Goal: Information Seeking & Learning: Learn about a topic

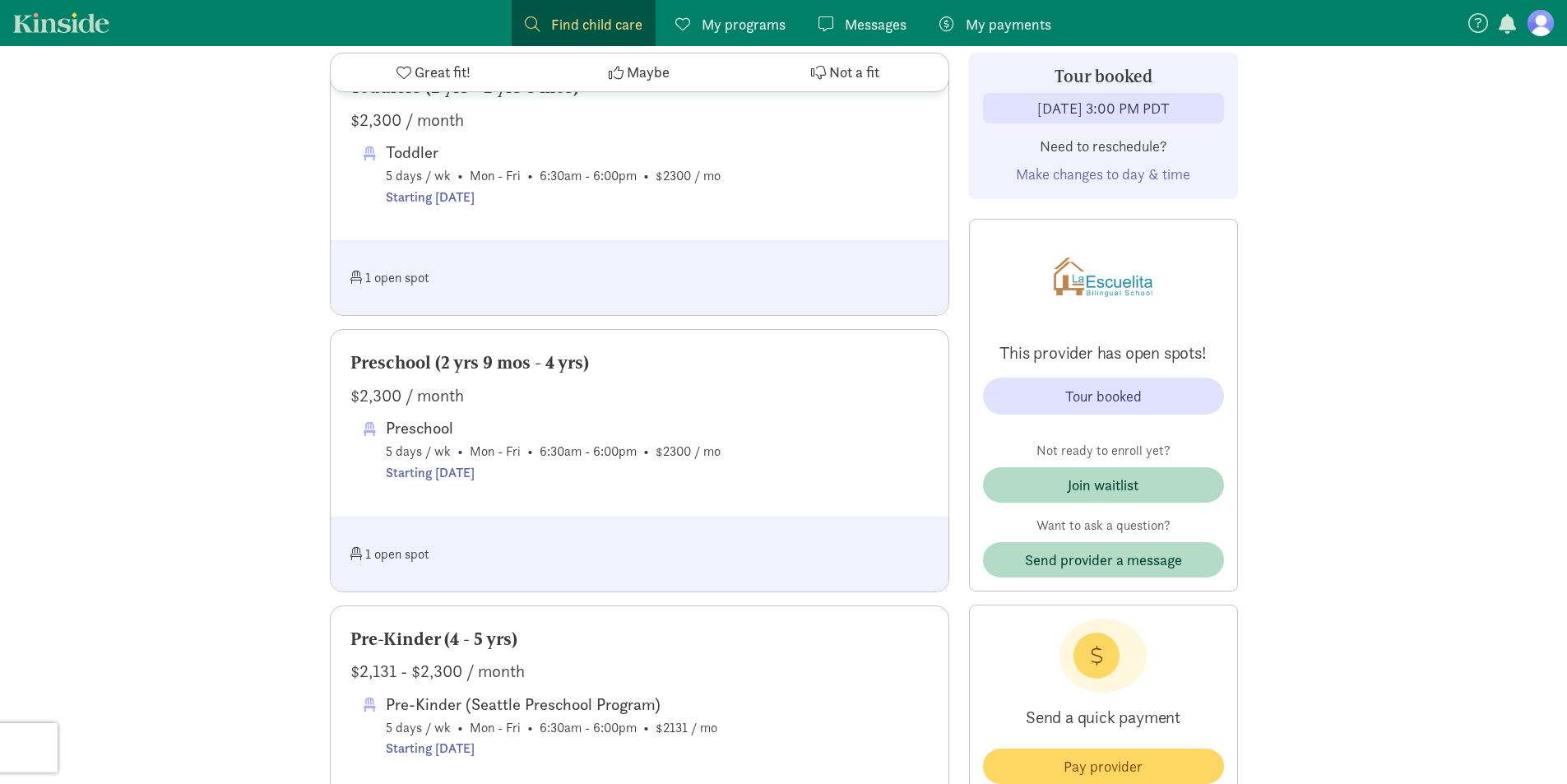
scroll to position [987, 0]
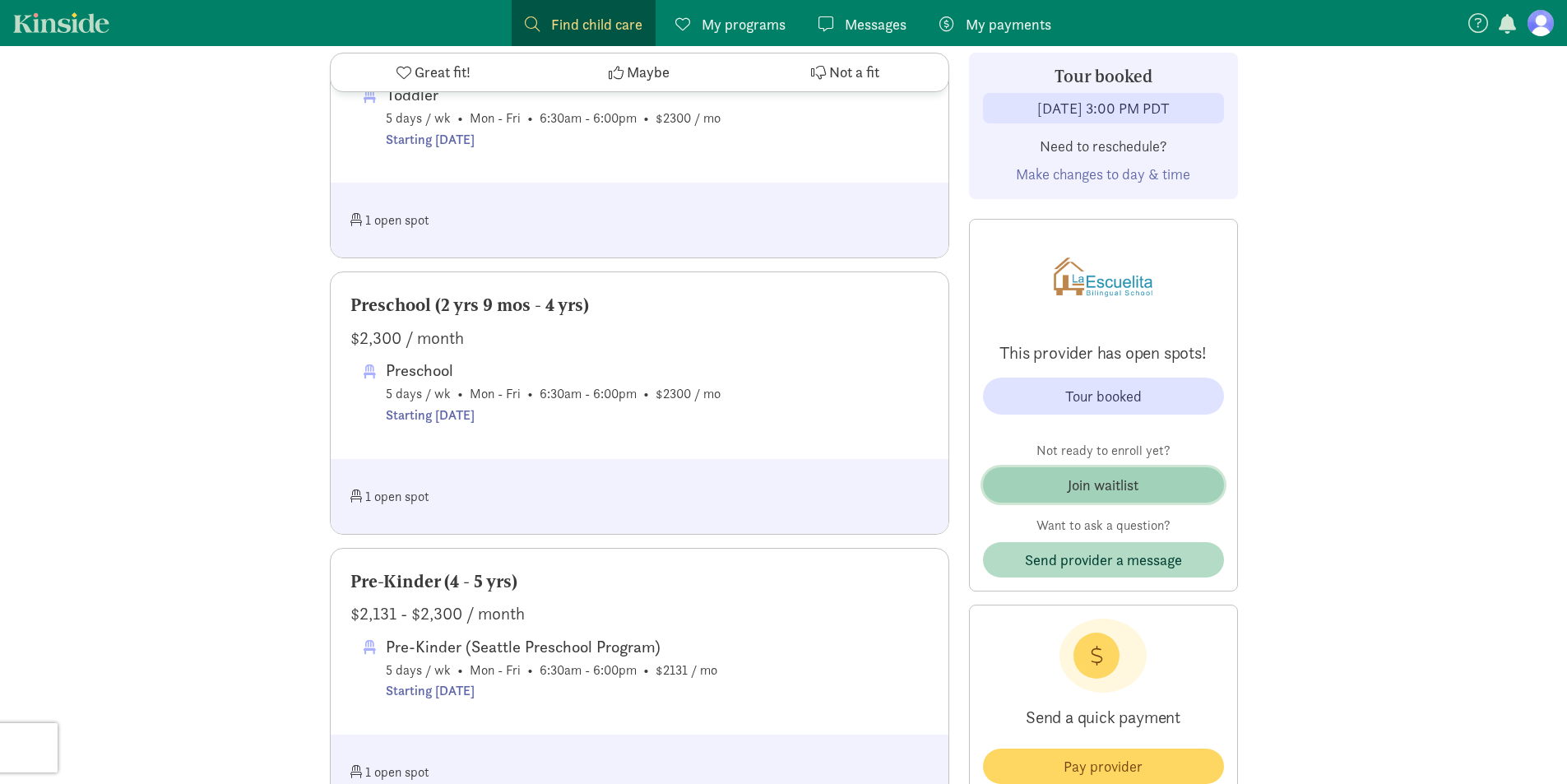
click at [1137, 488] on div "Join waitlist" at bounding box center [1103, 484] width 70 height 22
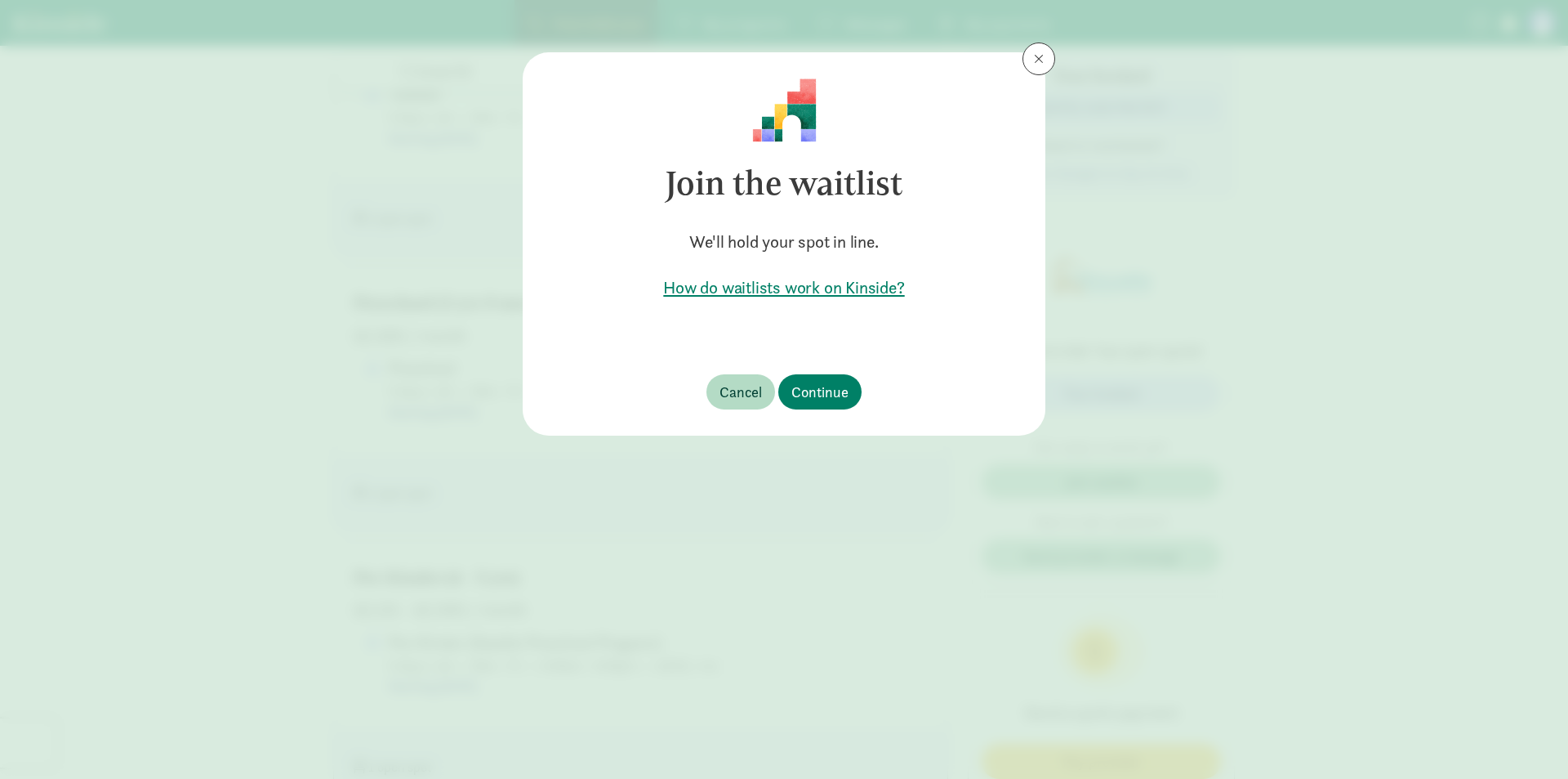
click at [841, 290] on h5 "How do waitlists work on Kinside?" at bounding box center [784, 287] width 471 height 23
click at [812, 389] on span "Continue" at bounding box center [819, 391] width 57 height 22
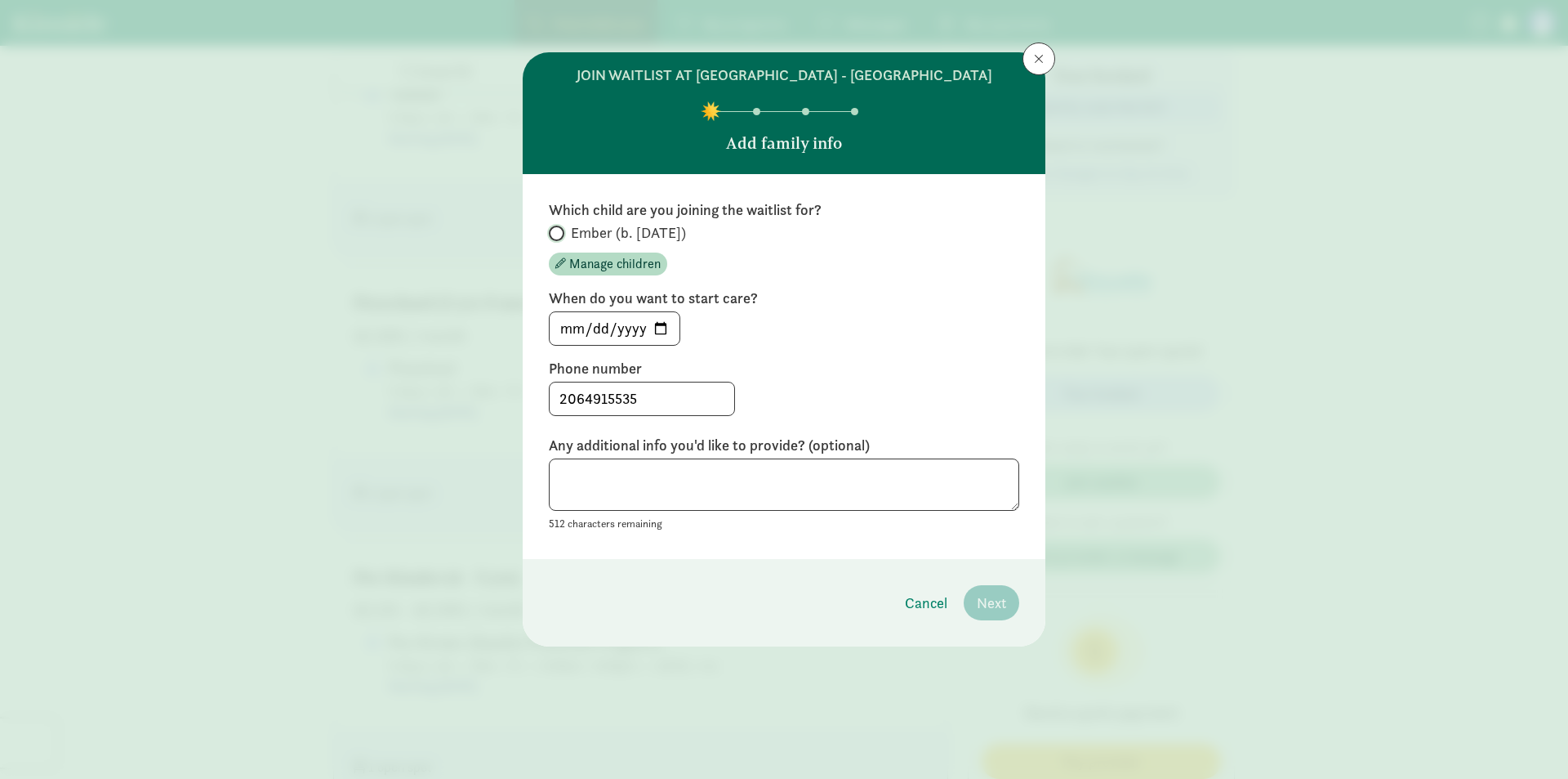
click at [554, 238] on input "Ember (b. [DATE])" at bounding box center [554, 233] width 10 height 10
radio input "true"
click at [664, 345] on input "[DATE]" at bounding box center [615, 327] width 130 height 32
type input "[DATE]"
click at [996, 614] on span "Next" at bounding box center [992, 602] width 30 height 22
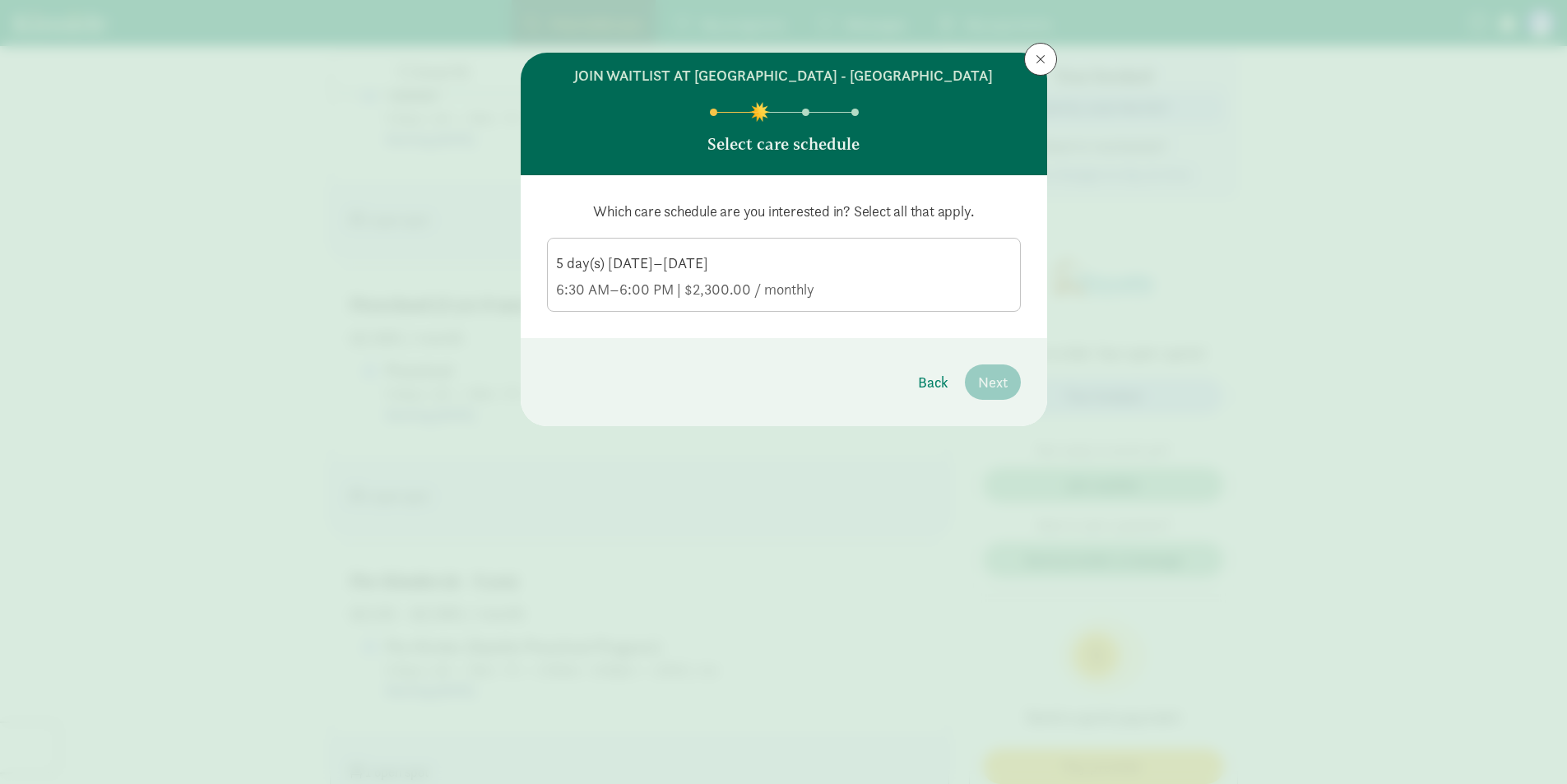
click at [756, 287] on div "5 day(s) [DATE]–[DATE]" at bounding box center [784, 289] width 456 height 19
click at [0, 0] on input "5 day(s) [DATE]–[DATE] 6:30 AM–6:00 PM | $2,300.00 / monthly" at bounding box center [0, 0] width 0 height 0
click at [985, 393] on span "Next" at bounding box center [993, 381] width 30 height 22
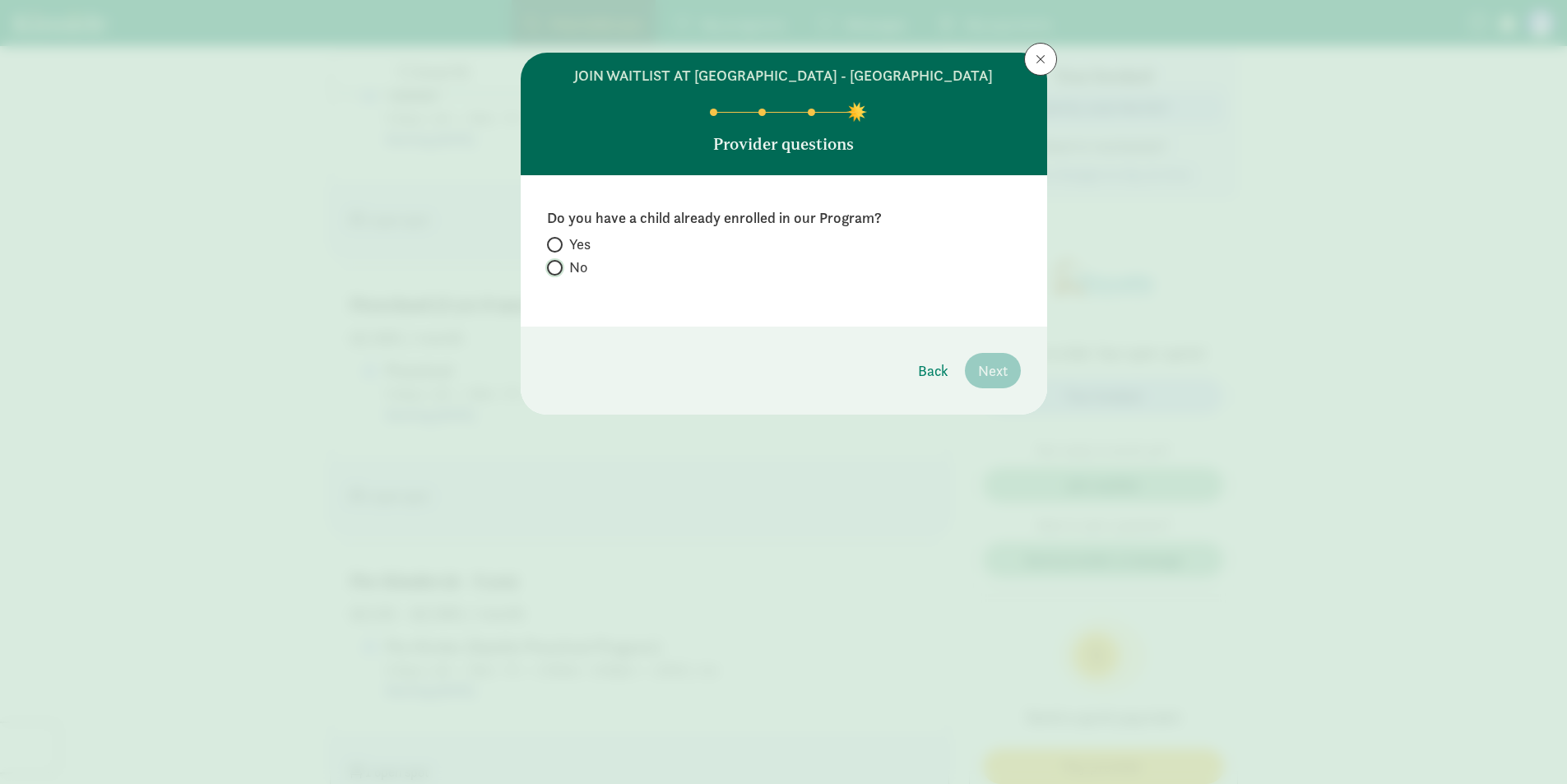
click at [555, 273] on input "No" at bounding box center [552, 267] width 11 height 11
radio input "true"
click at [991, 381] on span "Next" at bounding box center [993, 370] width 30 height 22
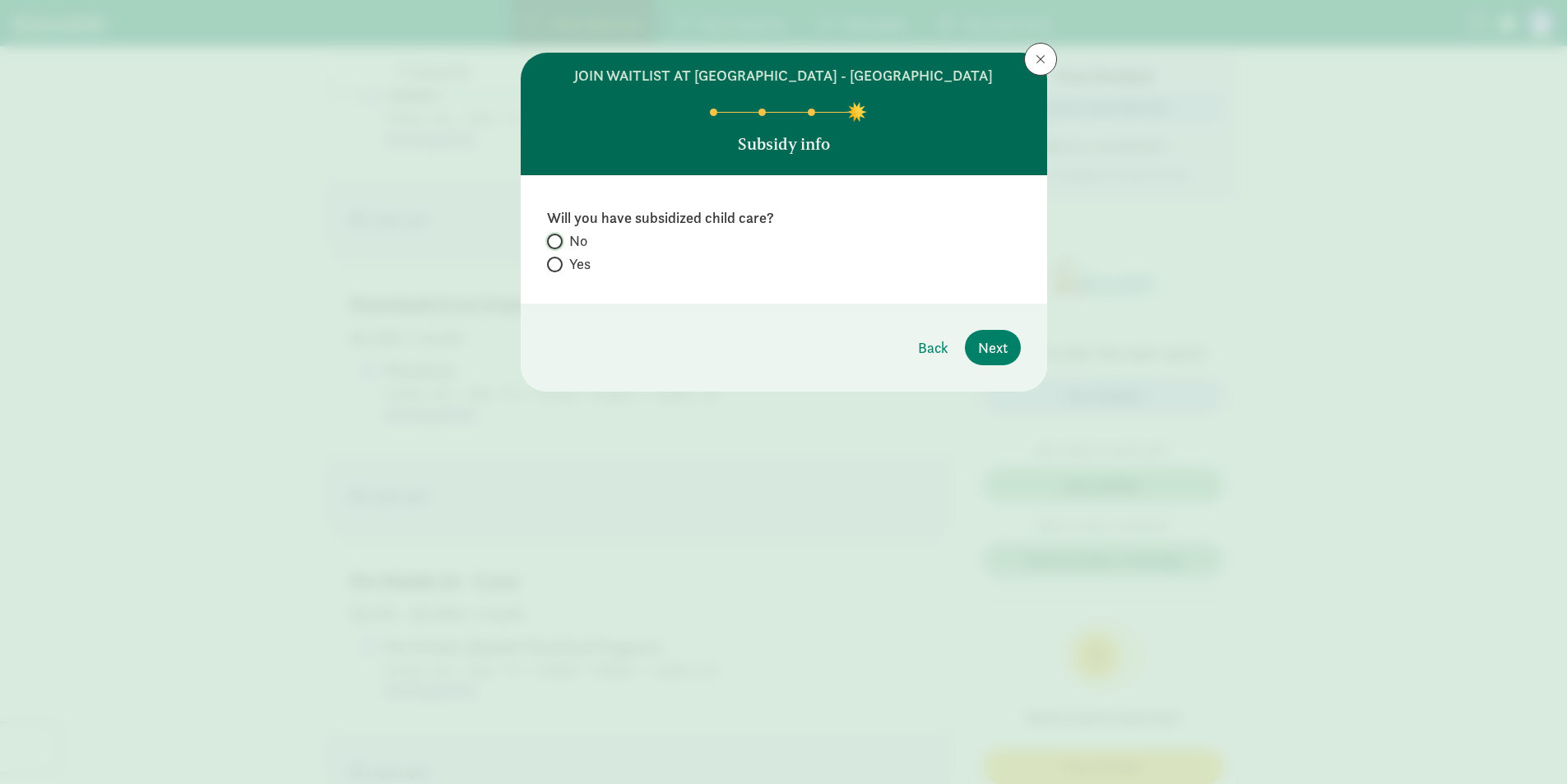
click at [554, 247] on input "No" at bounding box center [552, 241] width 11 height 11
radio input "true"
click at [1013, 365] on button "Next" at bounding box center [993, 347] width 56 height 35
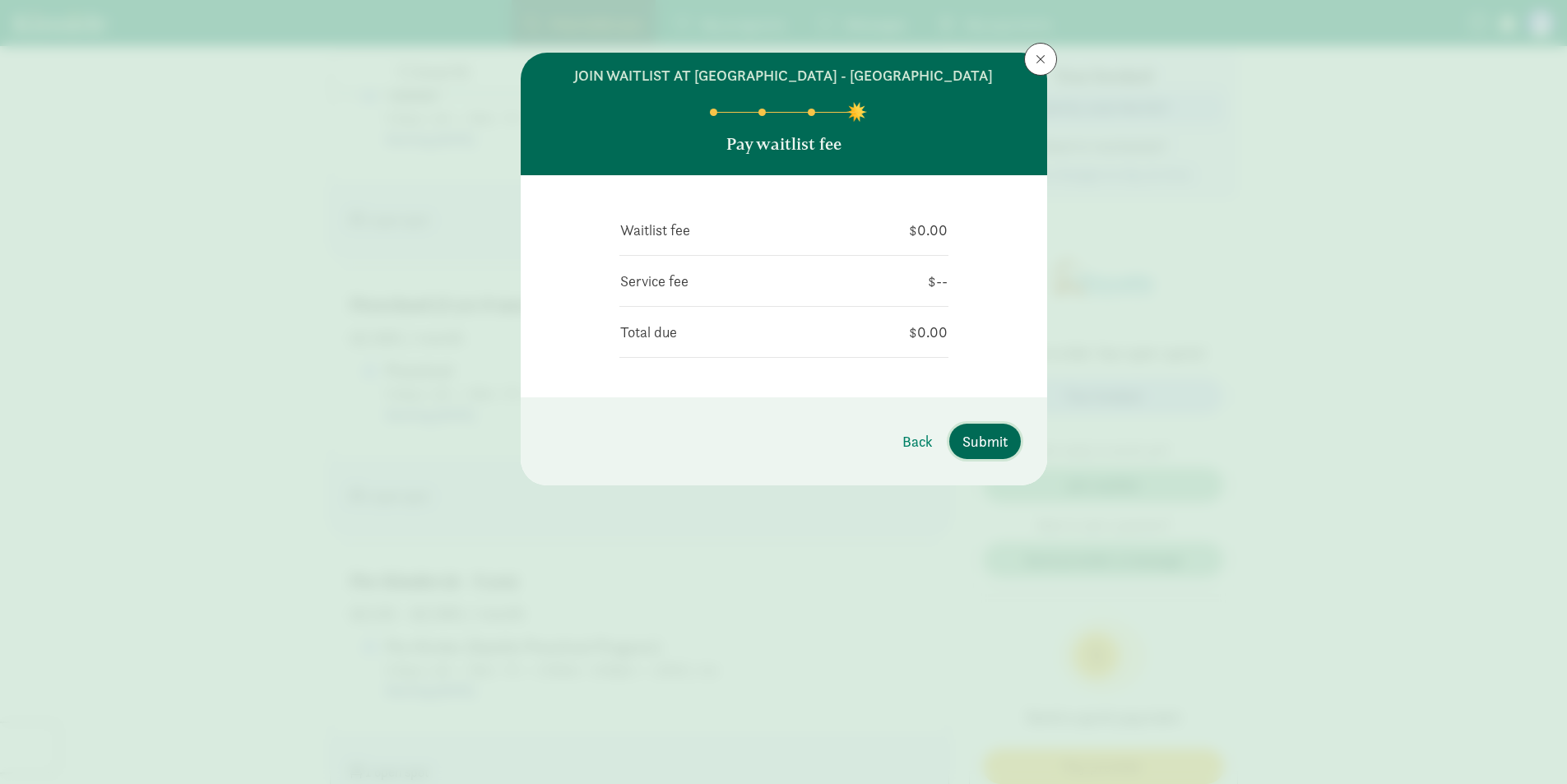
click at [978, 453] on span "Submit" at bounding box center [985, 440] width 45 height 22
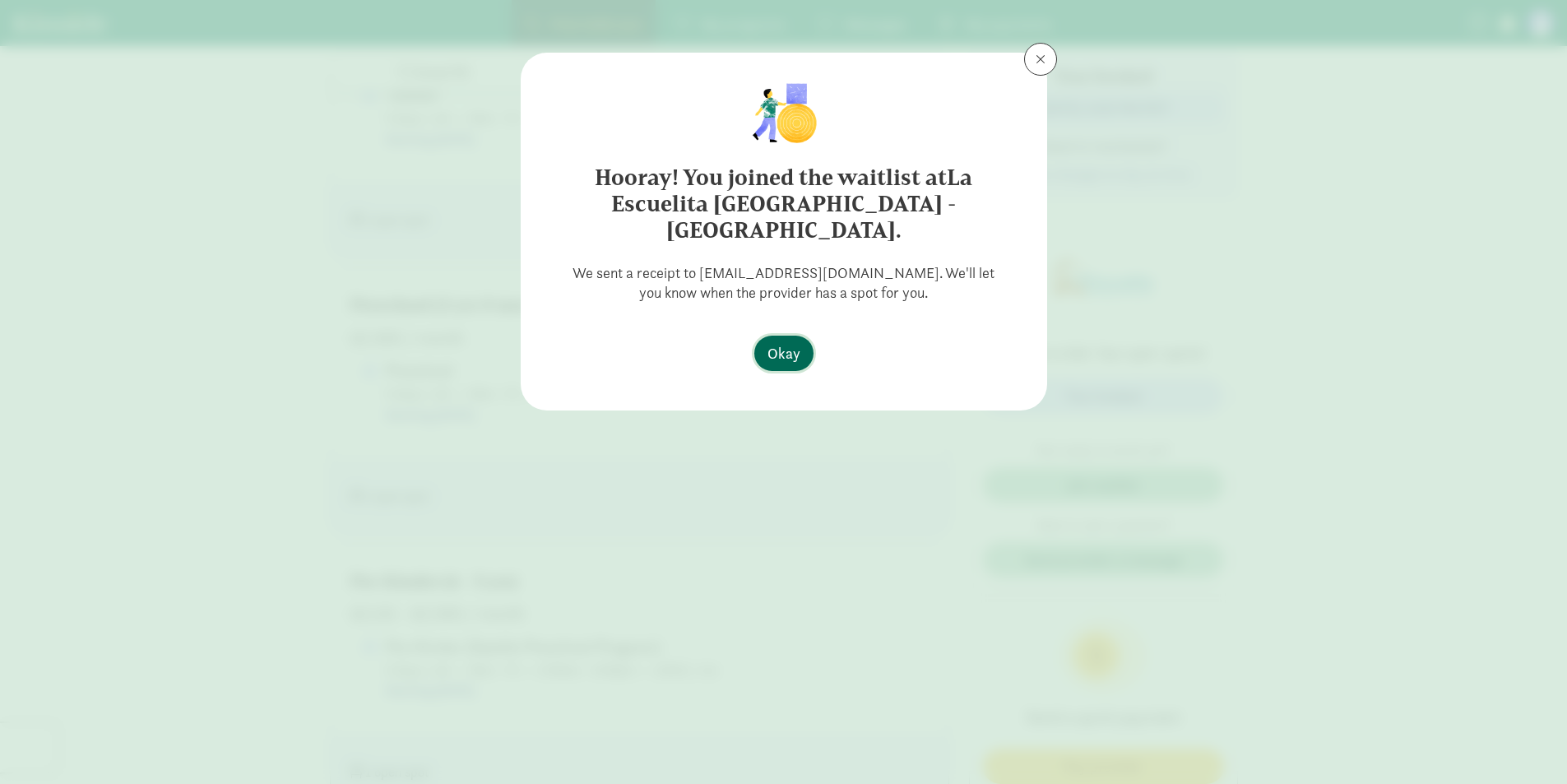
click at [784, 342] on span "Okay" at bounding box center [784, 352] width 33 height 22
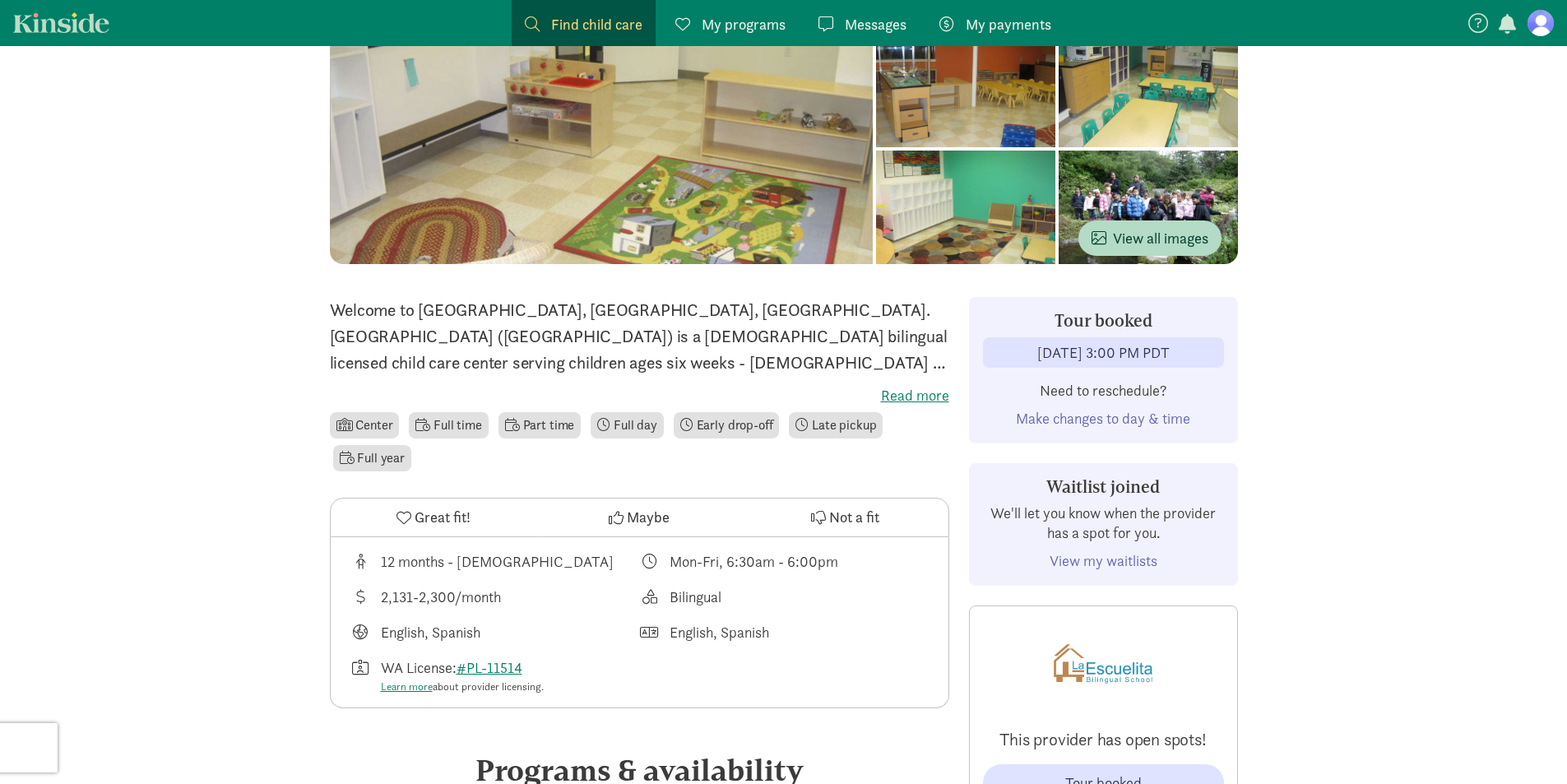
scroll to position [0, 0]
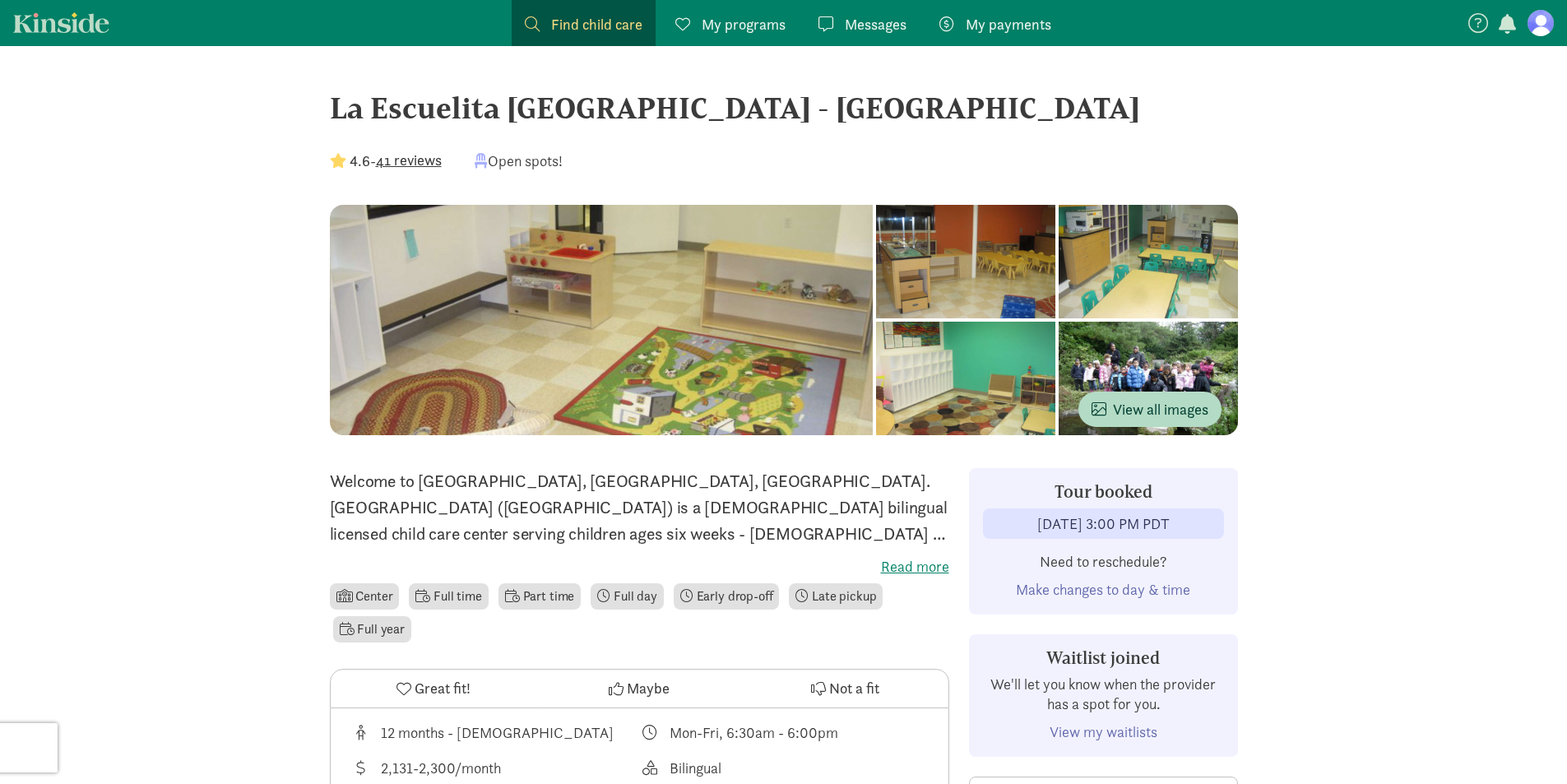
click at [616, 28] on span "Find child care" at bounding box center [597, 24] width 91 height 22
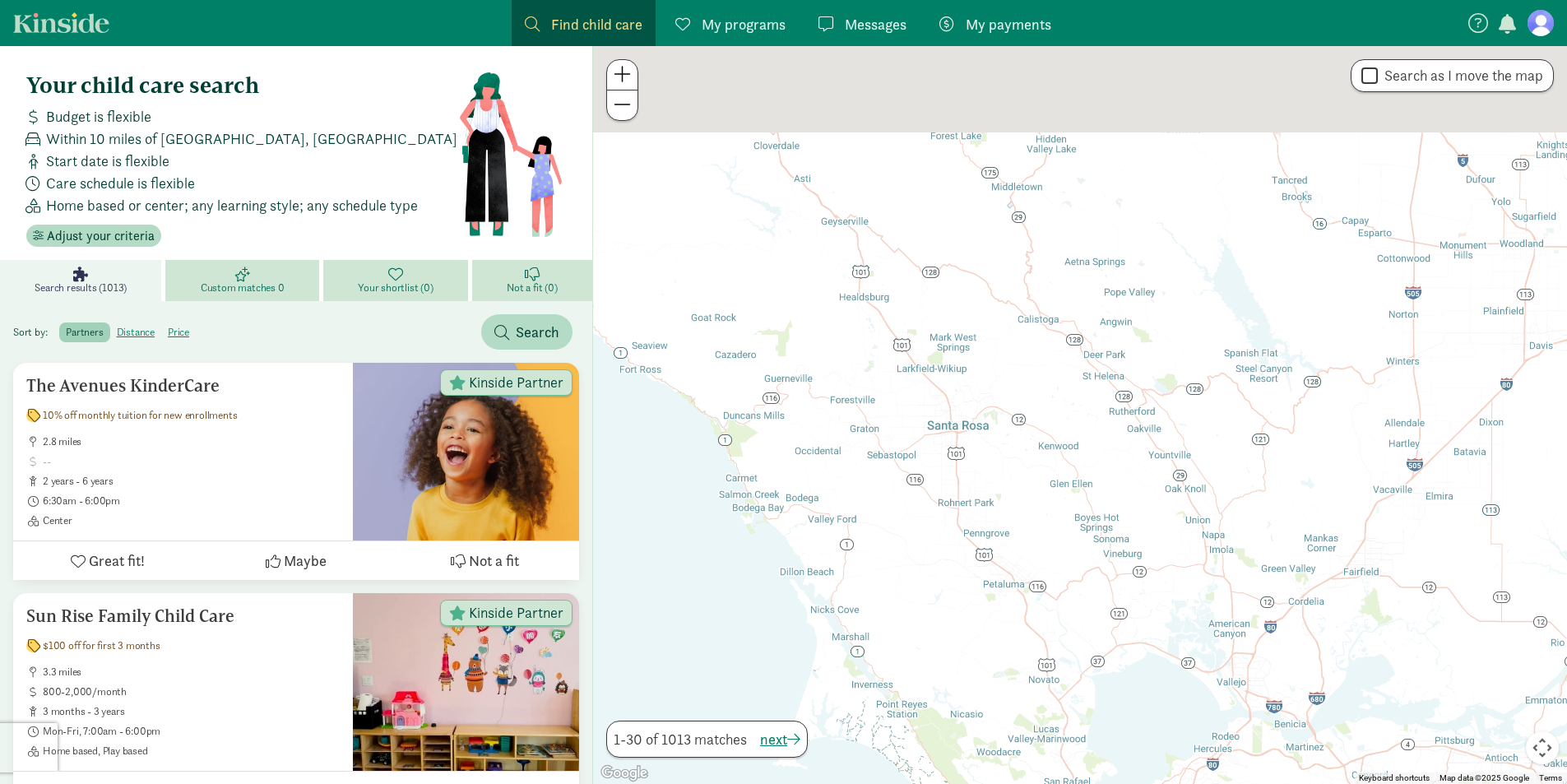
drag, startPoint x: 1107, startPoint y: 123, endPoint x: 1199, endPoint y: 683, distance: 567.5
click at [1199, 683] on div at bounding box center [1080, 414] width 974 height 737
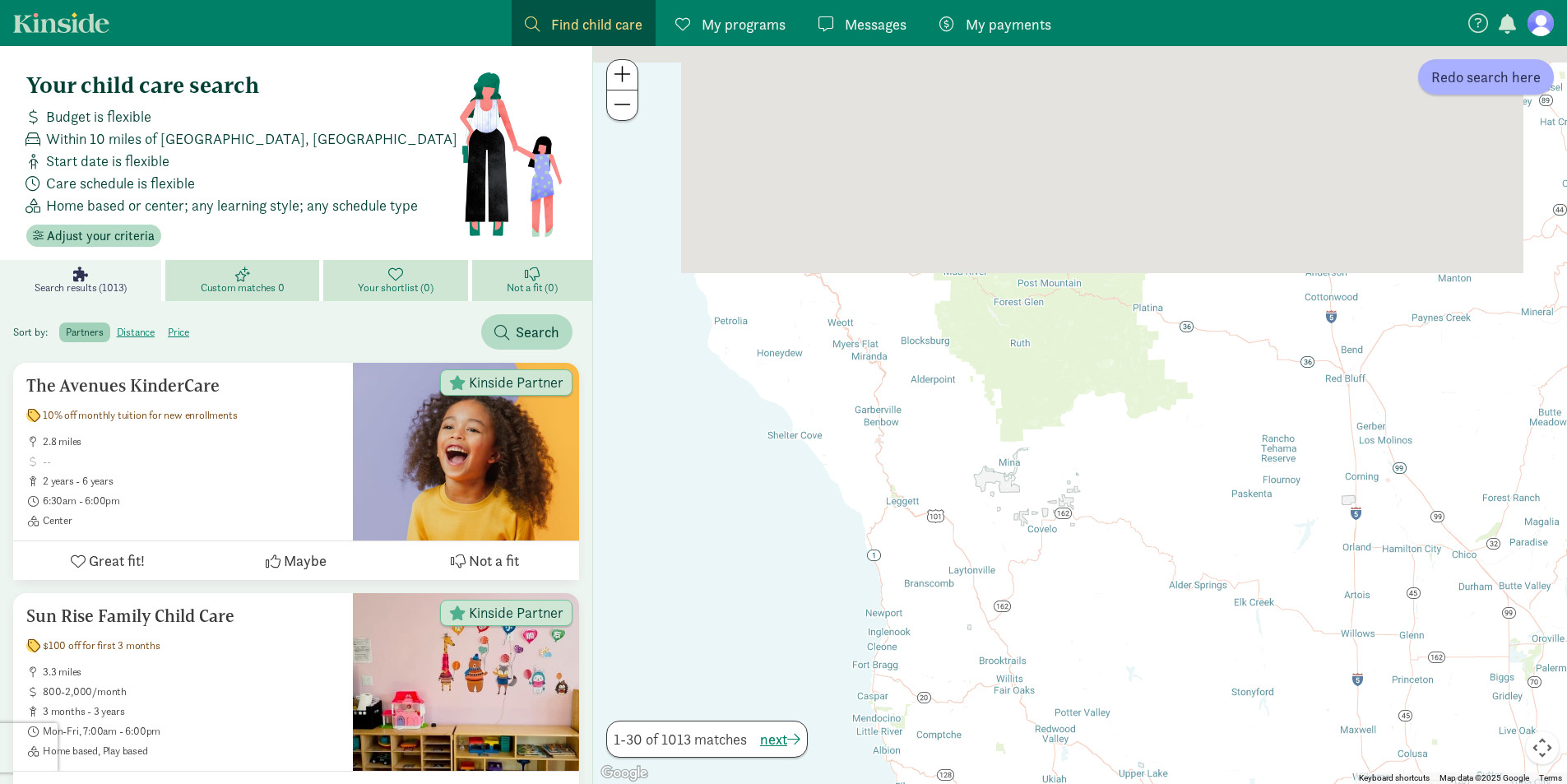
drag, startPoint x: 966, startPoint y: 113, endPoint x: 1109, endPoint y: 704, distance: 608.1
click at [1109, 704] on div at bounding box center [1080, 414] width 974 height 737
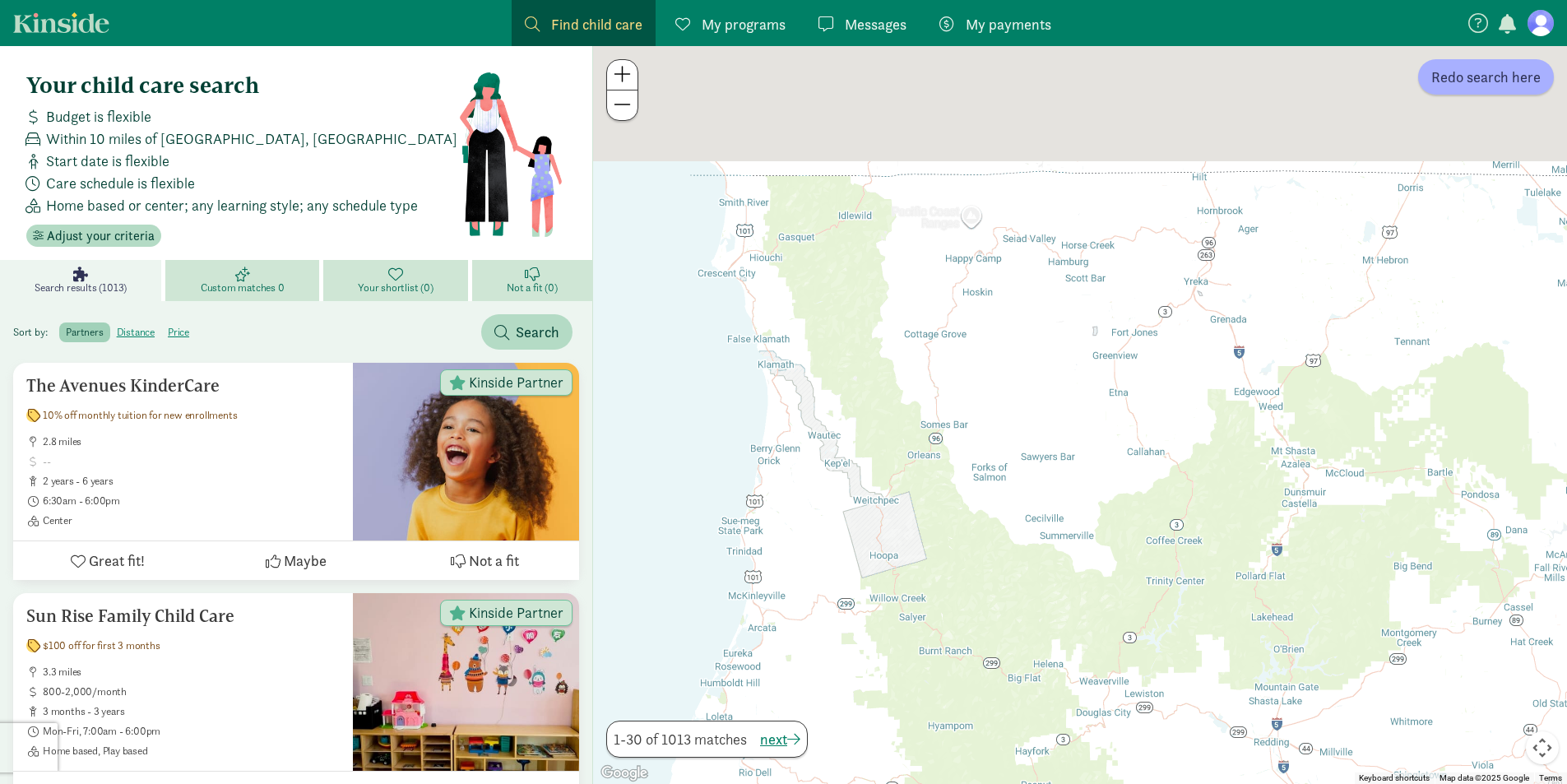
drag, startPoint x: 1014, startPoint y: 292, endPoint x: 985, endPoint y: 816, distance: 524.8
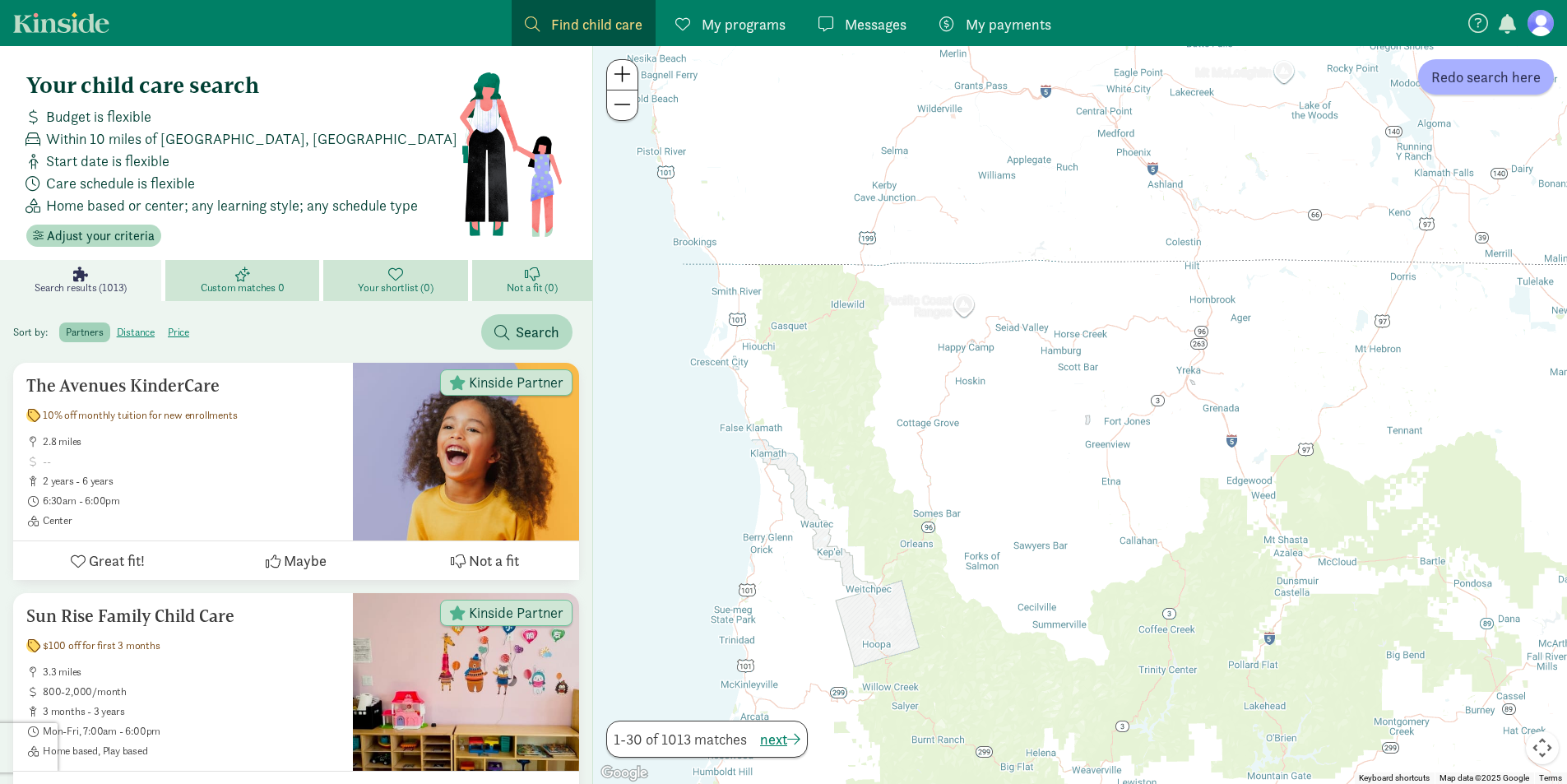
drag, startPoint x: 995, startPoint y: 288, endPoint x: 1029, endPoint y: 816, distance: 529.1
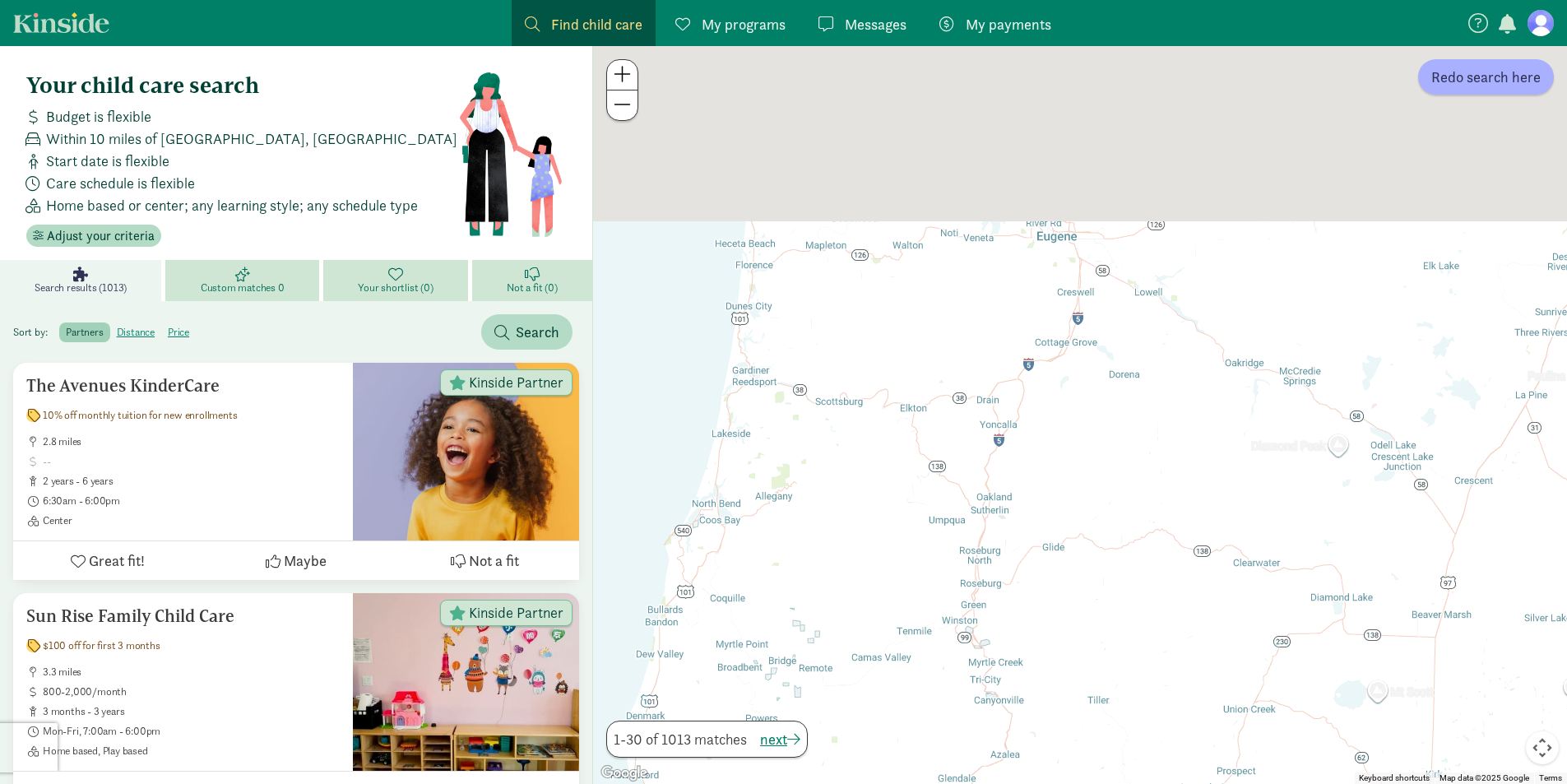
drag, startPoint x: 957, startPoint y: 251, endPoint x: 893, endPoint y: 767, distance: 520.0
click at [893, 767] on div at bounding box center [1080, 414] width 974 height 737
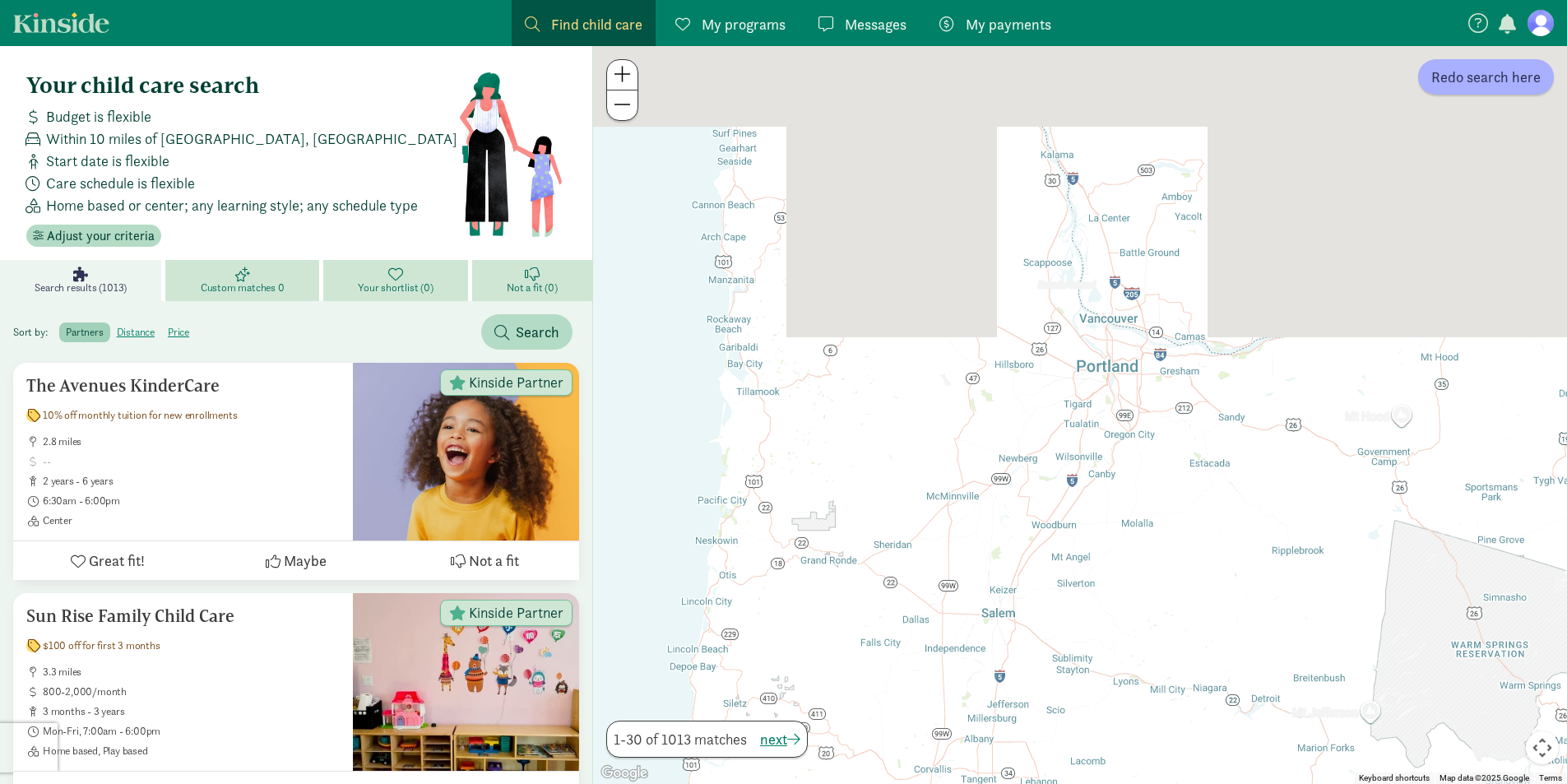
drag, startPoint x: 1003, startPoint y: 364, endPoint x: 987, endPoint y: 816, distance: 452.3
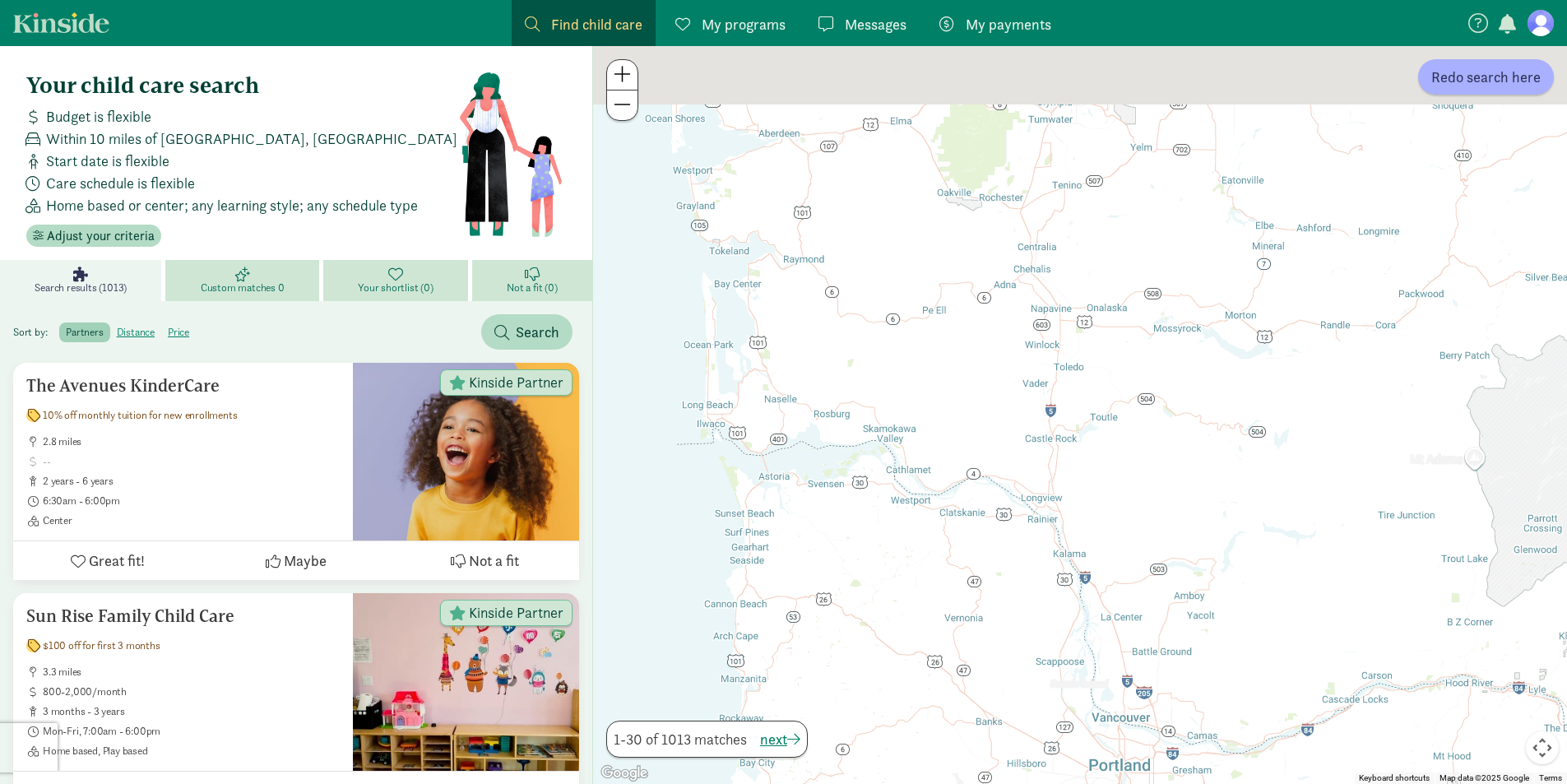
drag, startPoint x: 909, startPoint y: 330, endPoint x: 909, endPoint y: 763, distance: 433.0
click at [914, 755] on div at bounding box center [1080, 414] width 974 height 737
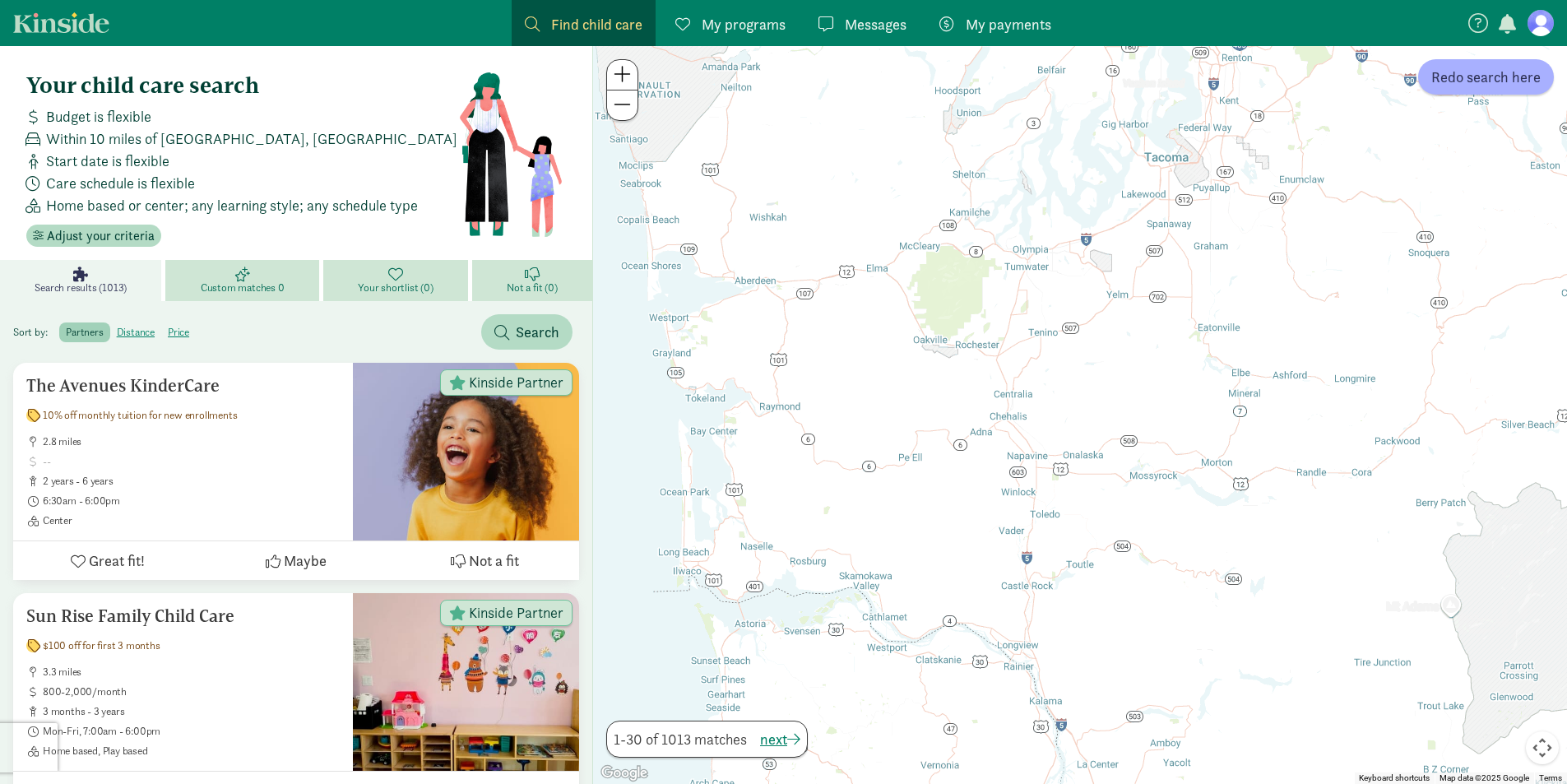
drag, startPoint x: 926, startPoint y: 354, endPoint x: 926, endPoint y: 809, distance: 455.0
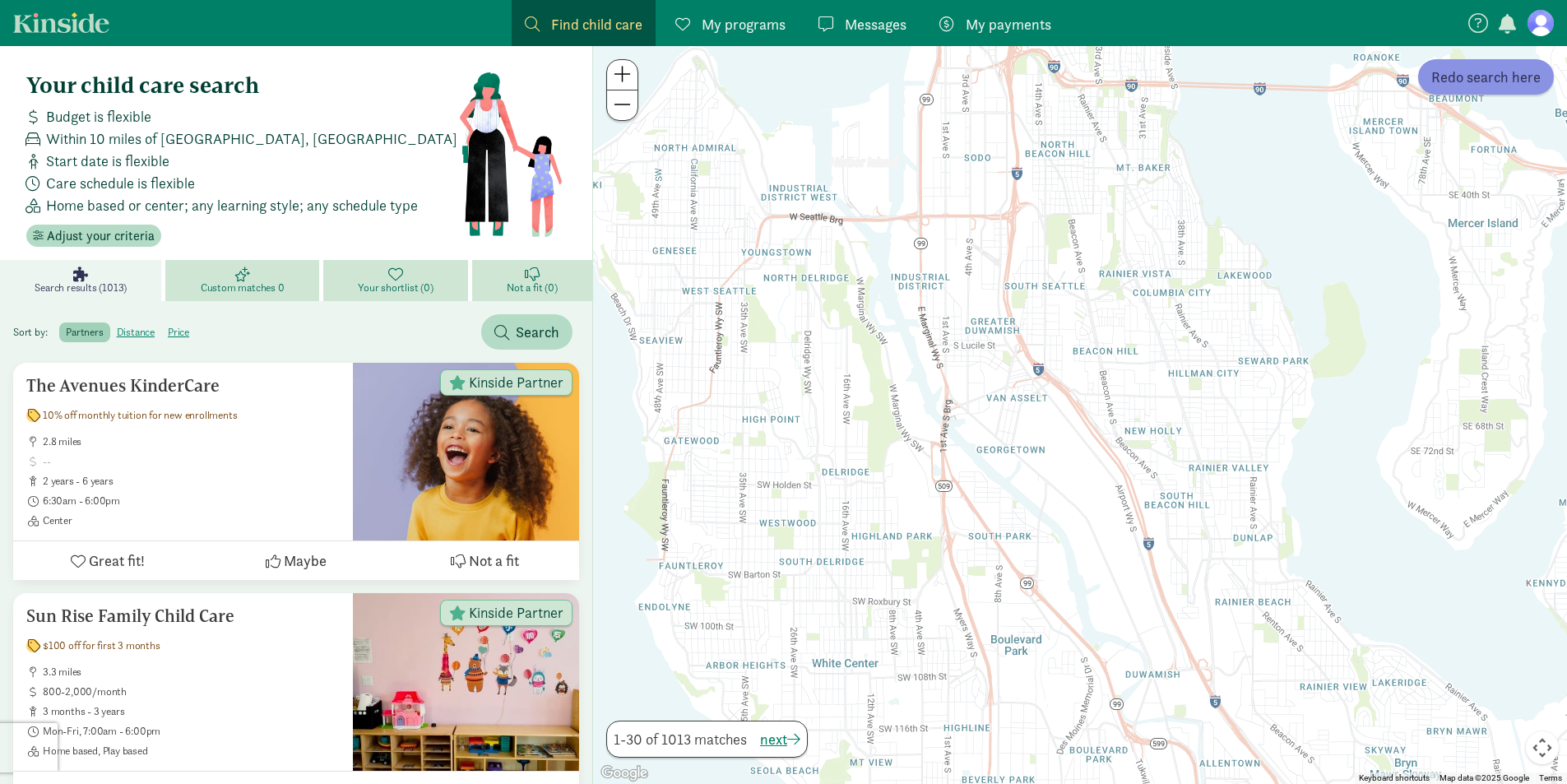
click at [1528, 75] on span "Redo search here" at bounding box center [1486, 76] width 109 height 22
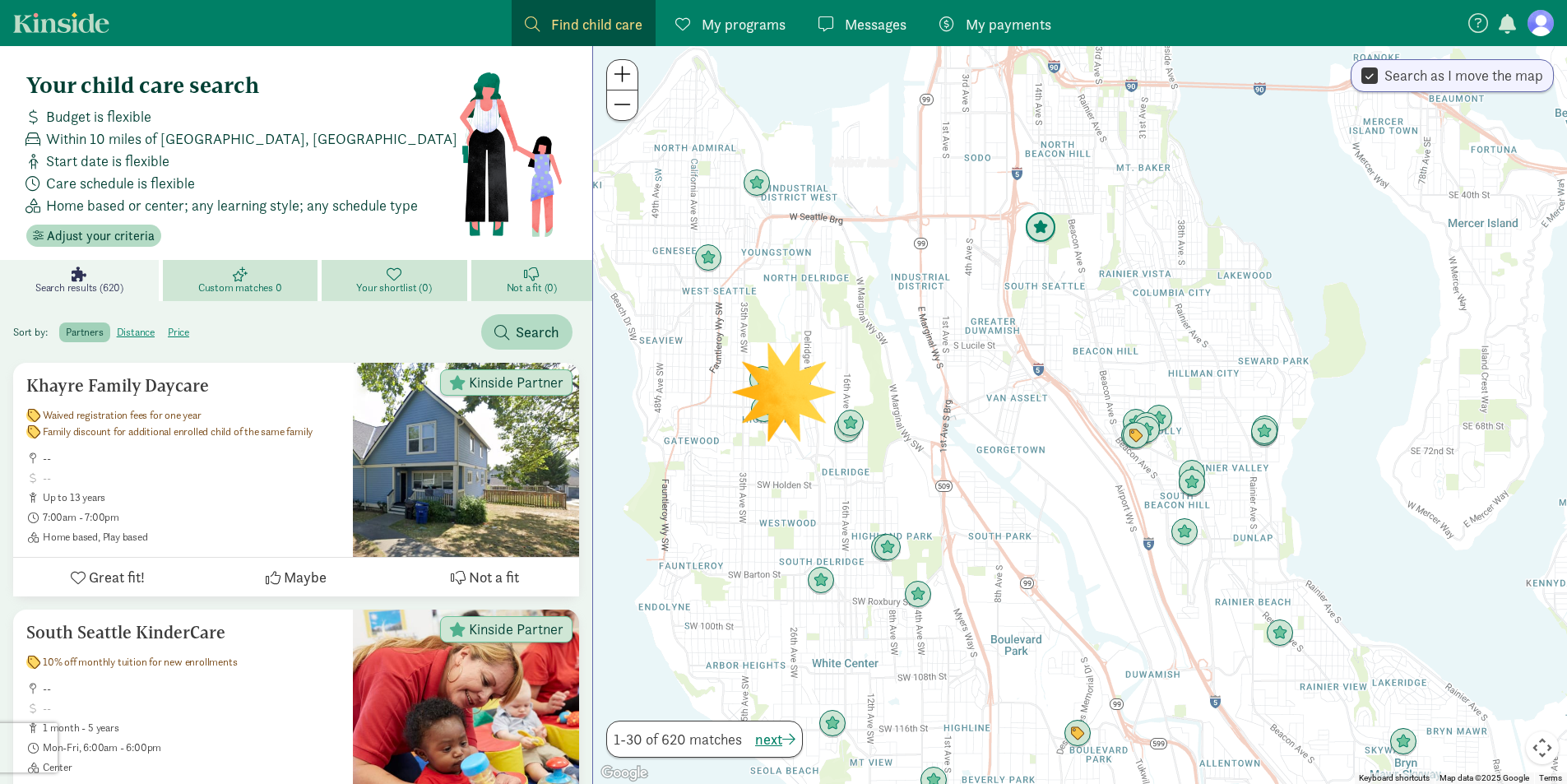
click at [1040, 229] on img "Click to see details" at bounding box center [1040, 228] width 45 height 45
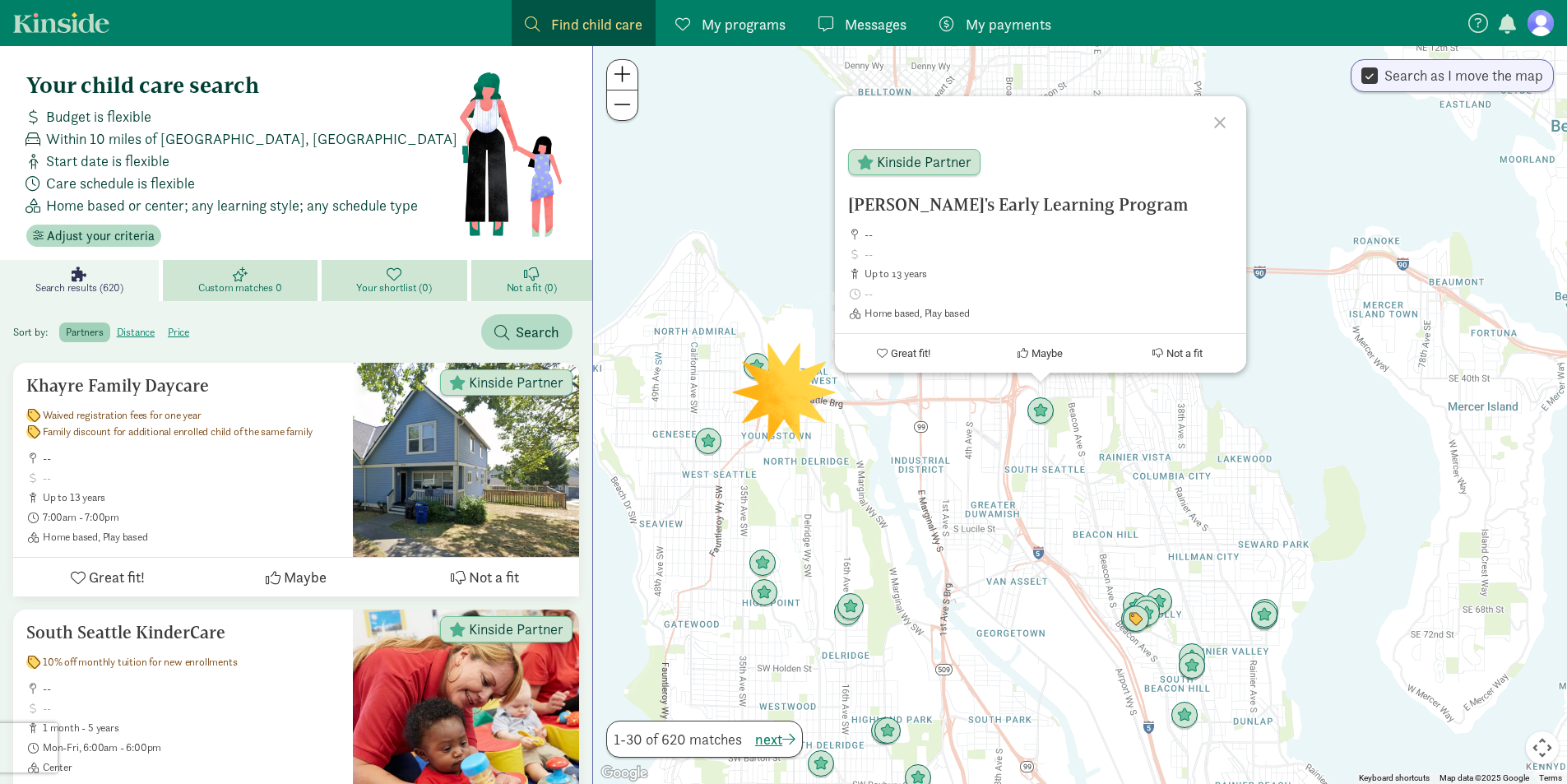
click at [1223, 116] on div at bounding box center [1222, 120] width 47 height 47
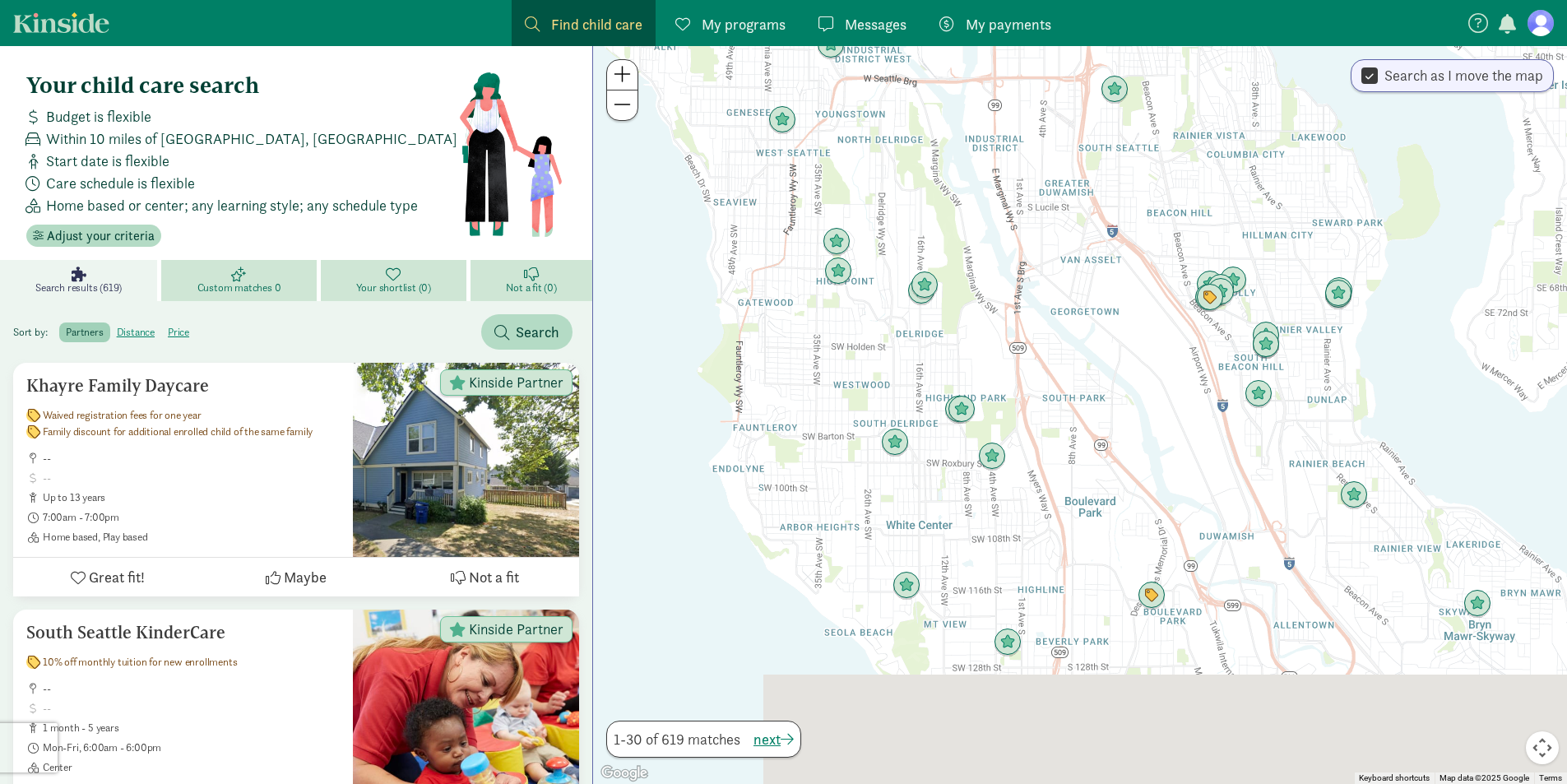
drag, startPoint x: 1044, startPoint y: 544, endPoint x: 1118, endPoint y: 216, distance: 336.2
click at [1118, 216] on div at bounding box center [1080, 414] width 974 height 737
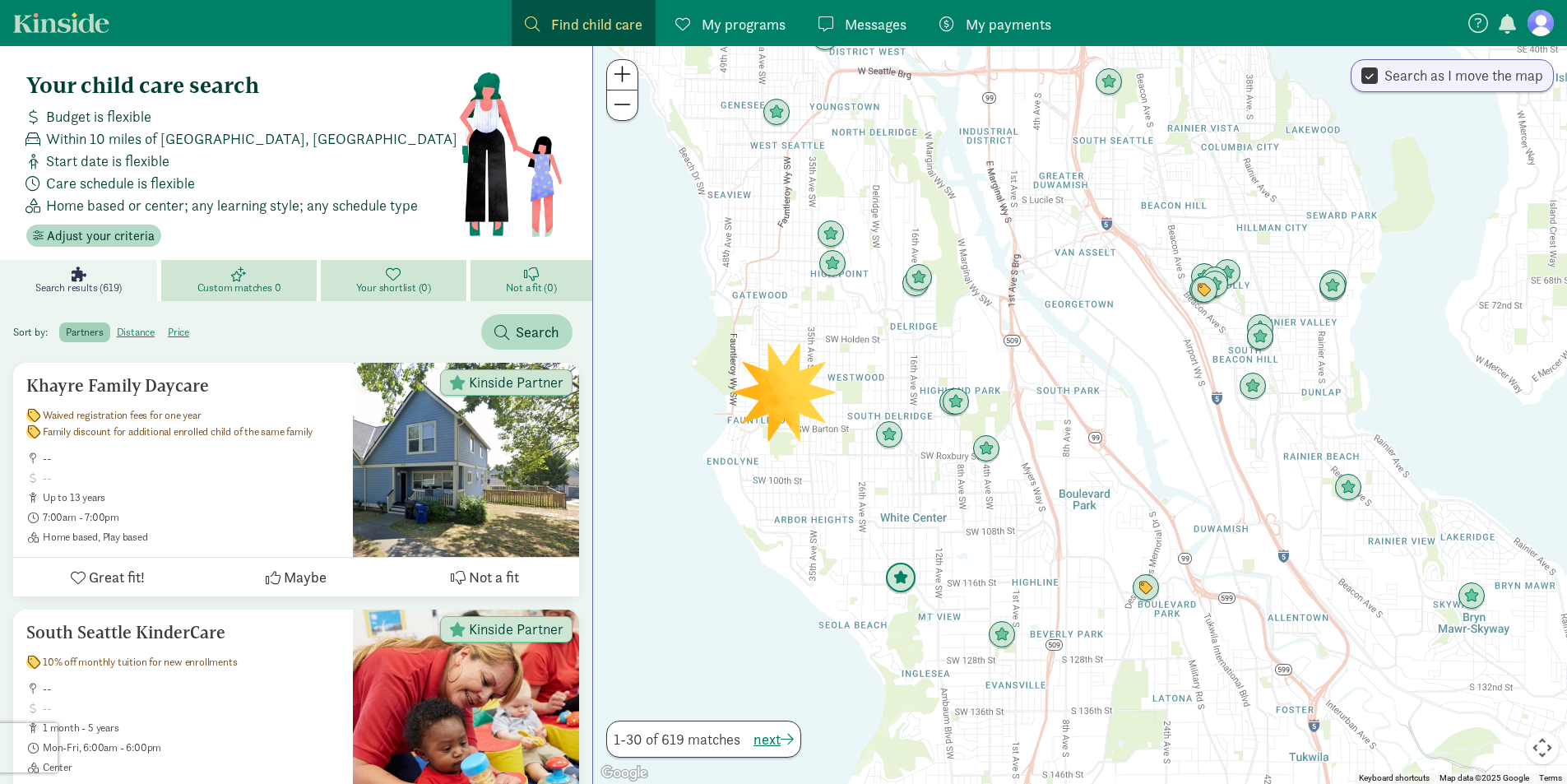
click at [895, 582] on img "Click to see details" at bounding box center [900, 577] width 45 height 45
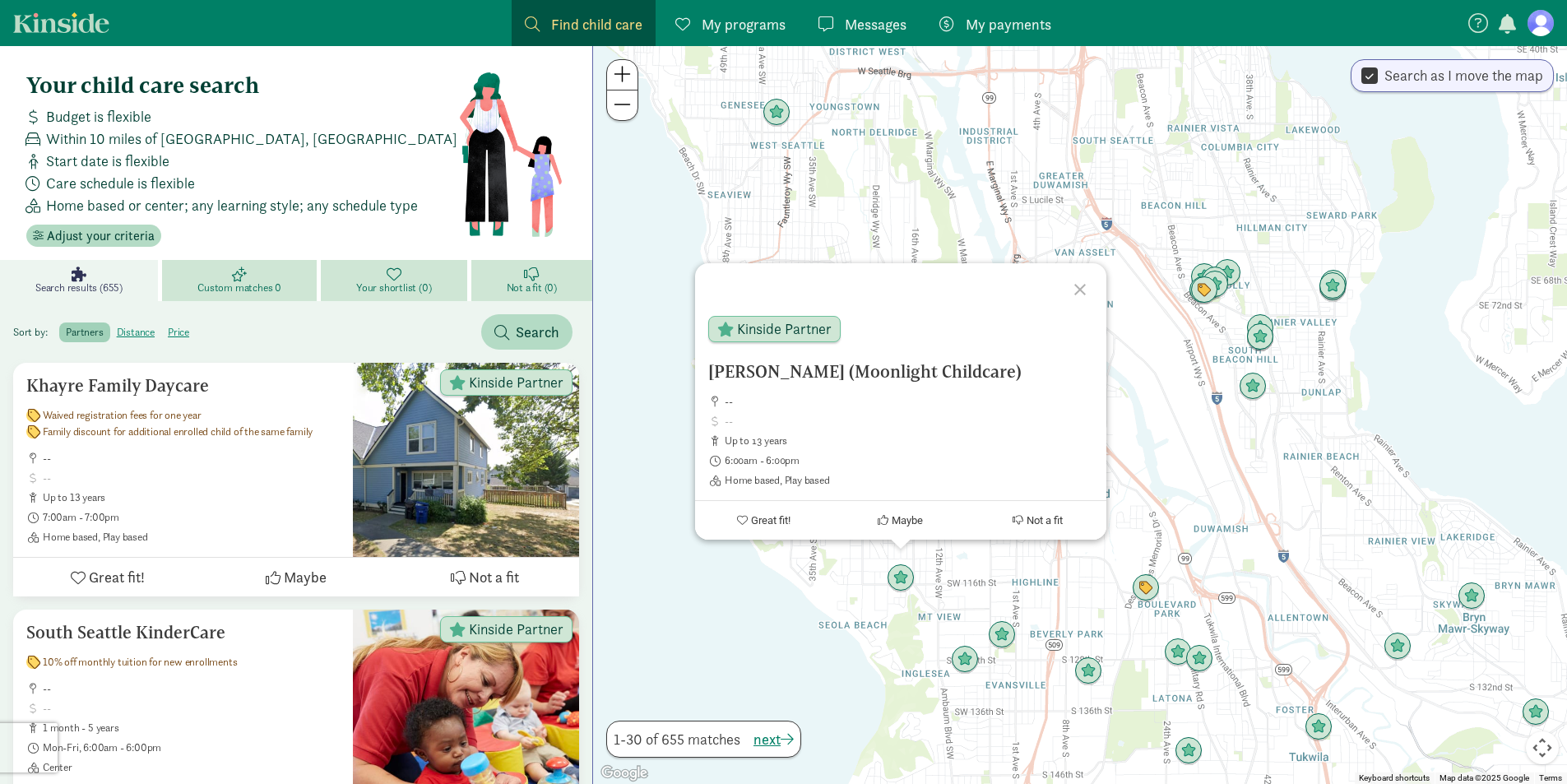
drag, startPoint x: 861, startPoint y: 374, endPoint x: 845, endPoint y: 376, distance: 16.1
click at [845, 376] on h5 "[PERSON_NAME] (Moonlight Childcare)" at bounding box center [900, 372] width 385 height 19
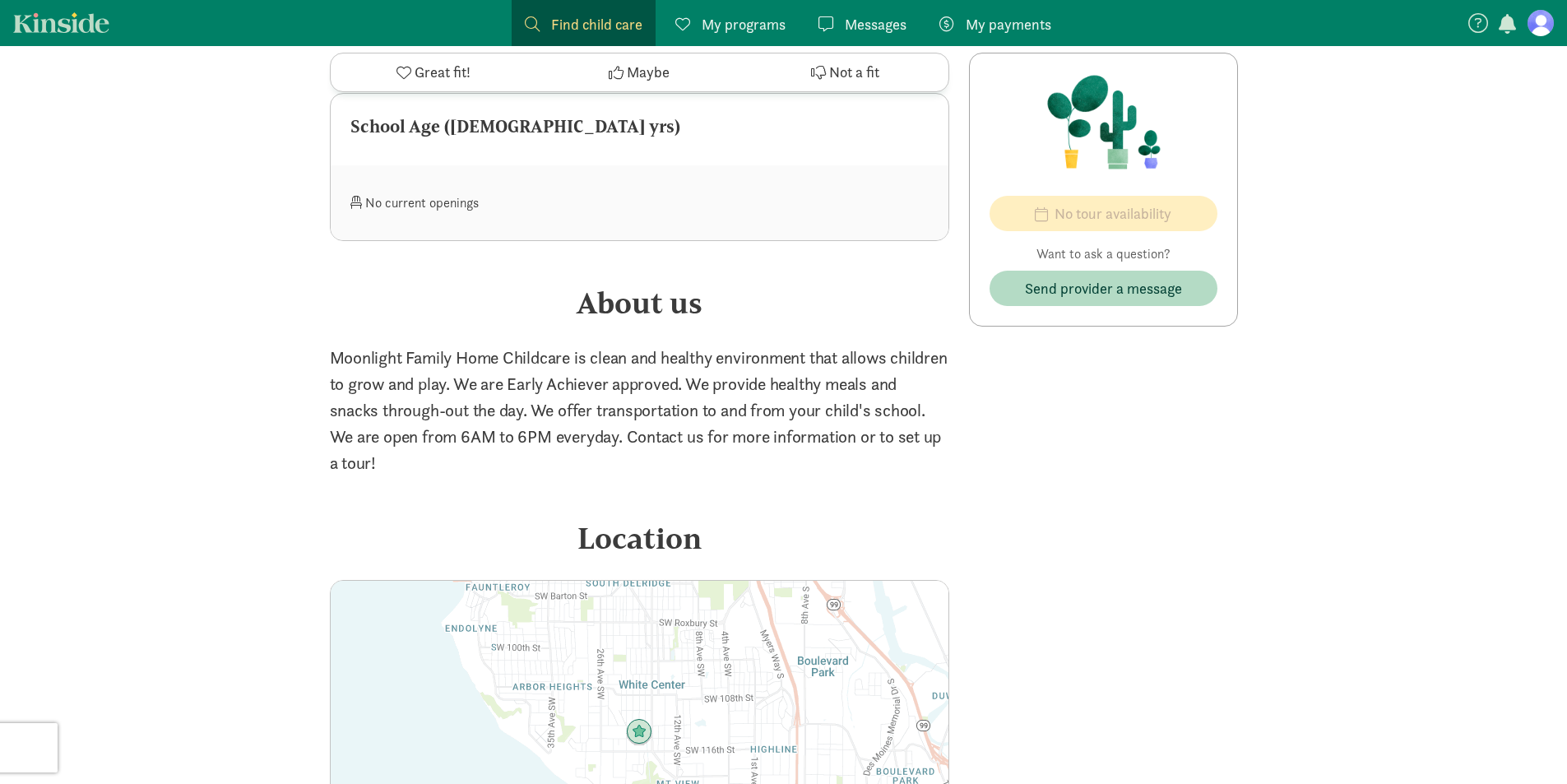
scroll to position [904, 0]
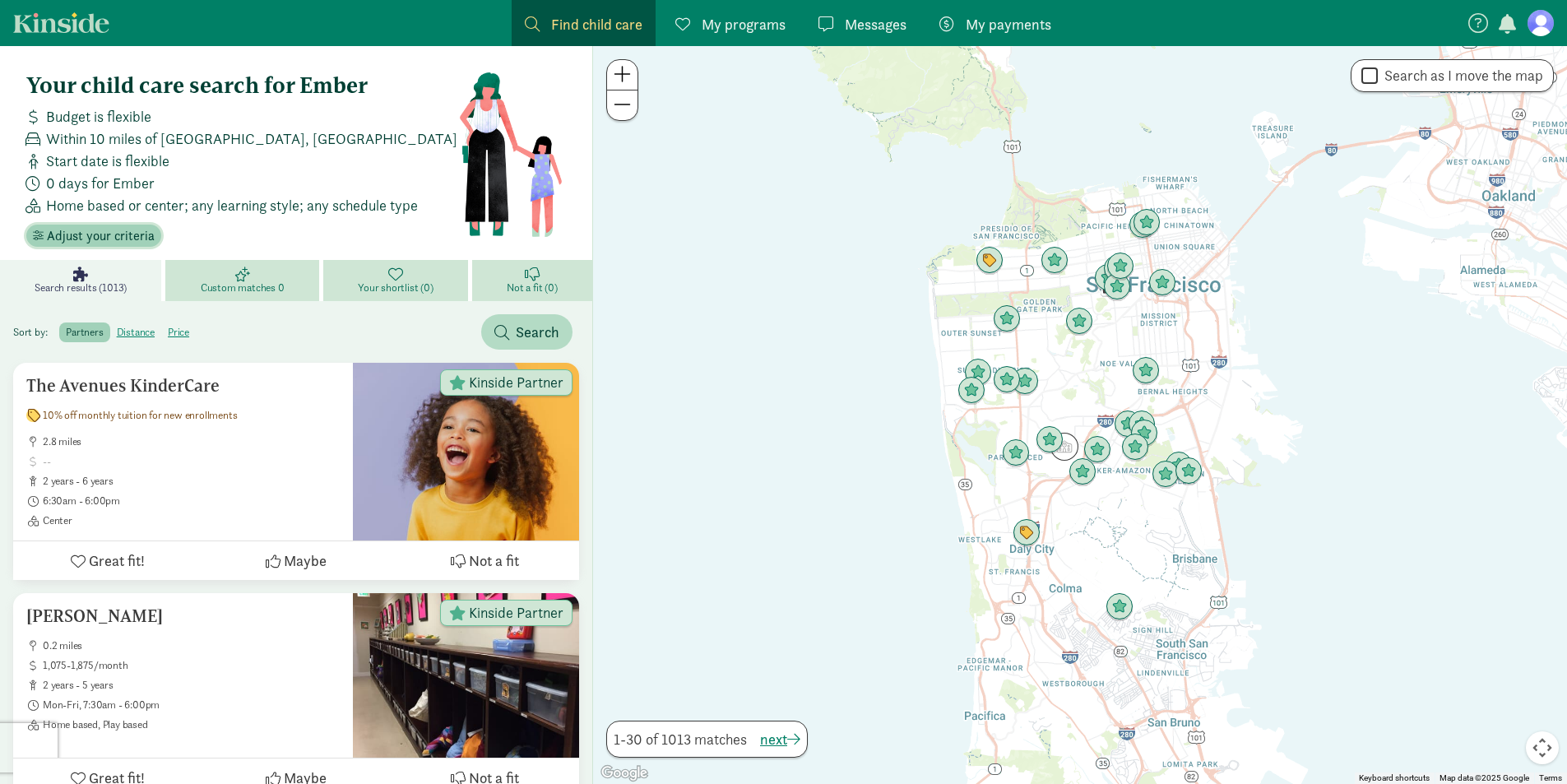
click at [74, 227] on span "Adjust your criteria" at bounding box center [100, 236] width 108 height 19
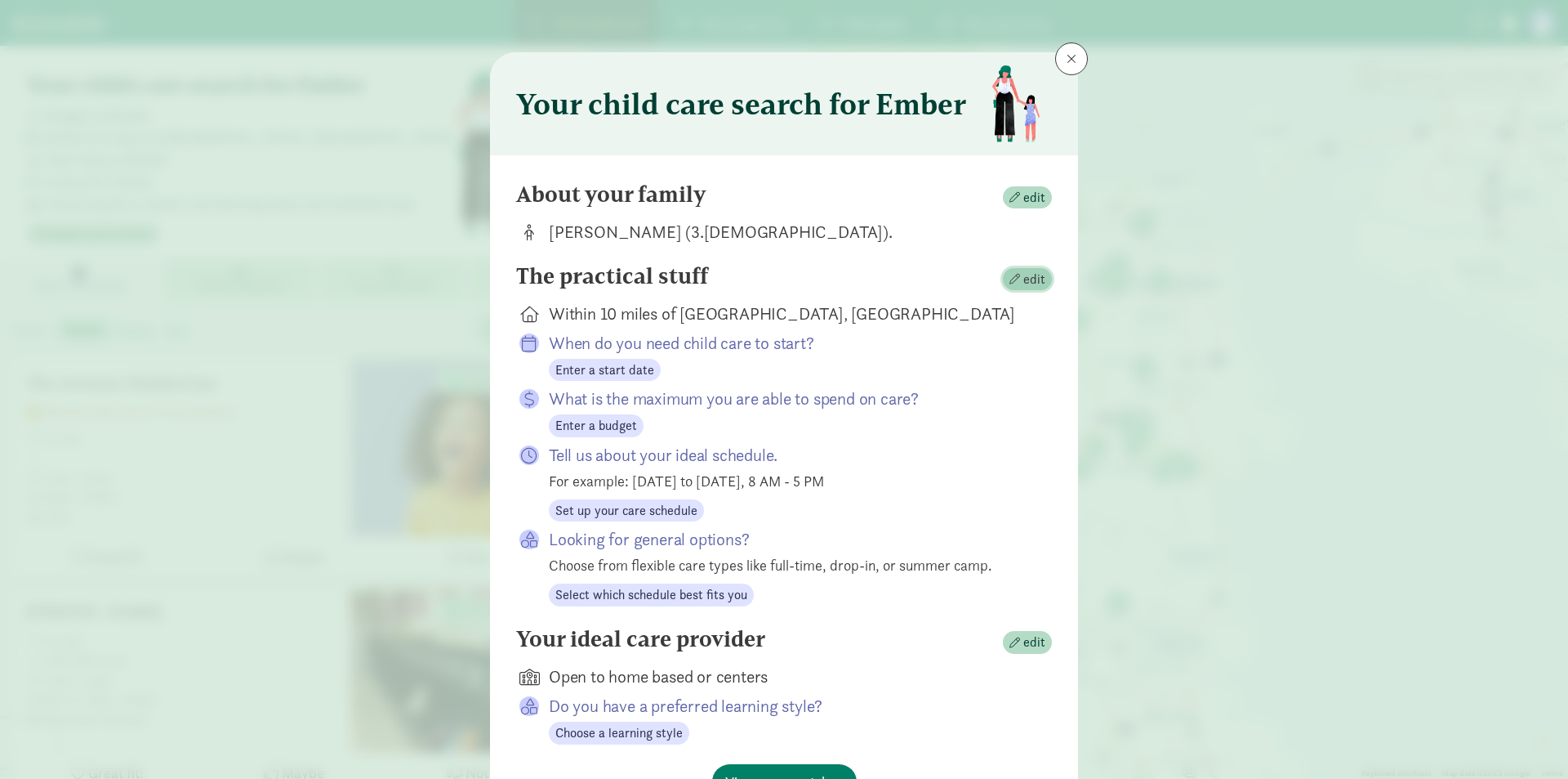
click at [1029, 278] on span "edit" at bounding box center [1034, 279] width 22 height 19
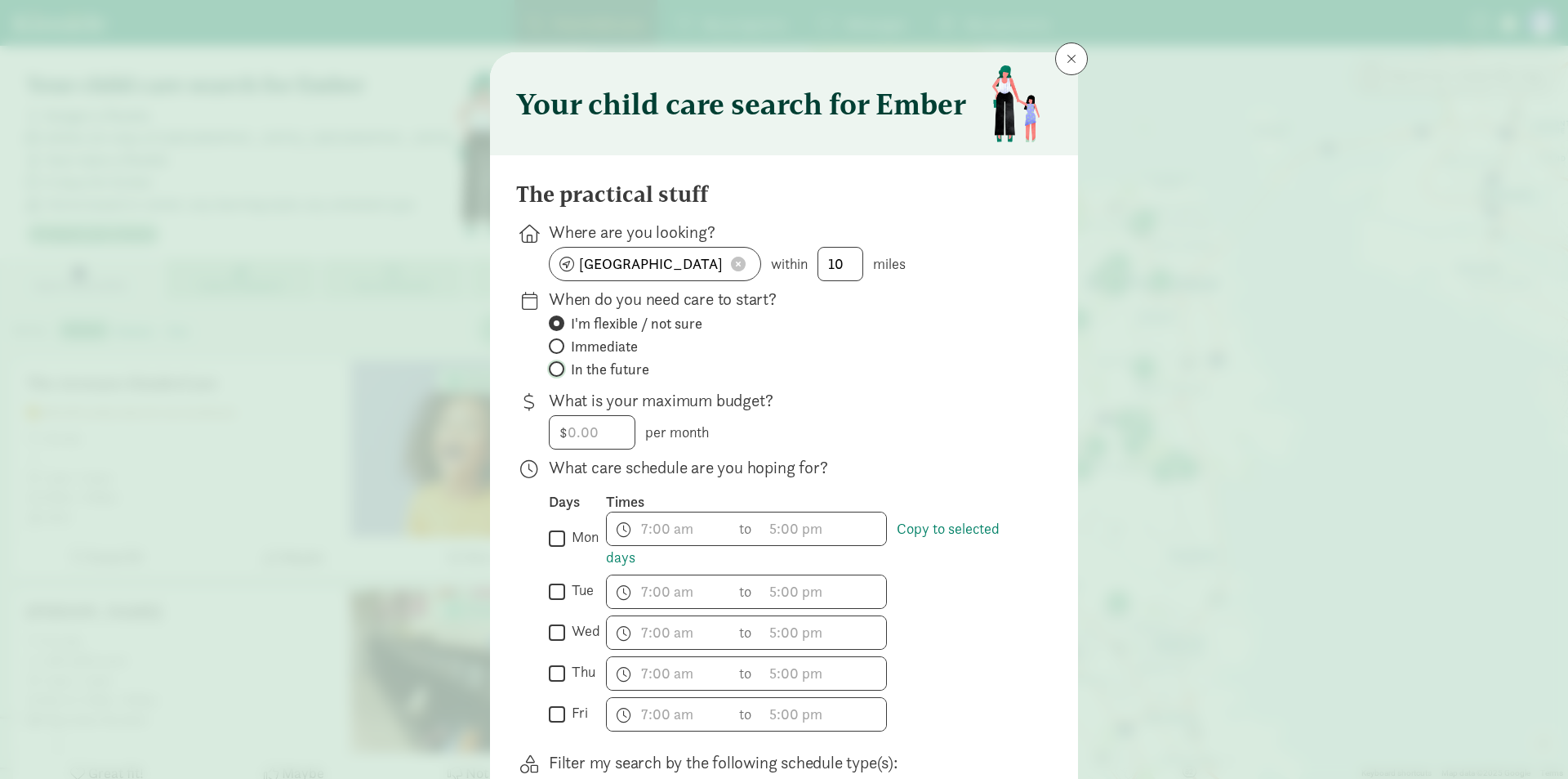
click at [551, 369] on input "In the future" at bounding box center [554, 369] width 10 height 10
radio input "true"
radio input "false"
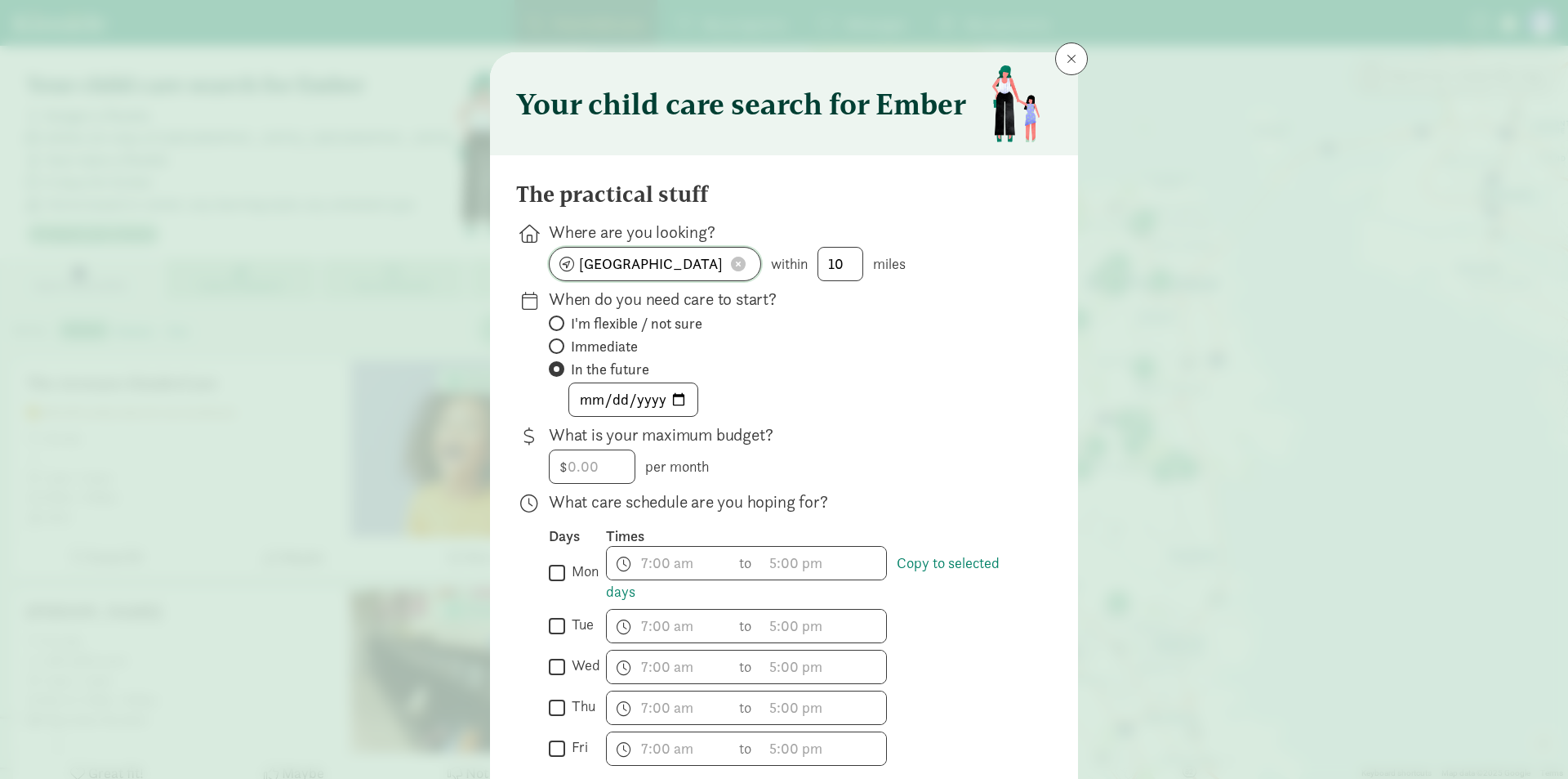
click at [647, 259] on input "San Francisco, CA" at bounding box center [655, 263] width 210 height 32
type input "Seattle, WA, USA"
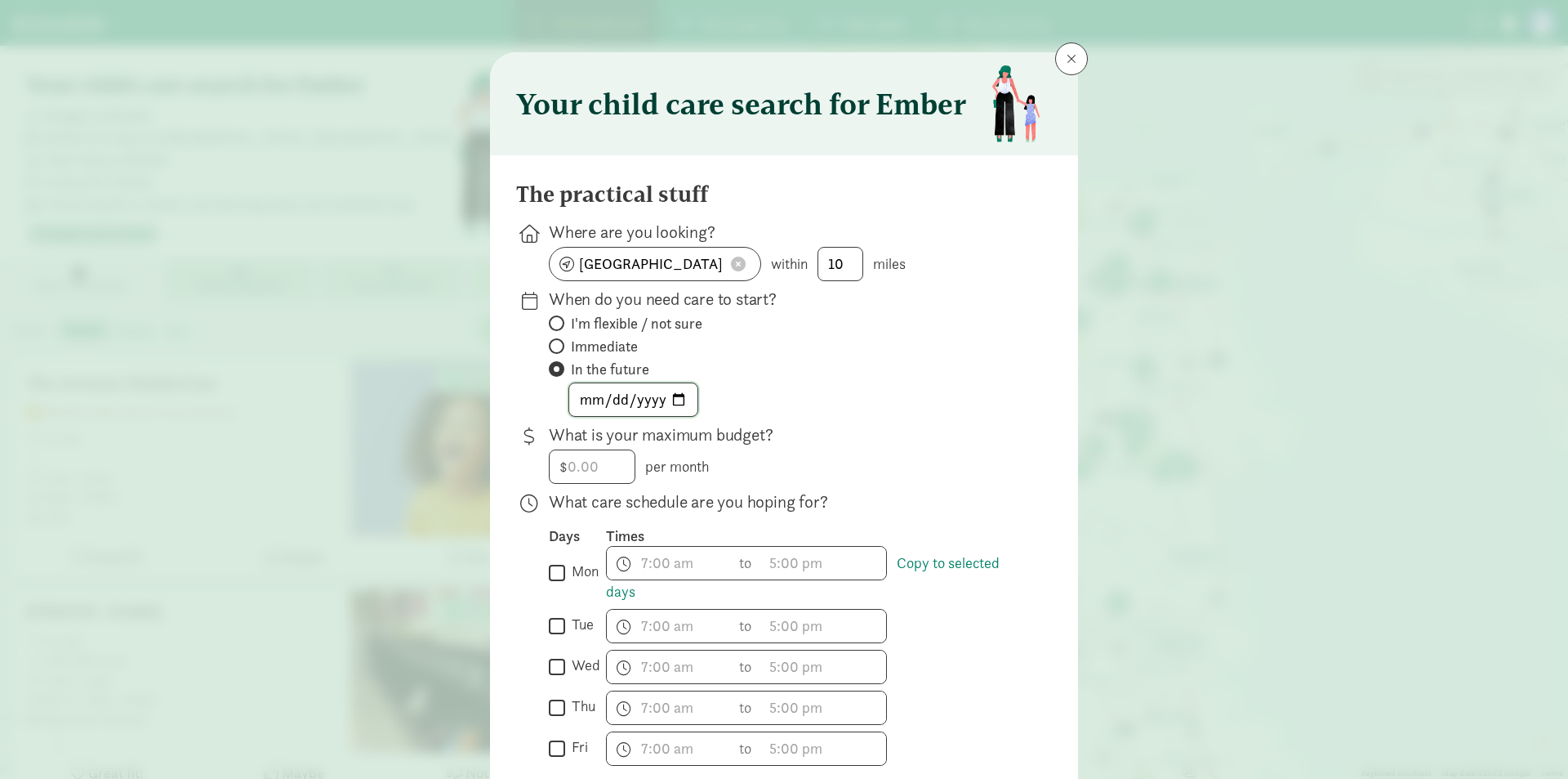
click at [590, 399] on input "date" at bounding box center [633, 399] width 128 height 32
click at [670, 396] on input "date" at bounding box center [633, 399] width 128 height 32
type input "[DATE]"
click at [1184, 462] on div "Your child care search for Ember The practical stuff Where are you looking? Sea…" at bounding box center [784, 390] width 1568 height 779
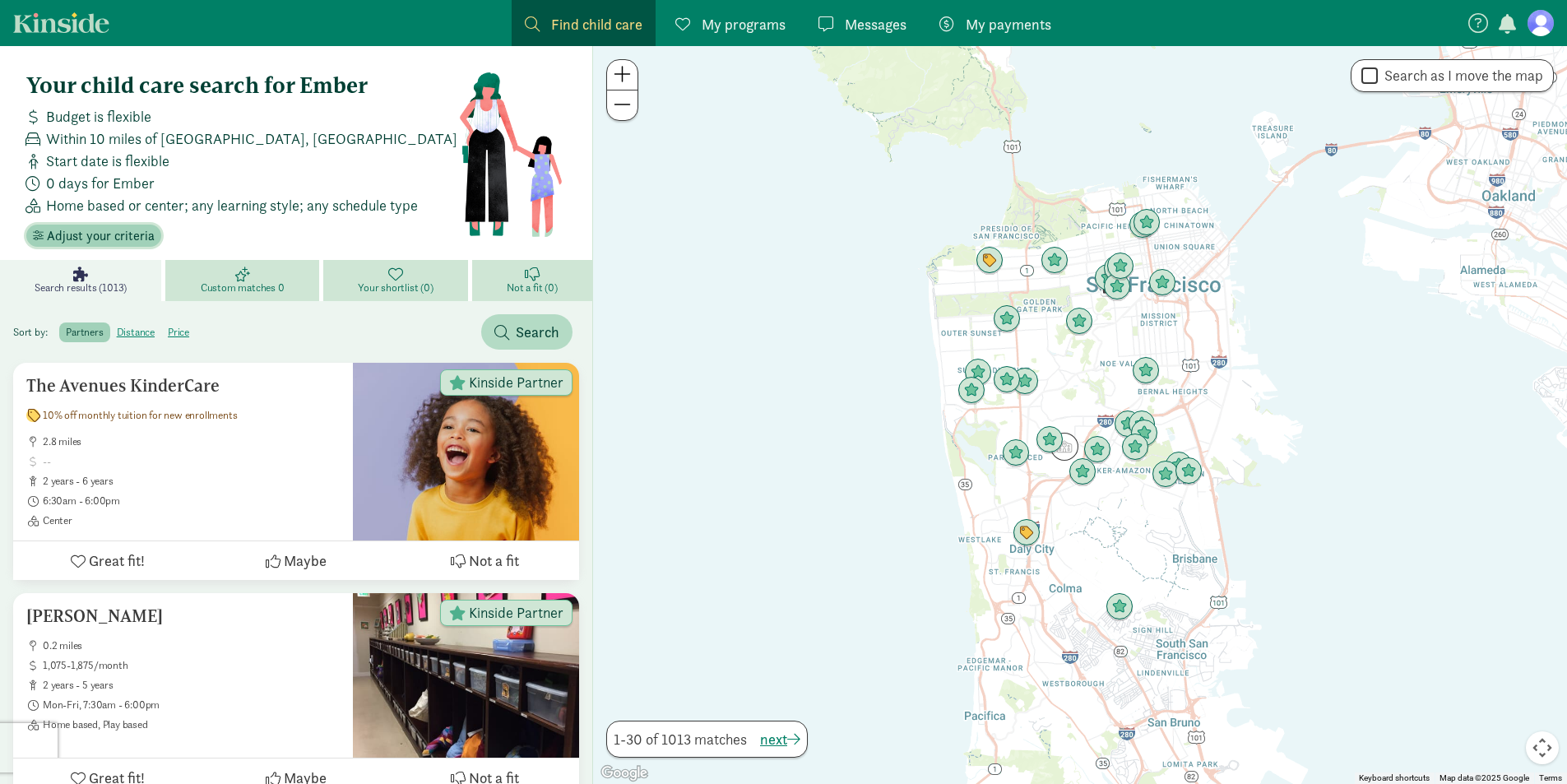
click at [118, 231] on span "Adjust your criteria" at bounding box center [100, 236] width 108 height 19
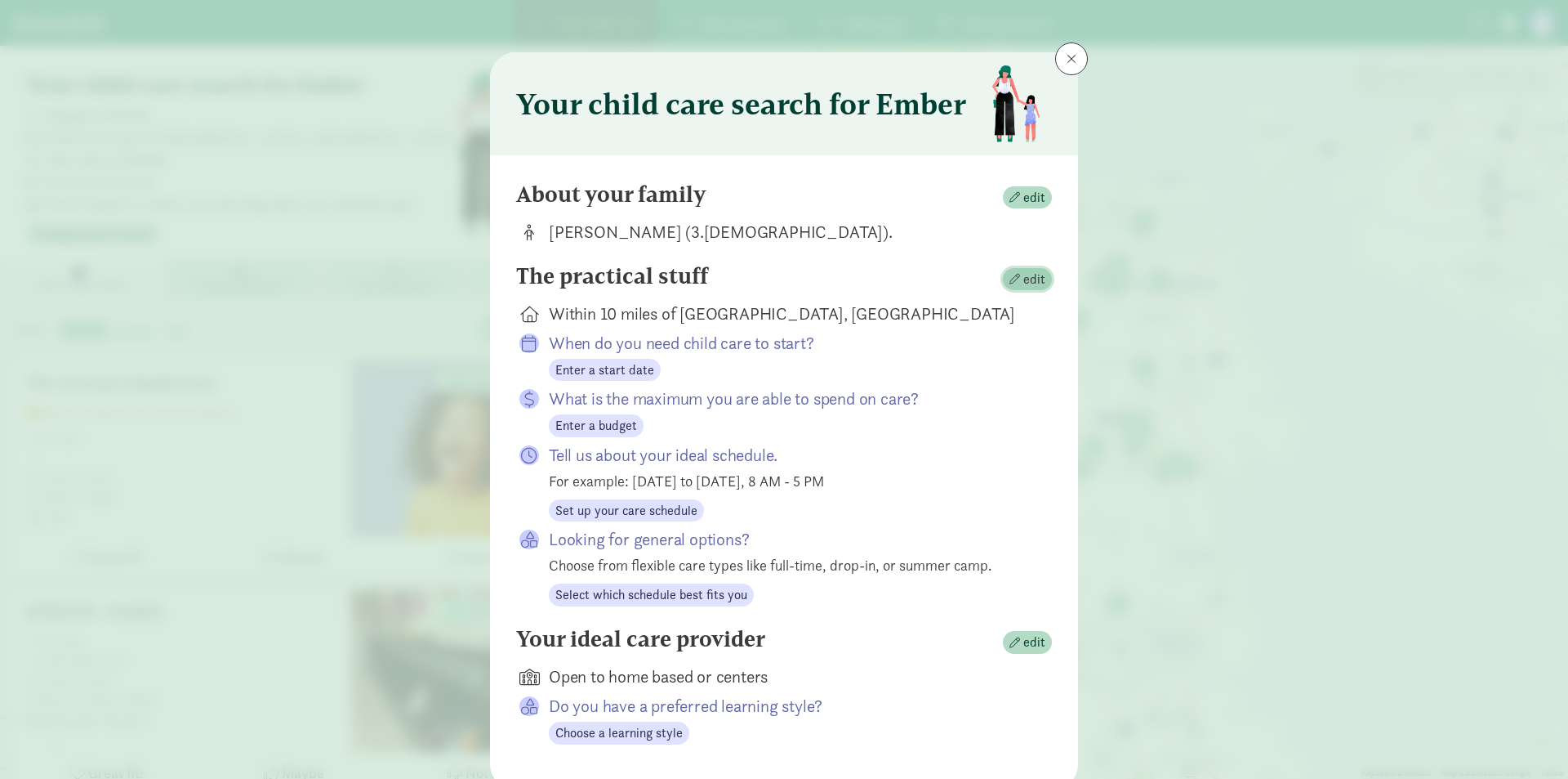
click at [1023, 279] on span "edit" at bounding box center [1034, 279] width 22 height 19
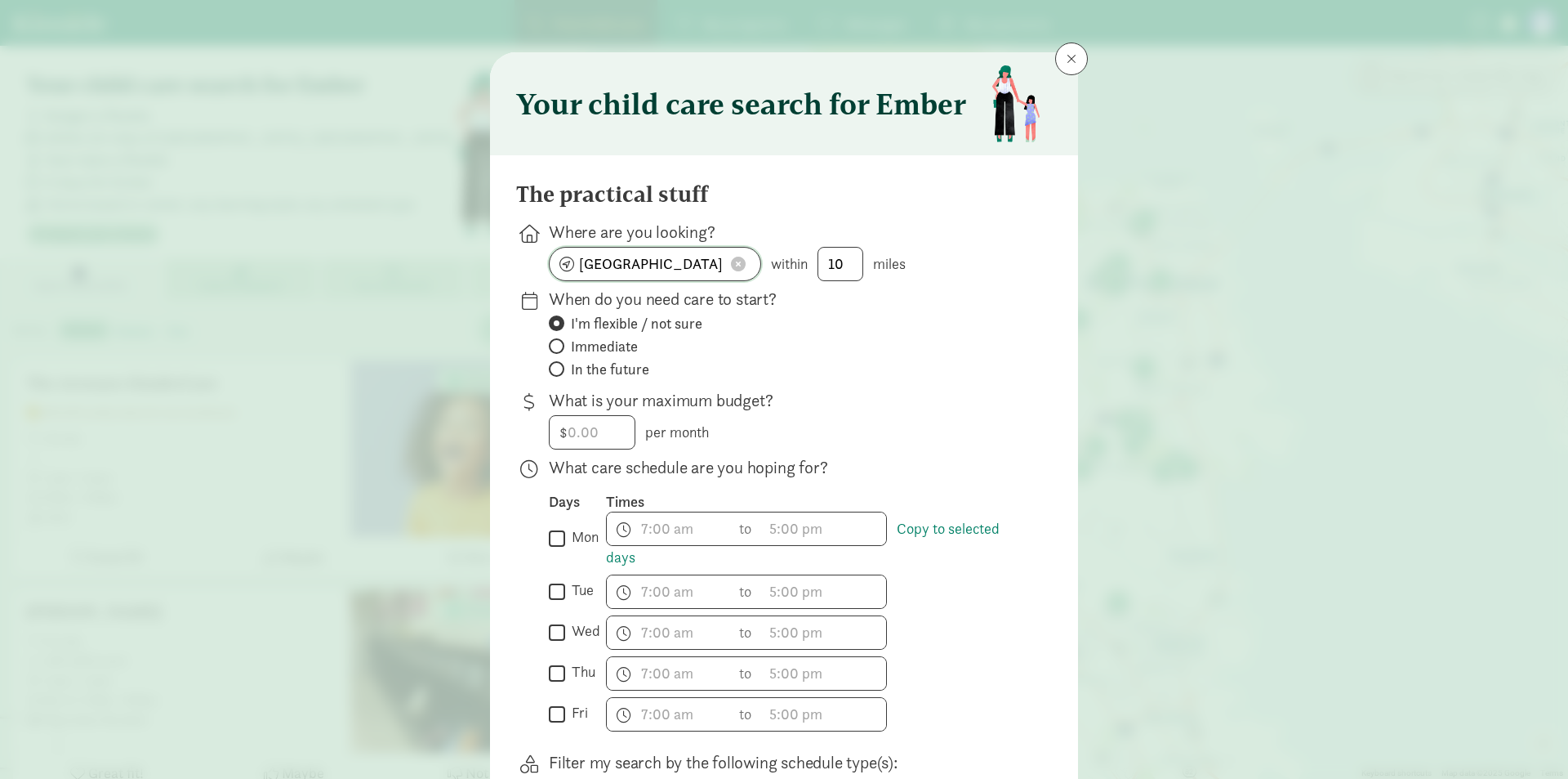
click at [630, 265] on input "San Francisco, CA" at bounding box center [655, 263] width 210 height 32
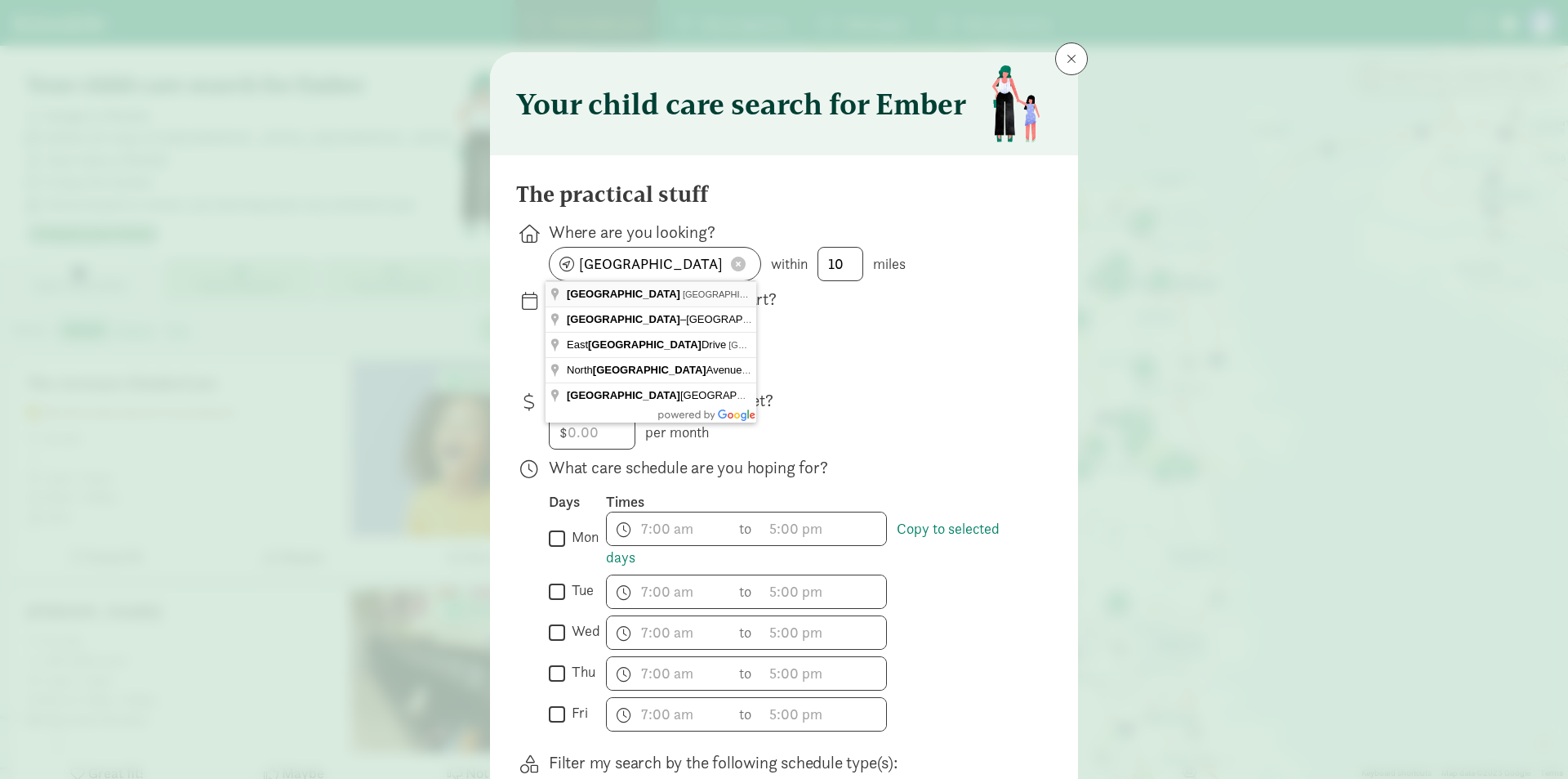
type input "Seattle, WA, USA"
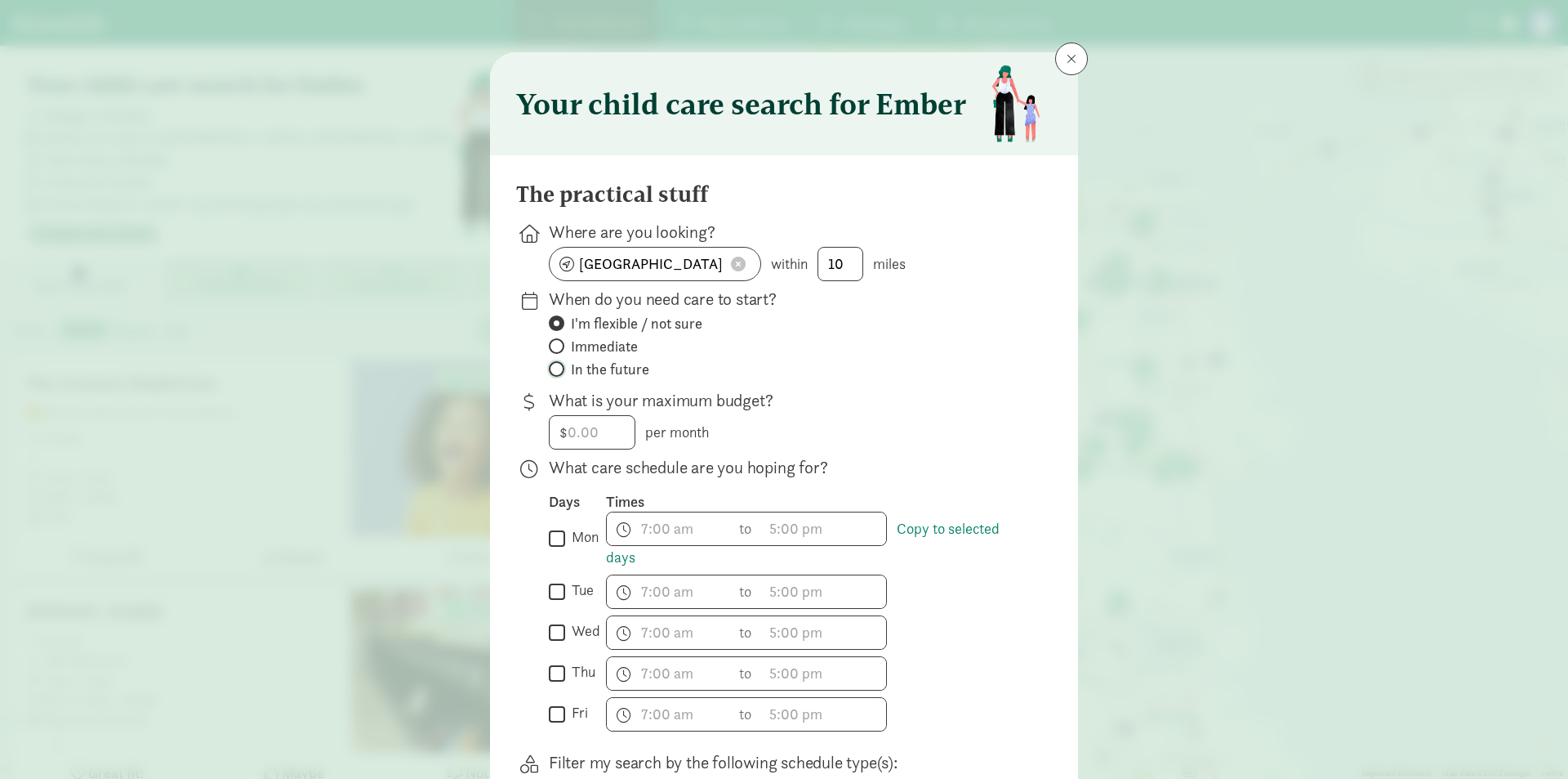
click at [550, 368] on input "In the future" at bounding box center [554, 369] width 10 height 10
radio input "true"
radio input "false"
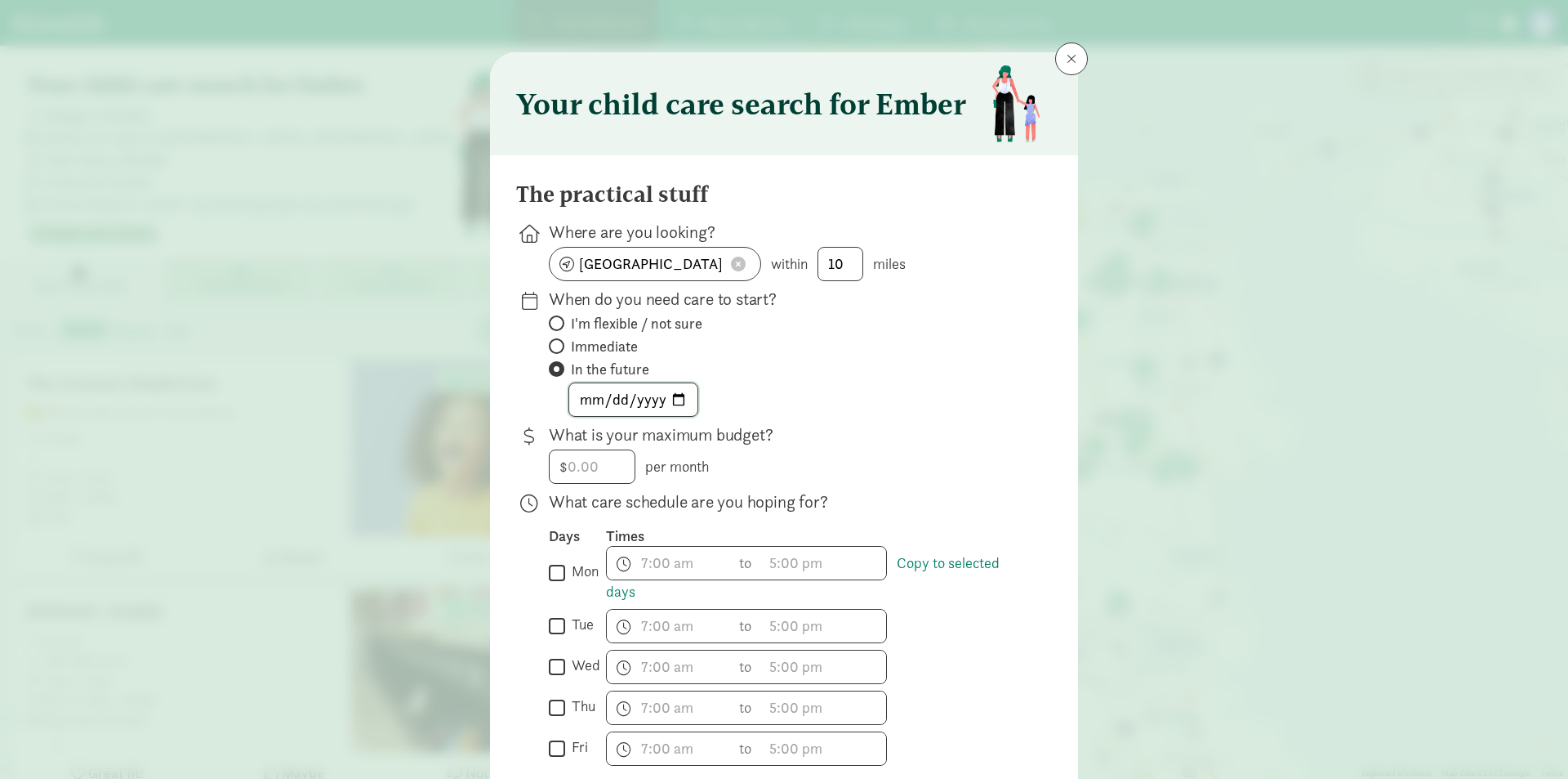
click at [683, 399] on input "date" at bounding box center [633, 399] width 128 height 32
type input "[DATE]"
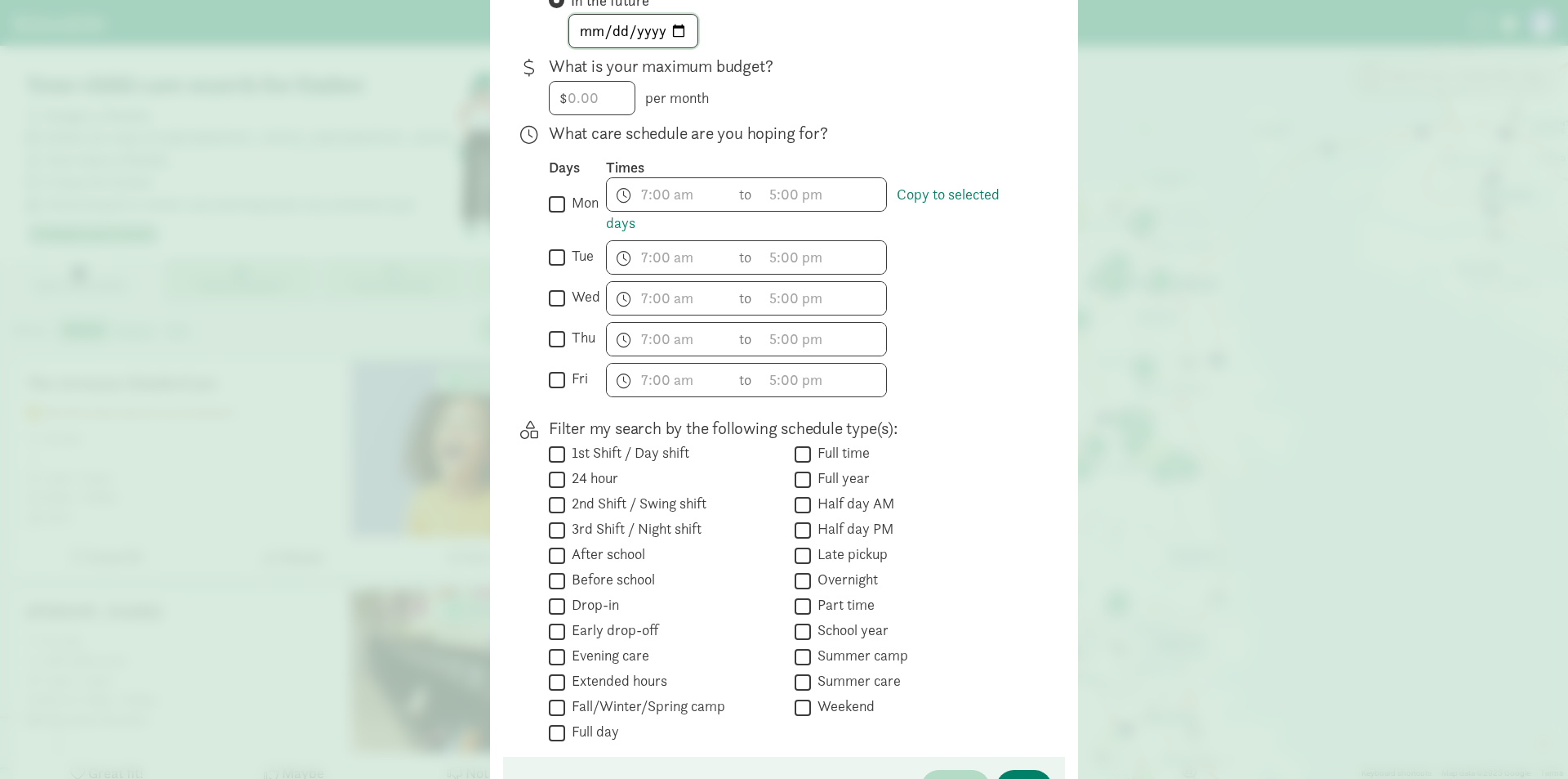
scroll to position [409, 0]
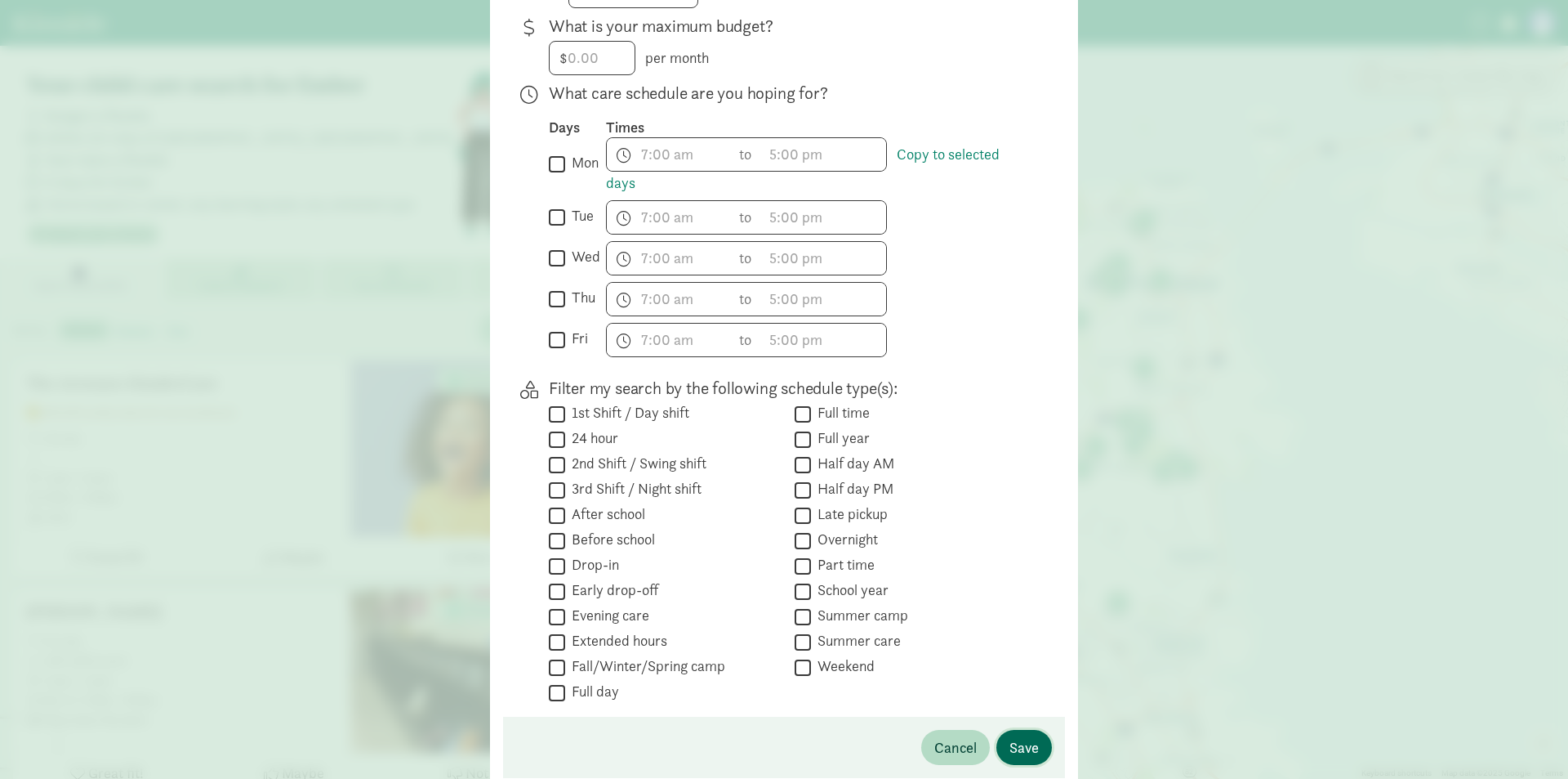
click at [1013, 747] on span "Save" at bounding box center [1024, 747] width 30 height 22
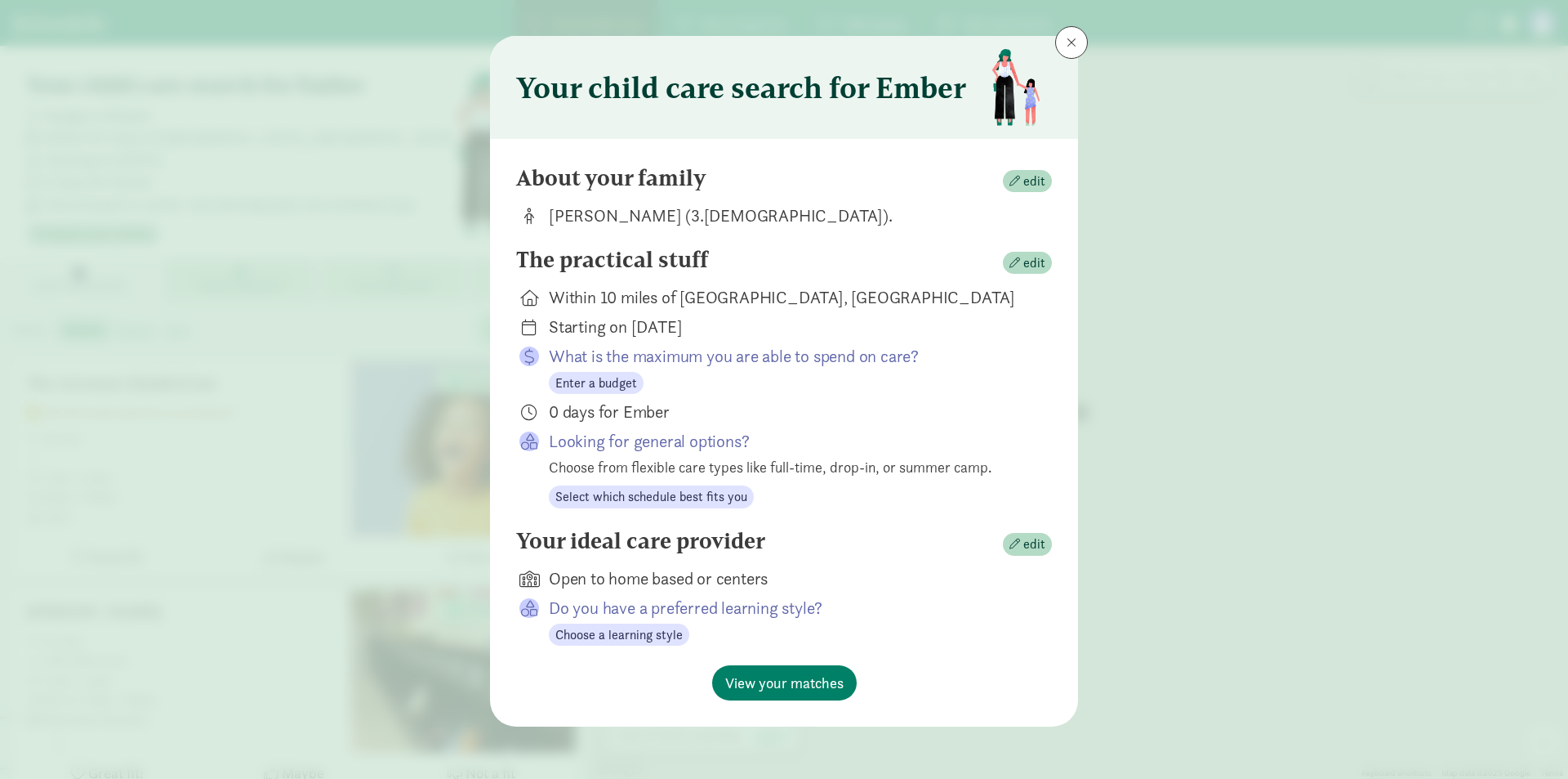
scroll to position [17, 0]
click at [636, 635] on span "Choose a learning style" at bounding box center [619, 635] width 127 height 19
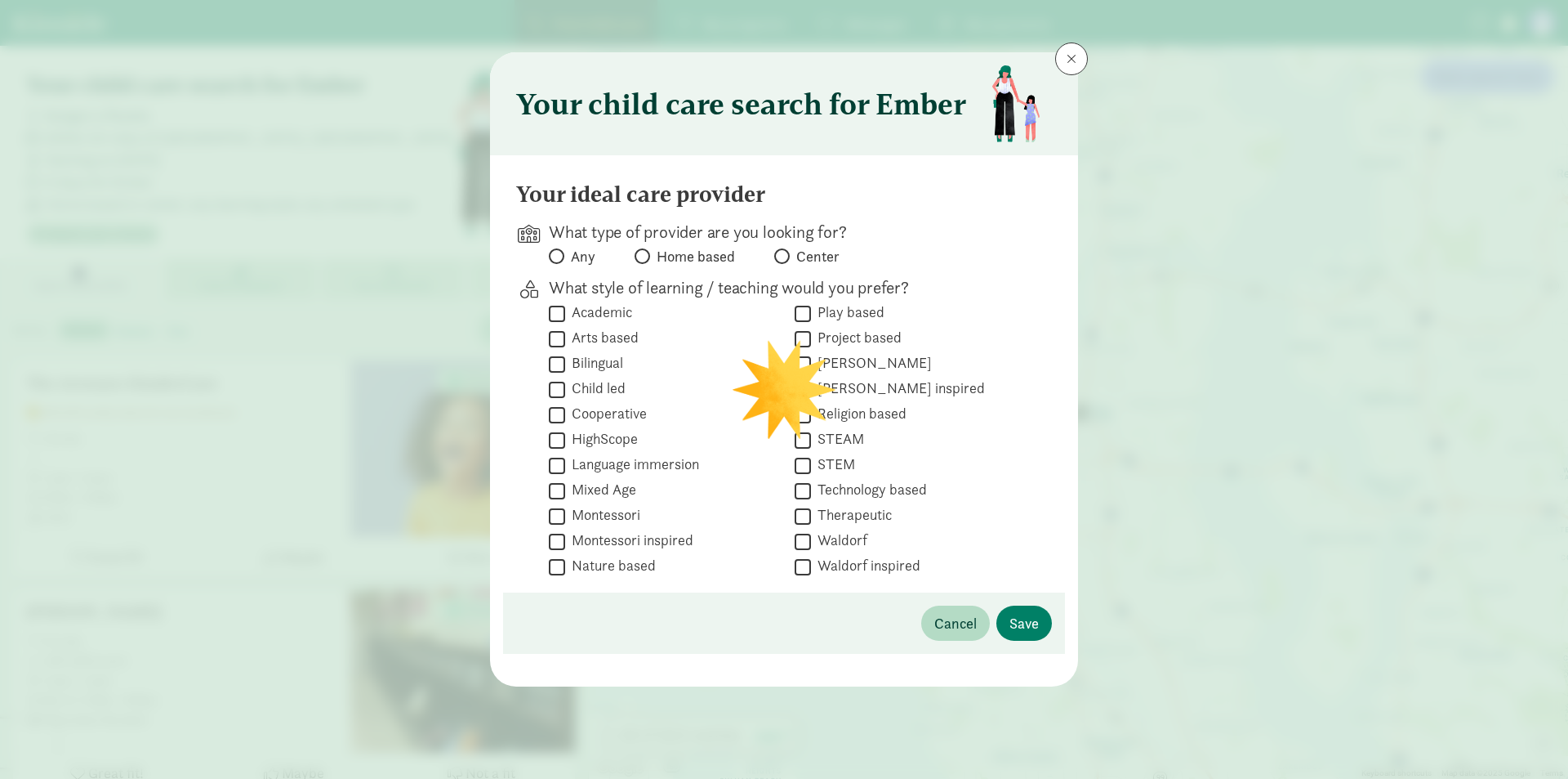
scroll to position [0, 0]
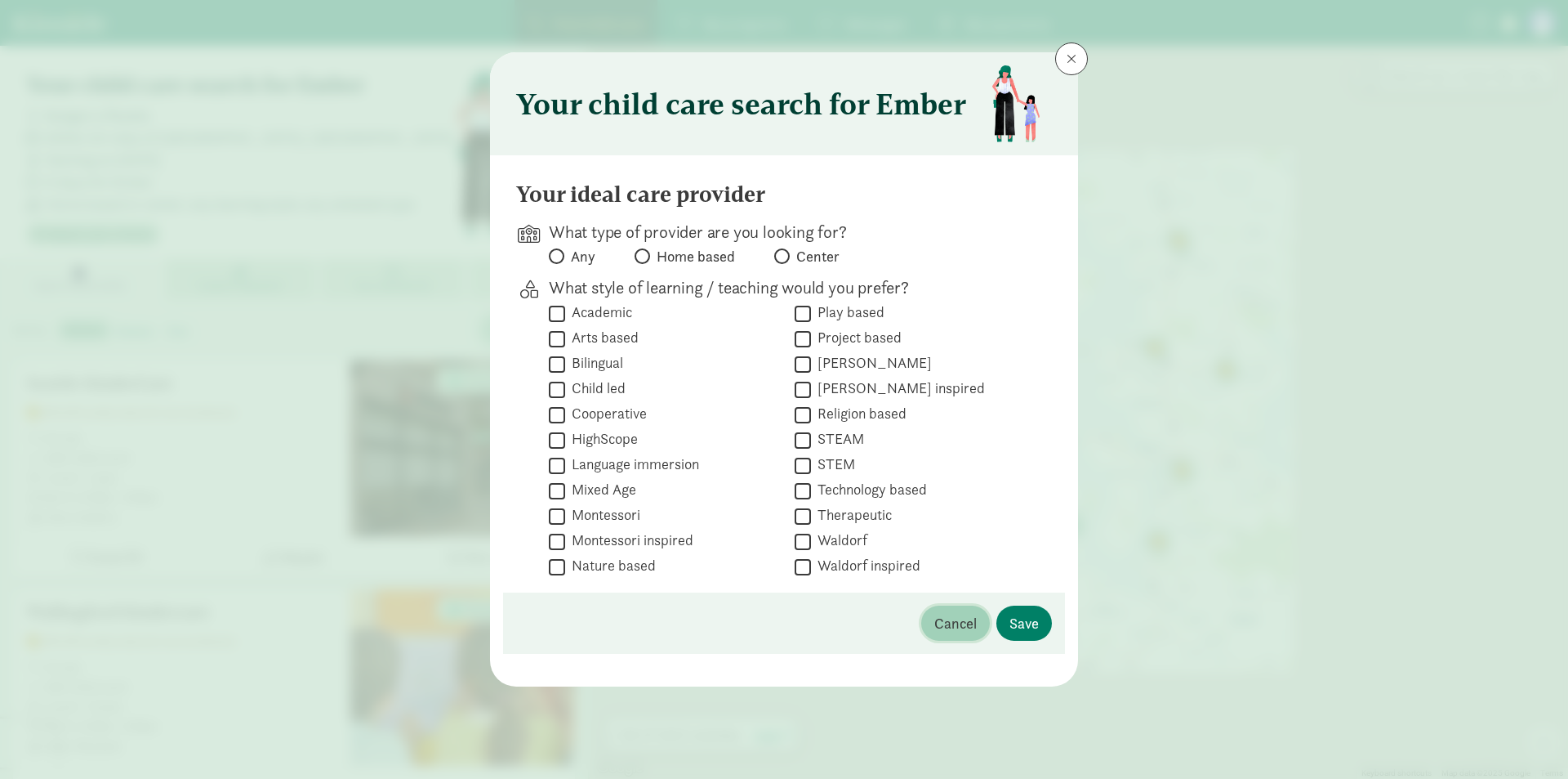
click at [959, 631] on span "Cancel" at bounding box center [955, 623] width 43 height 22
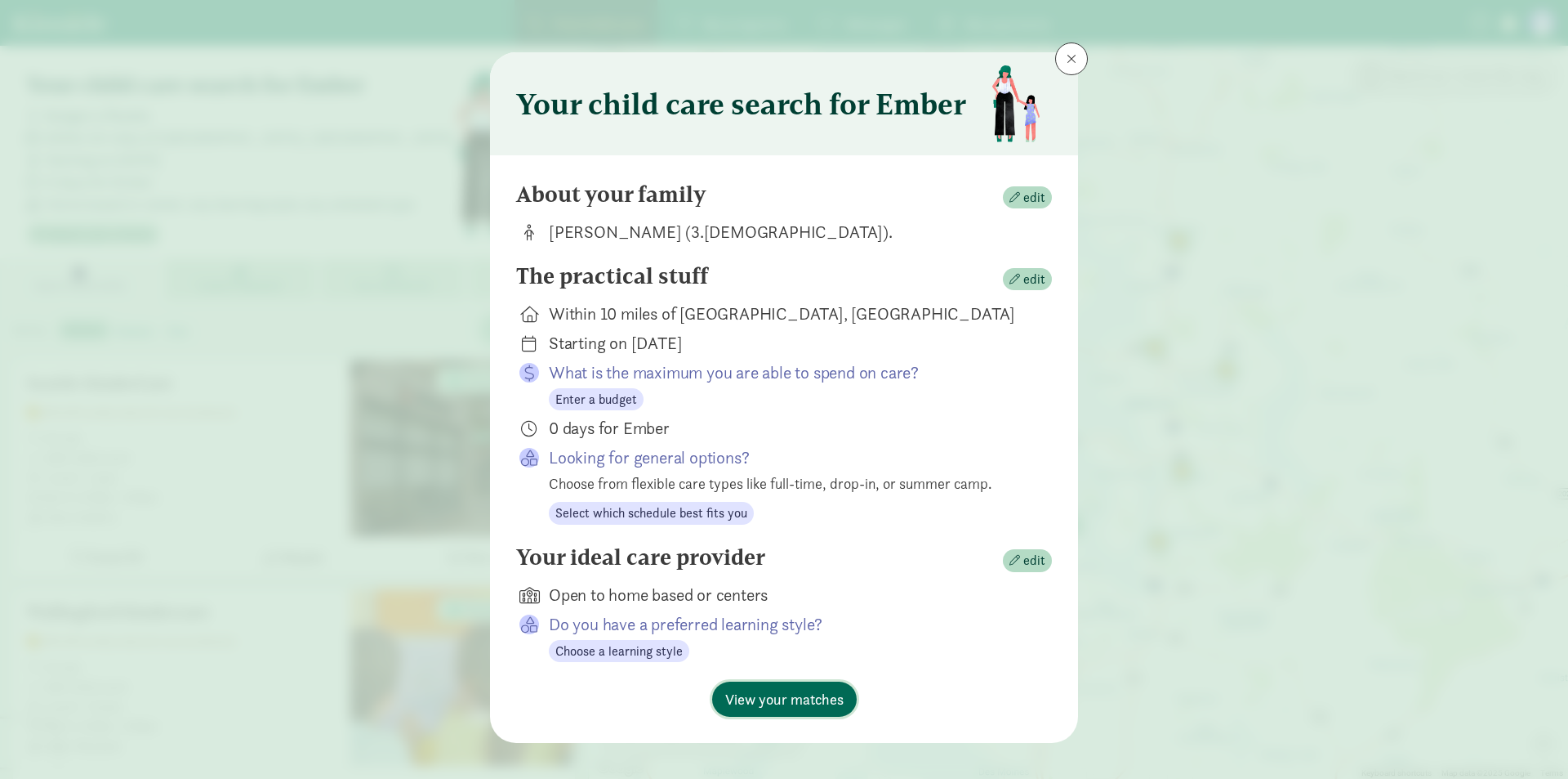
click at [793, 706] on span "View your matches" at bounding box center [785, 699] width 119 height 22
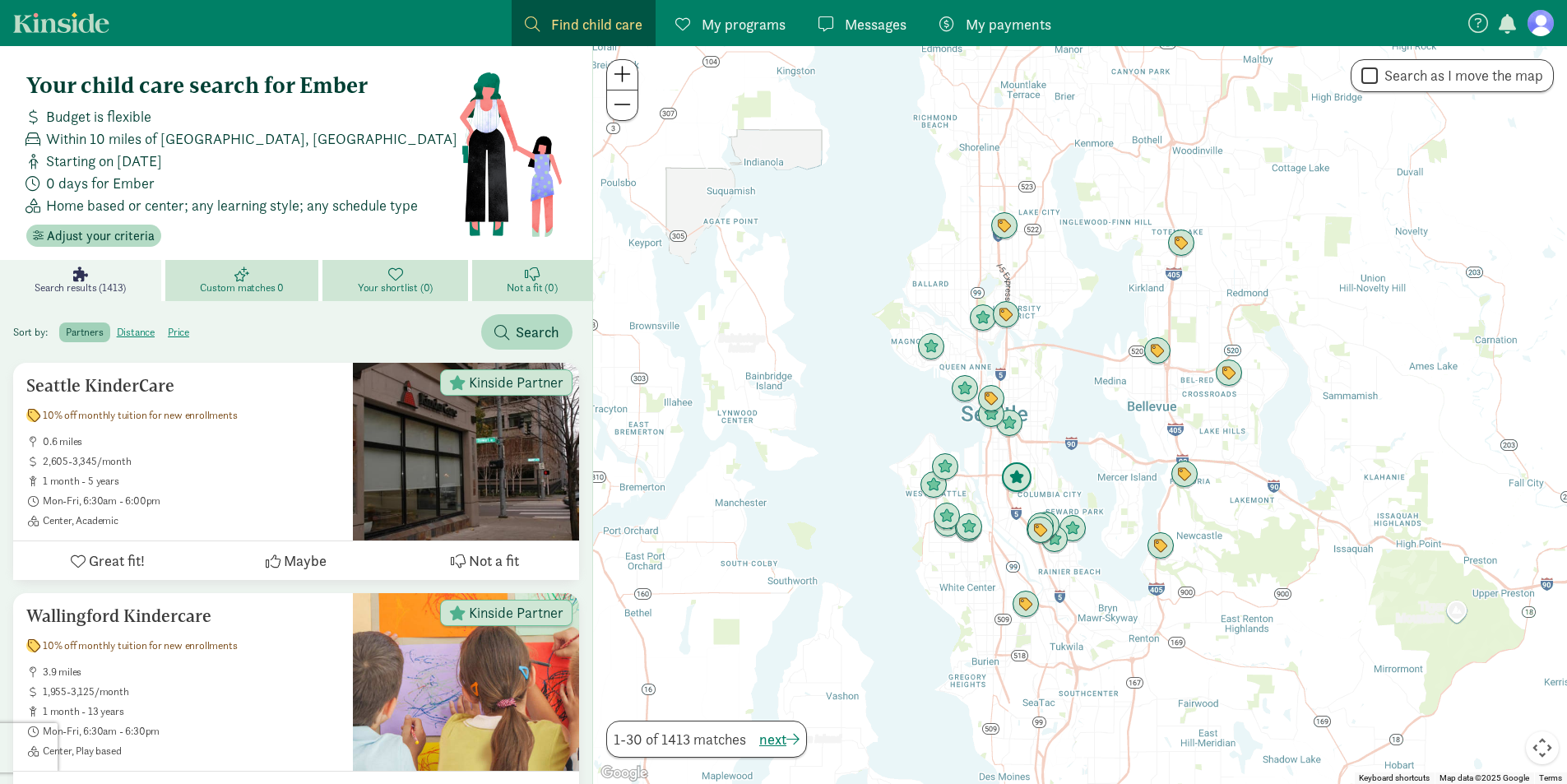
click at [1021, 482] on img "Click to see details" at bounding box center [1017, 477] width 45 height 45
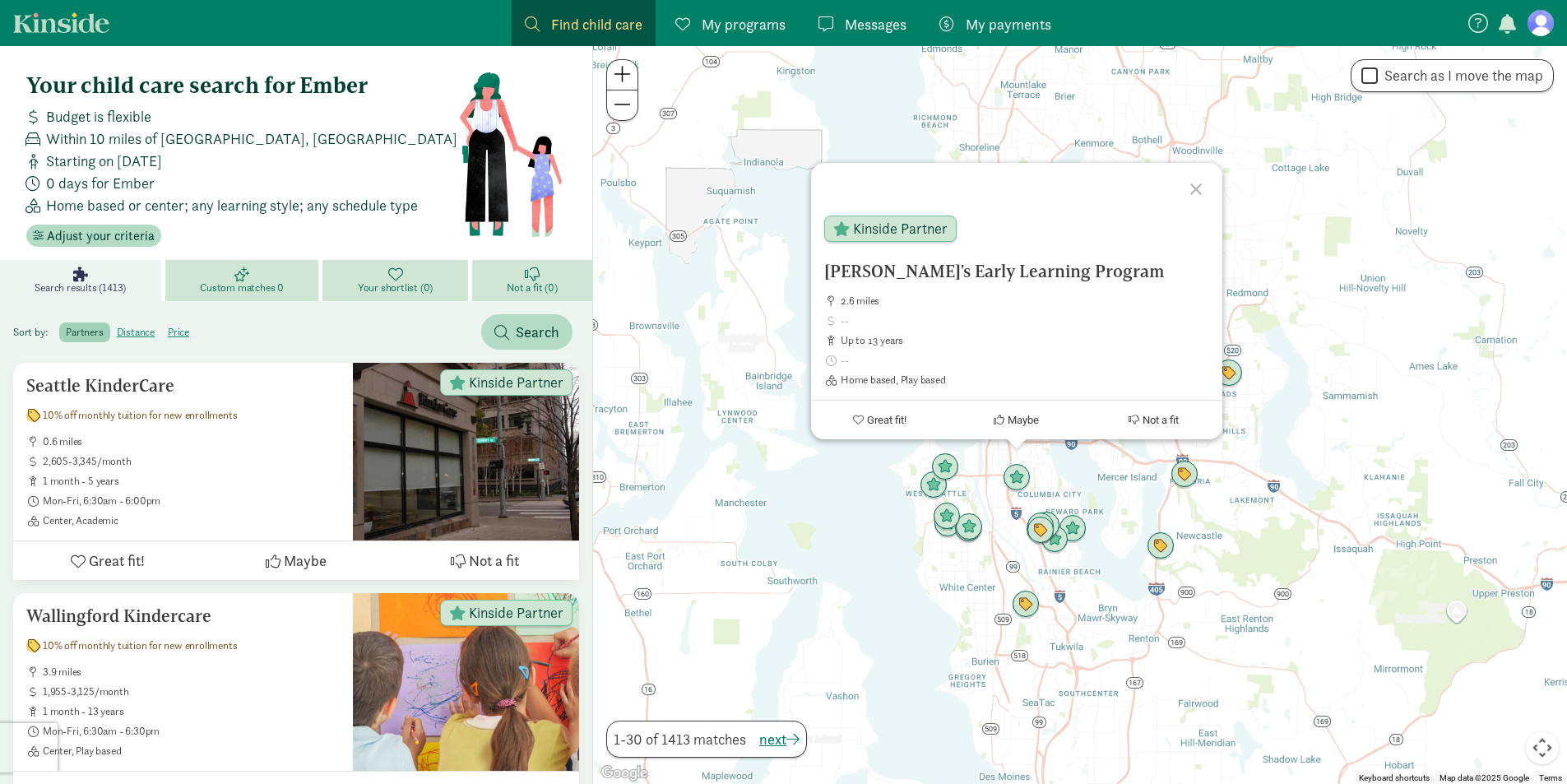
click at [1193, 190] on div at bounding box center [1199, 186] width 47 height 47
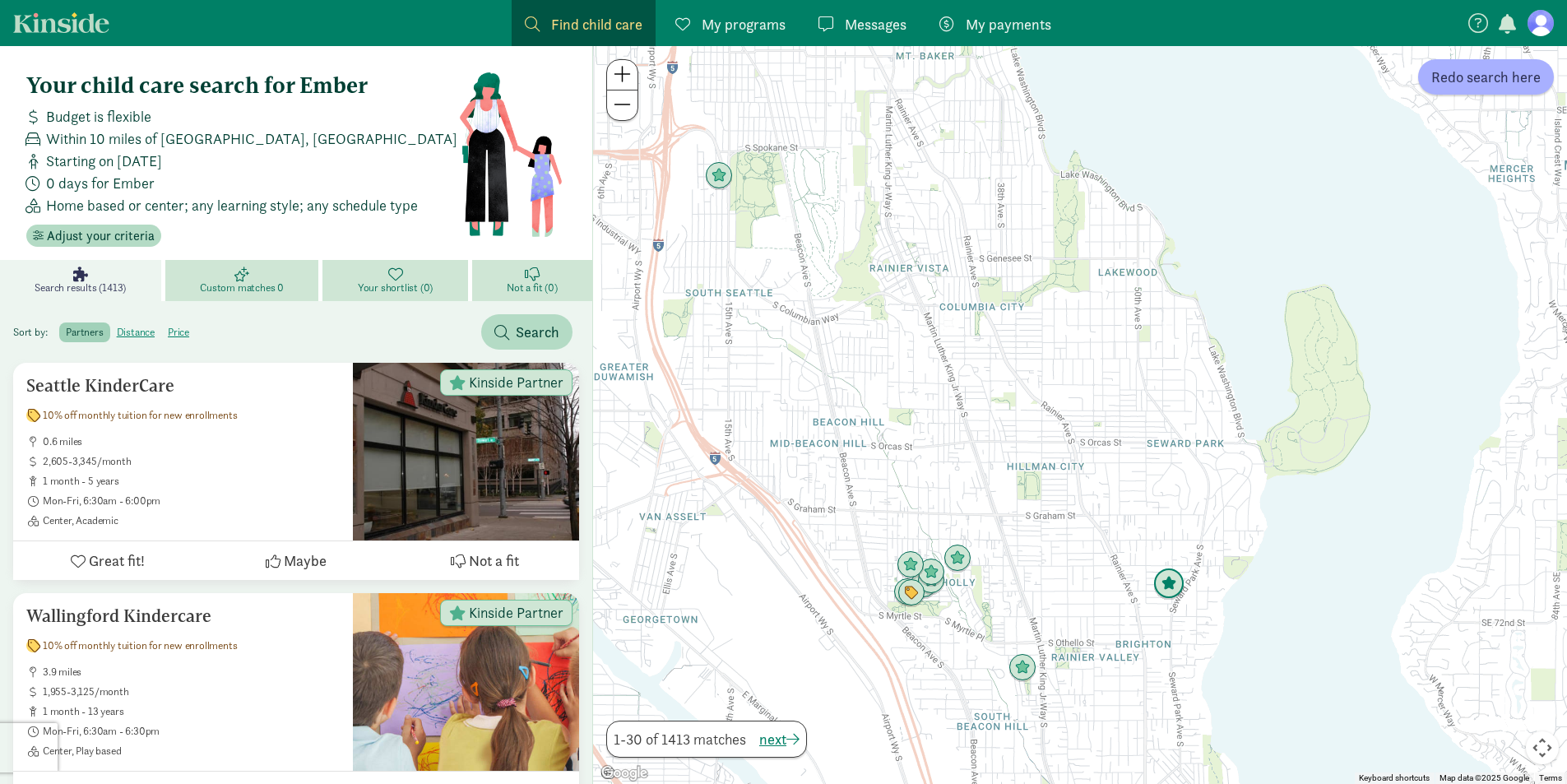
click at [1175, 587] on img "Click to see details" at bounding box center [1169, 584] width 45 height 45
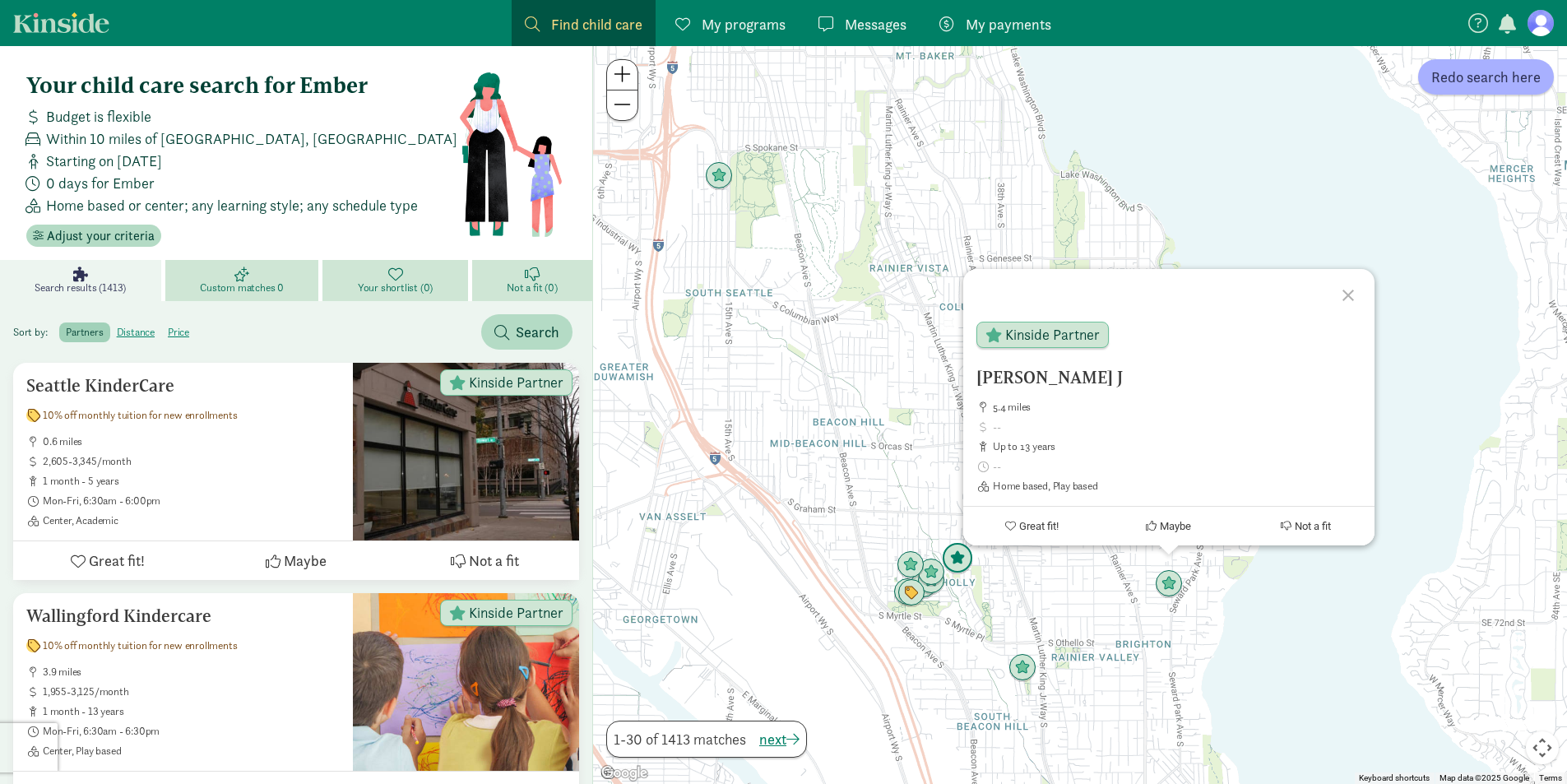
click at [959, 563] on img "Click to see details" at bounding box center [958, 558] width 45 height 45
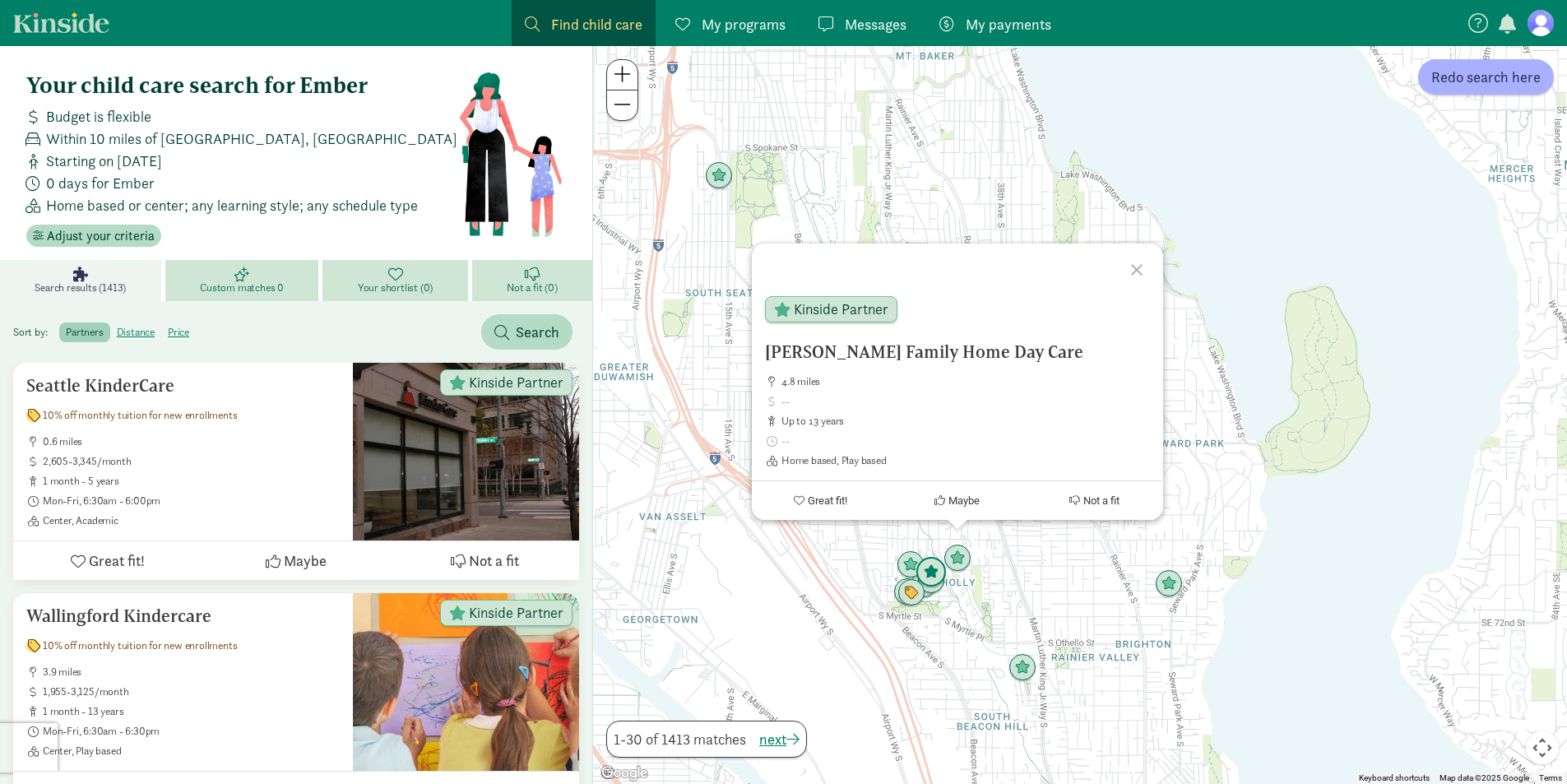
click at [929, 563] on img "Click to see details" at bounding box center [931, 572] width 45 height 45
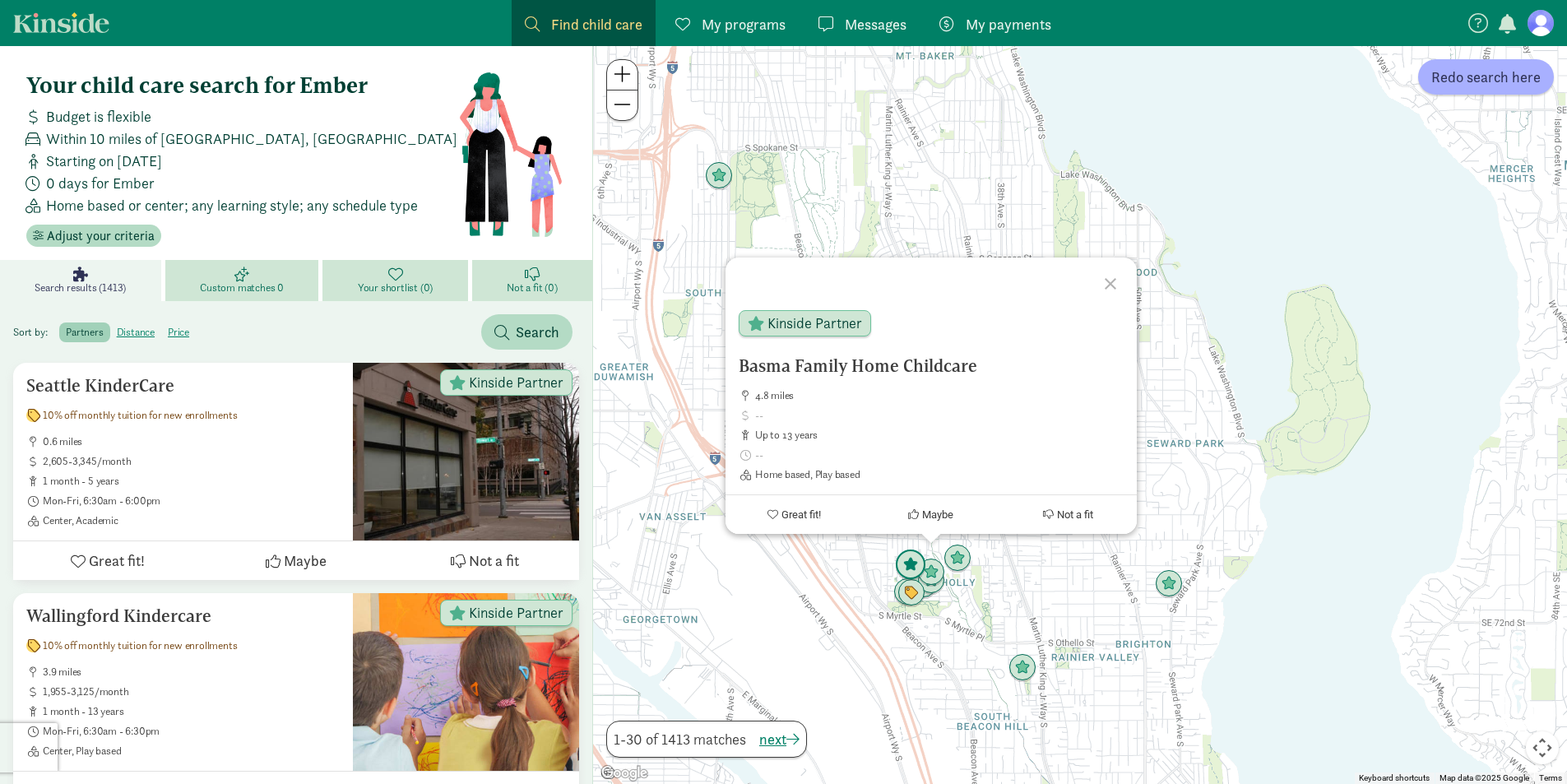
click at [904, 567] on img "Click to see details" at bounding box center [910, 564] width 45 height 45
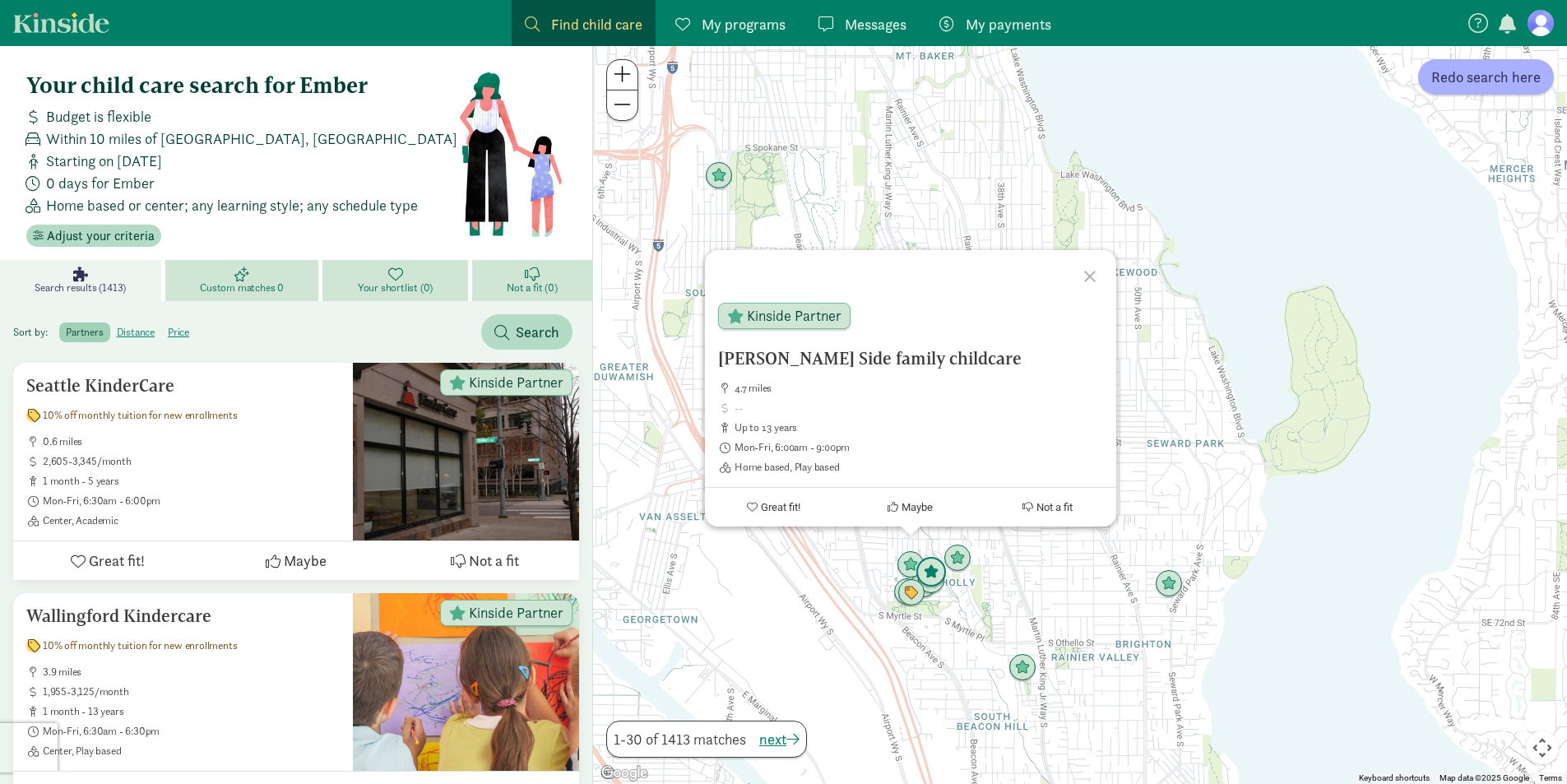
click at [936, 588] on img "Click to see details" at bounding box center [931, 572] width 45 height 45
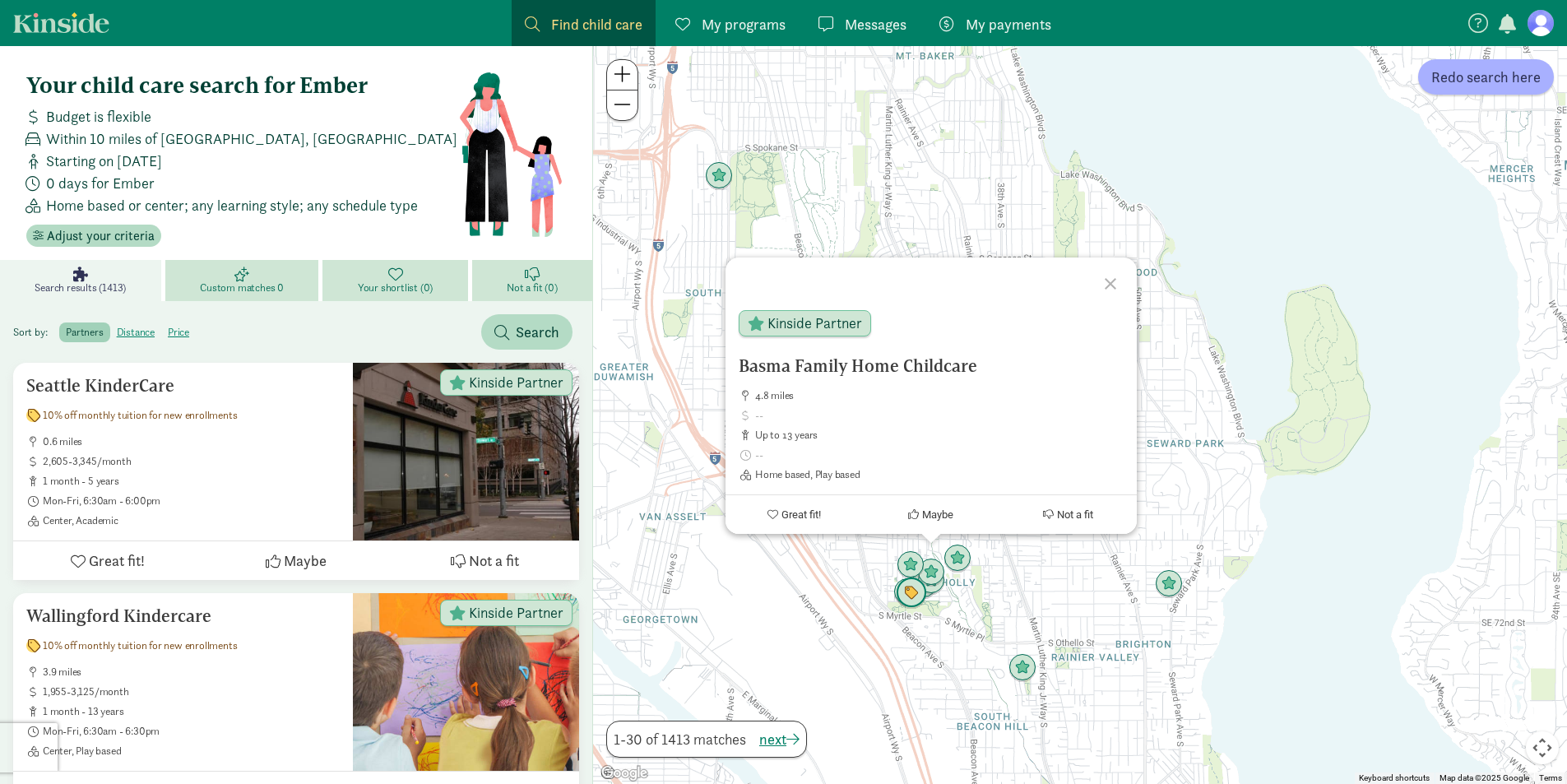
click at [916, 597] on img "Click to see details" at bounding box center [911, 592] width 45 height 45
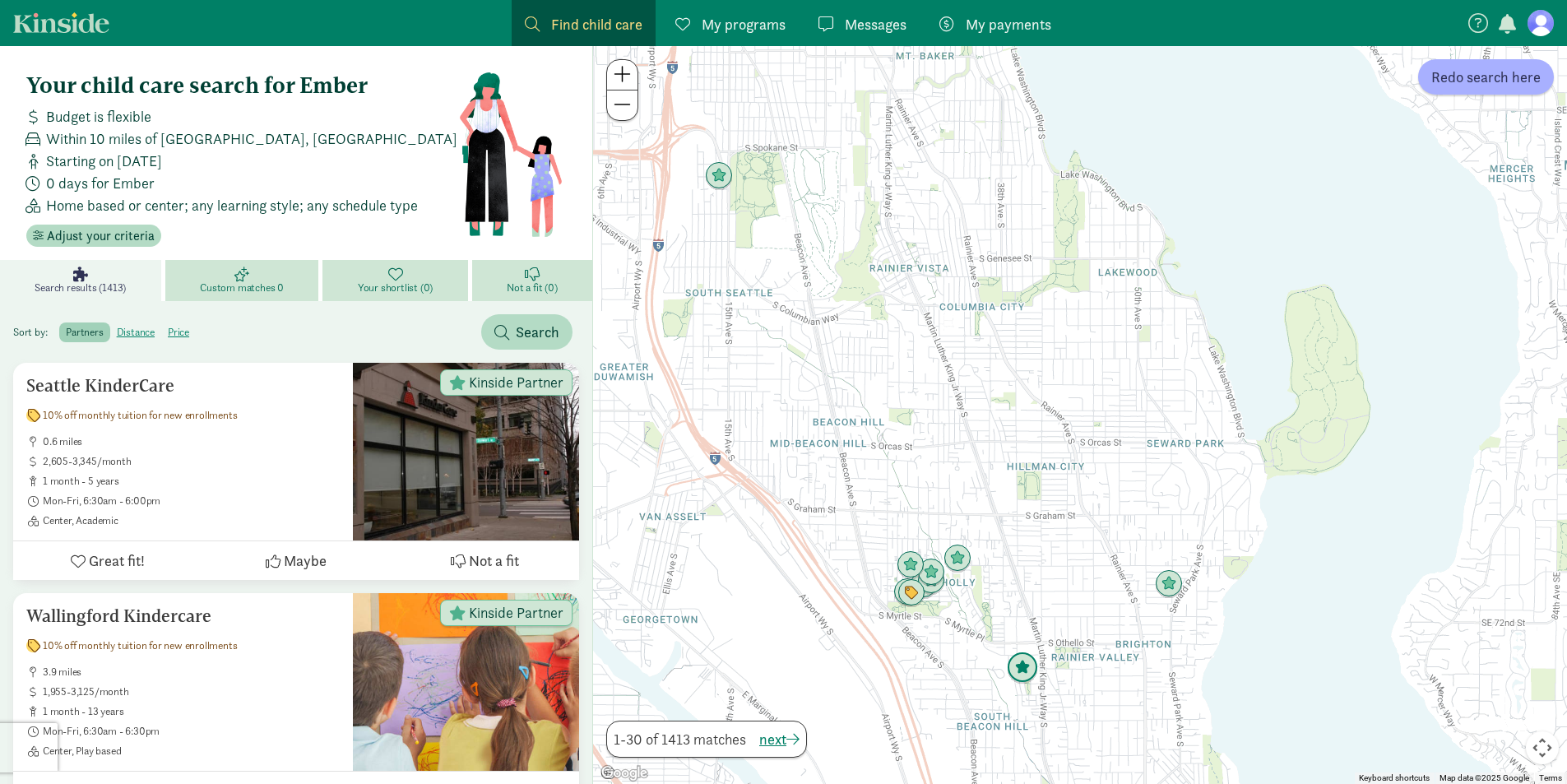
click at [1032, 678] on img "Click to see details" at bounding box center [1023, 667] width 45 height 45
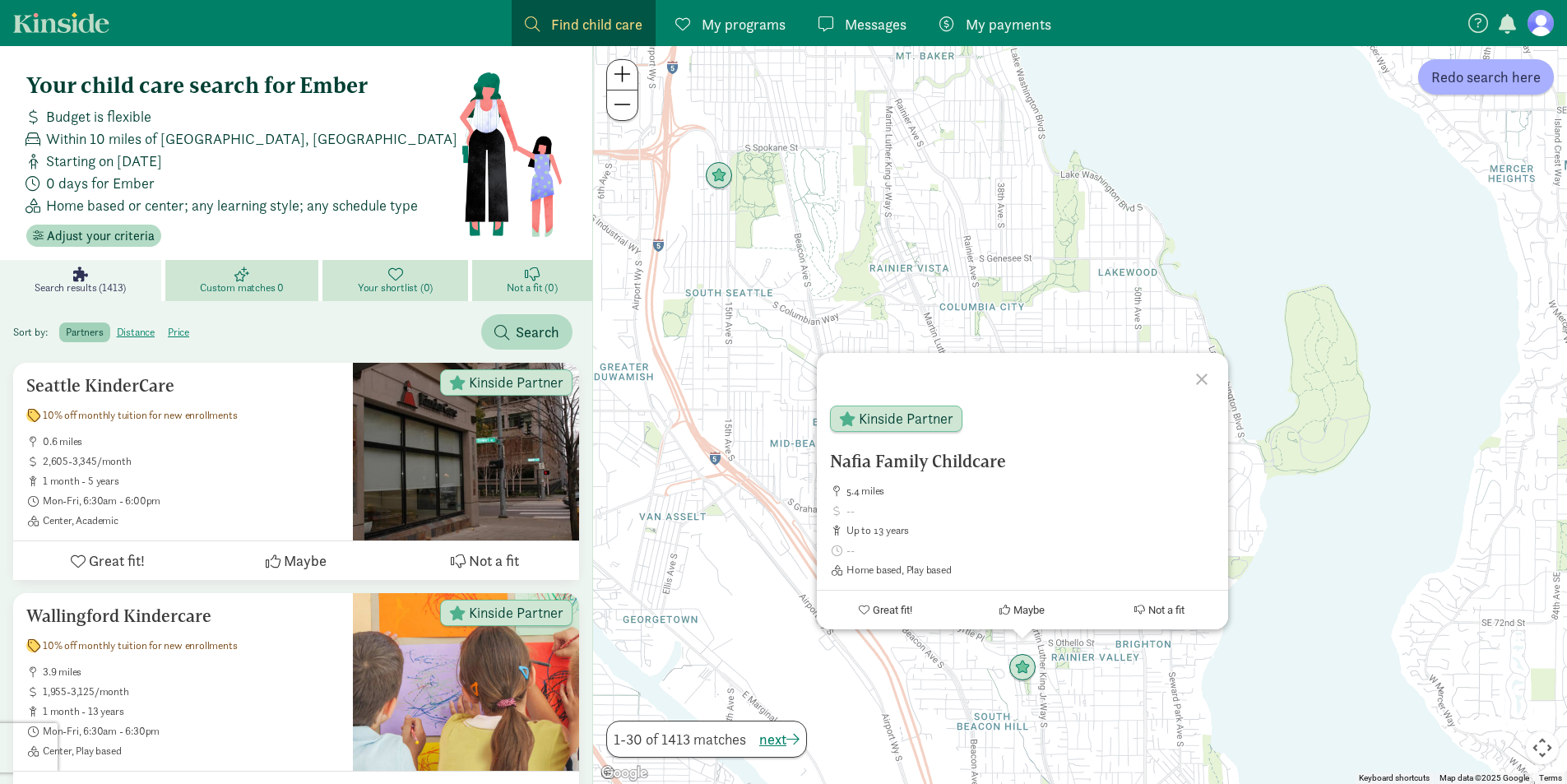
click at [1200, 380] on div at bounding box center [1204, 376] width 47 height 47
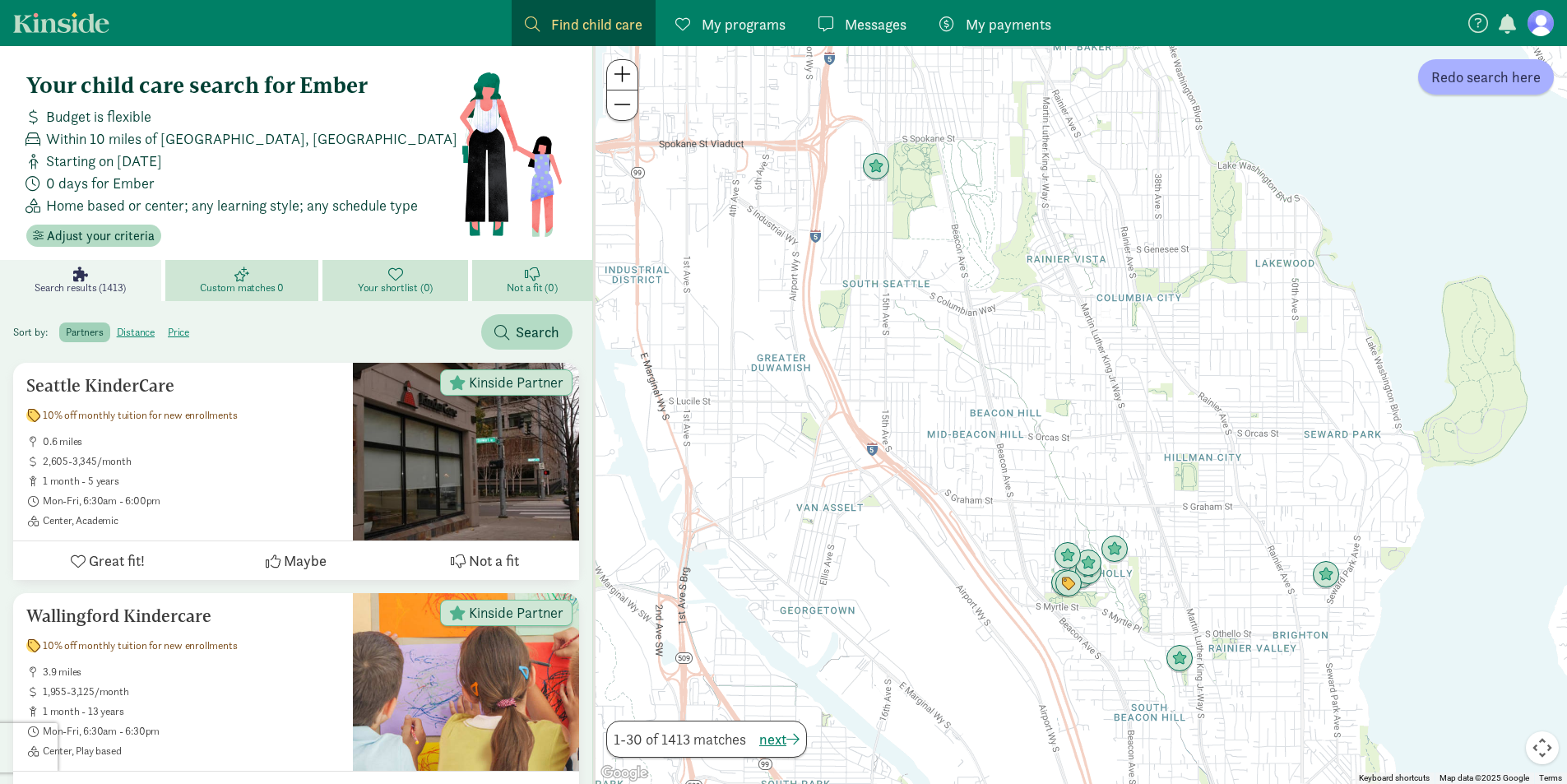
drag, startPoint x: 981, startPoint y: 478, endPoint x: 1266, endPoint y: 411, distance: 292.8
click at [1266, 411] on div at bounding box center [1080, 414] width 974 height 737
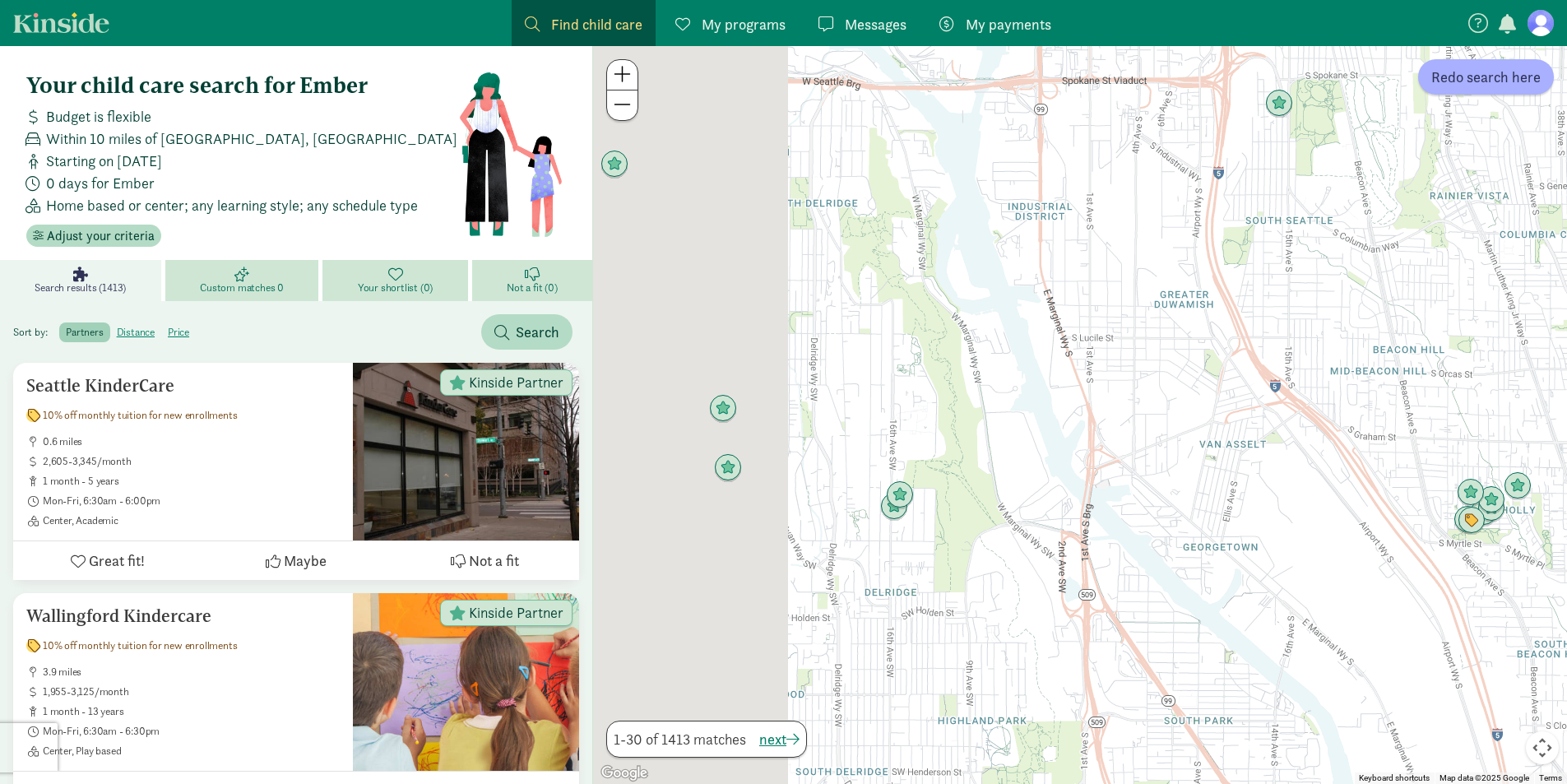
drag, startPoint x: 1001, startPoint y: 528, endPoint x: 1169, endPoint y: 414, distance: 203.0
click at [1168, 414] on div at bounding box center [1080, 414] width 974 height 737
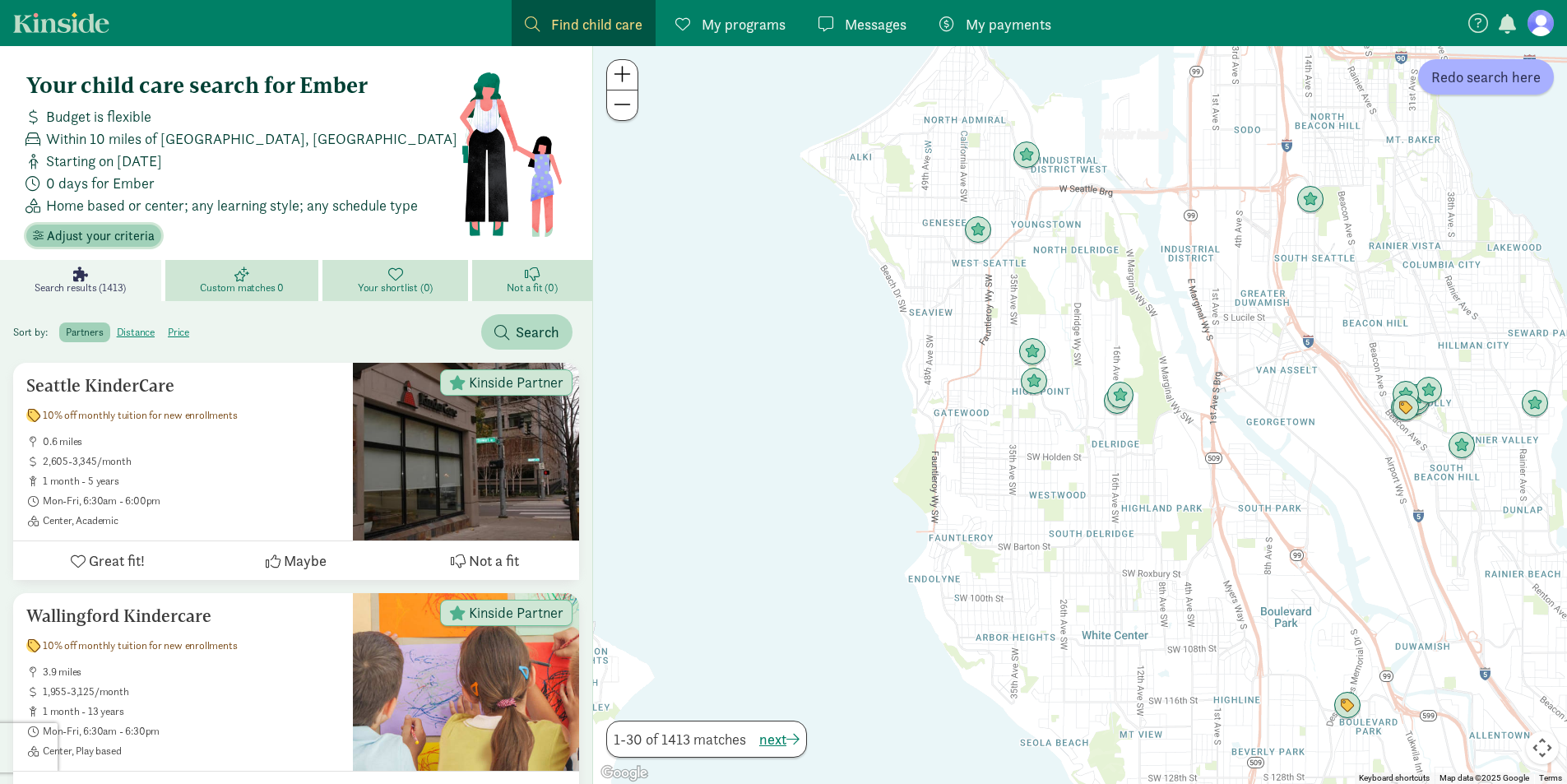
click at [112, 235] on span "Adjust your criteria" at bounding box center [100, 236] width 108 height 19
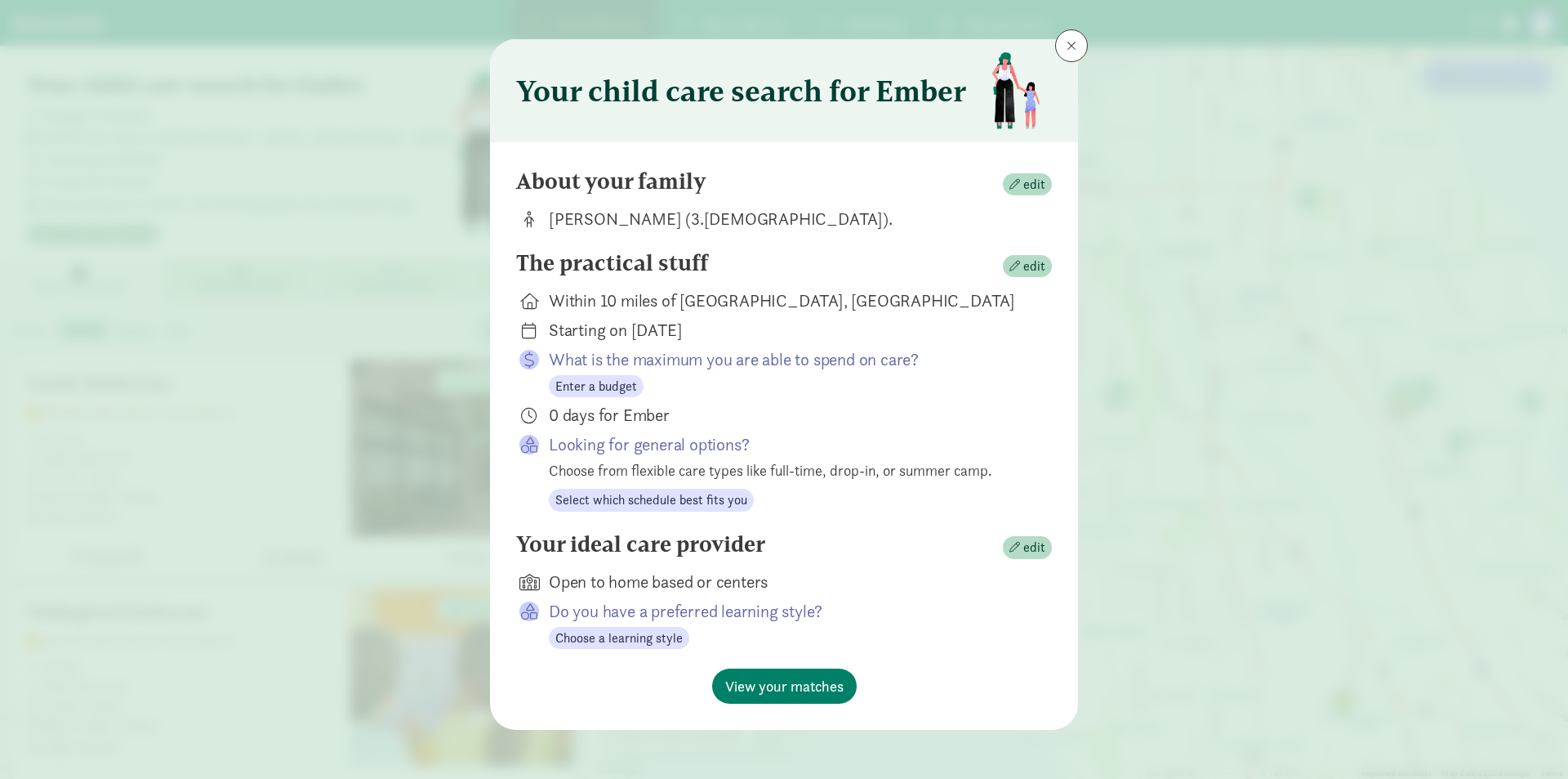
scroll to position [17, 0]
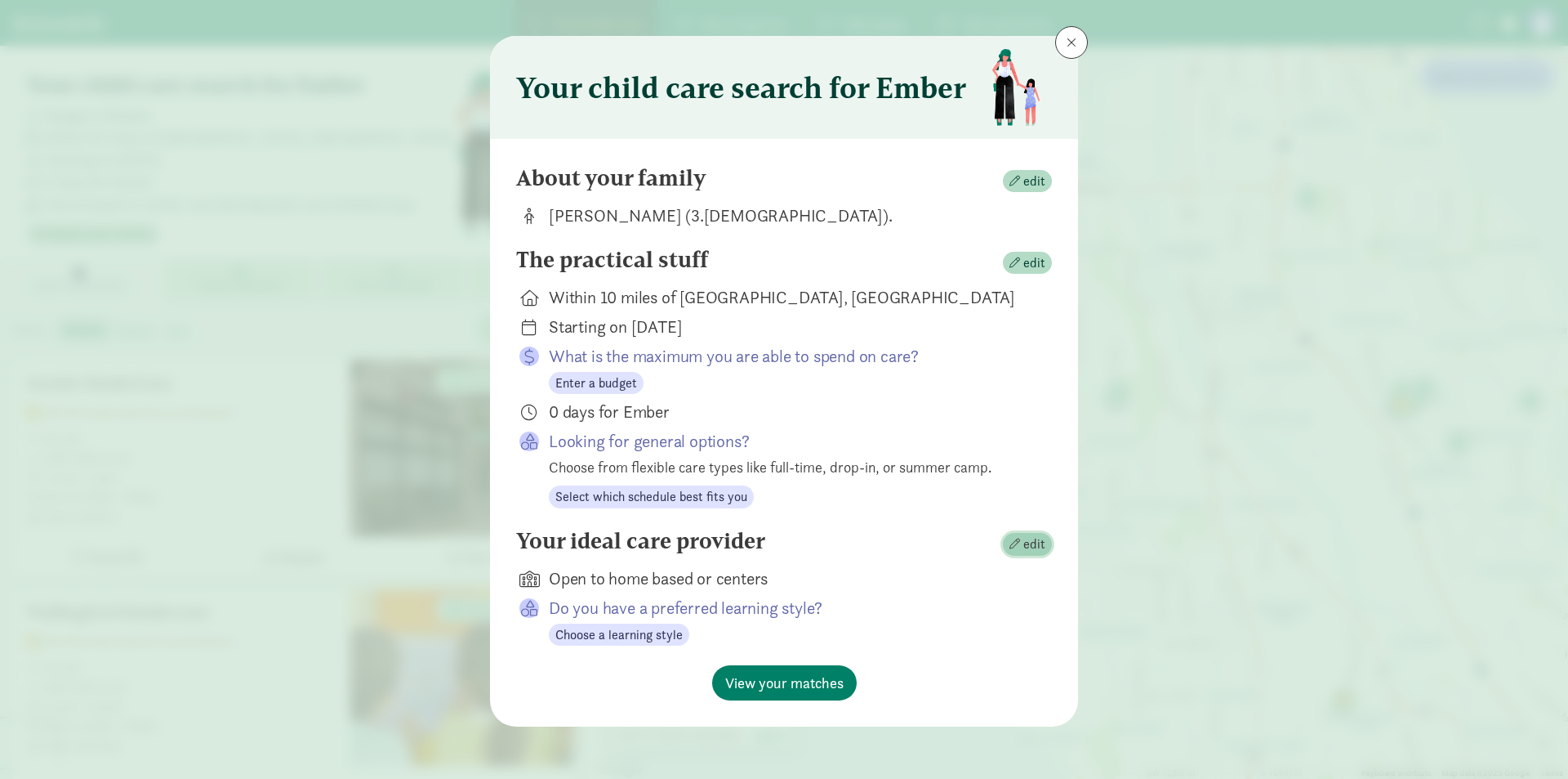
click at [1033, 541] on span "edit" at bounding box center [1034, 544] width 22 height 19
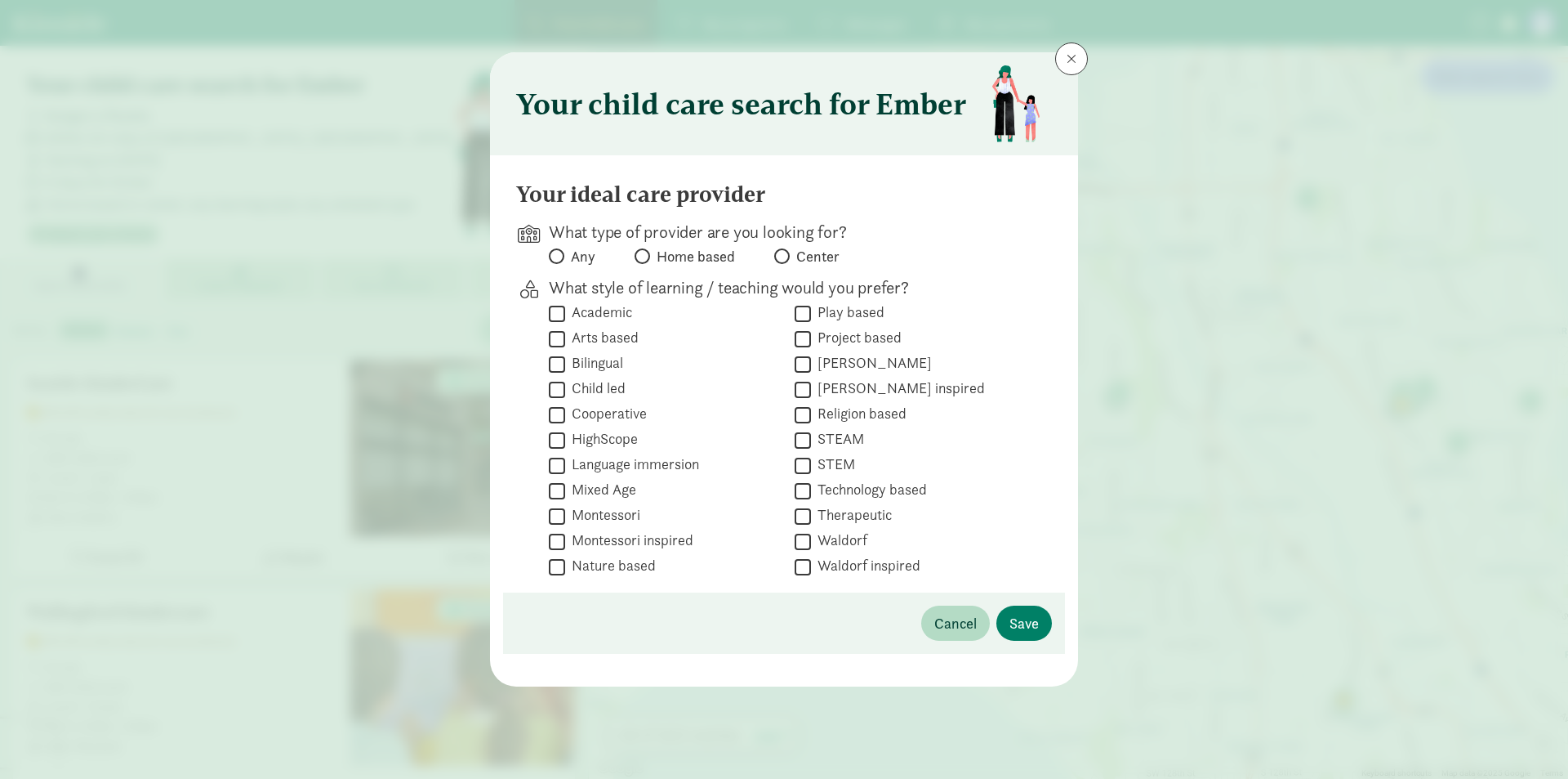
scroll to position [0, 0]
click at [977, 632] on button "Cancel" at bounding box center [955, 623] width 69 height 35
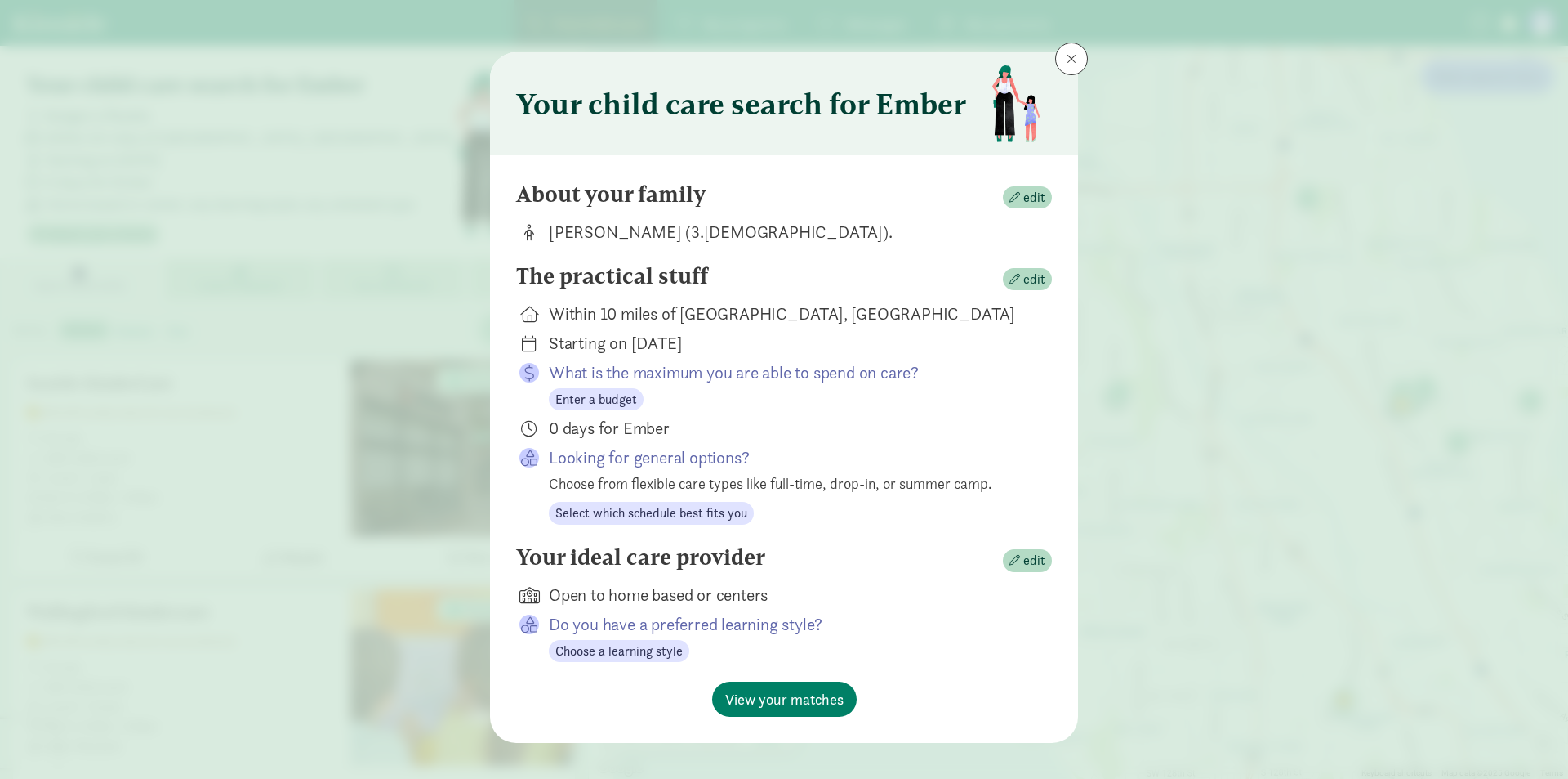
scroll to position [17, 0]
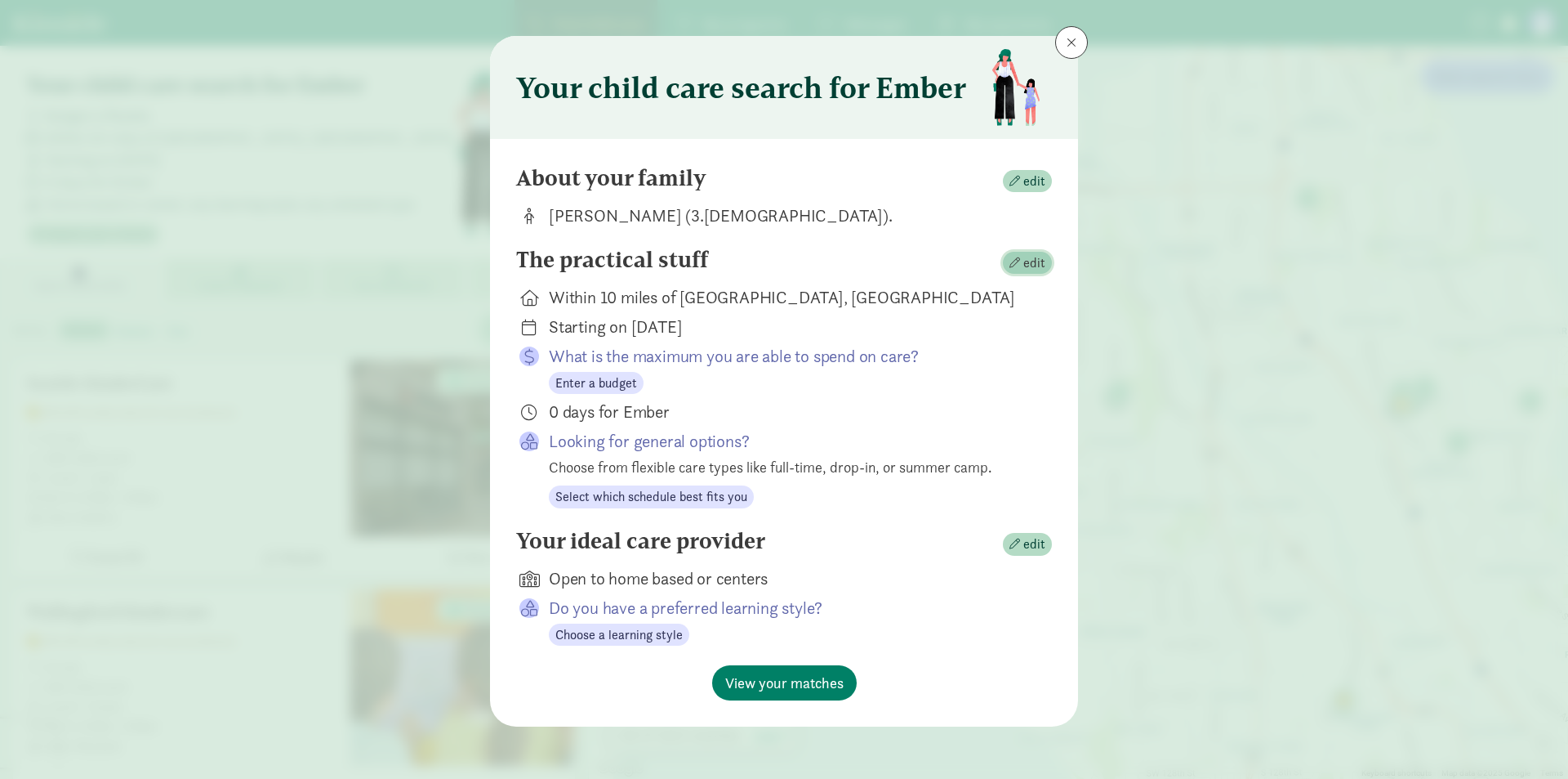
click at [1032, 268] on span "edit" at bounding box center [1034, 263] width 22 height 19
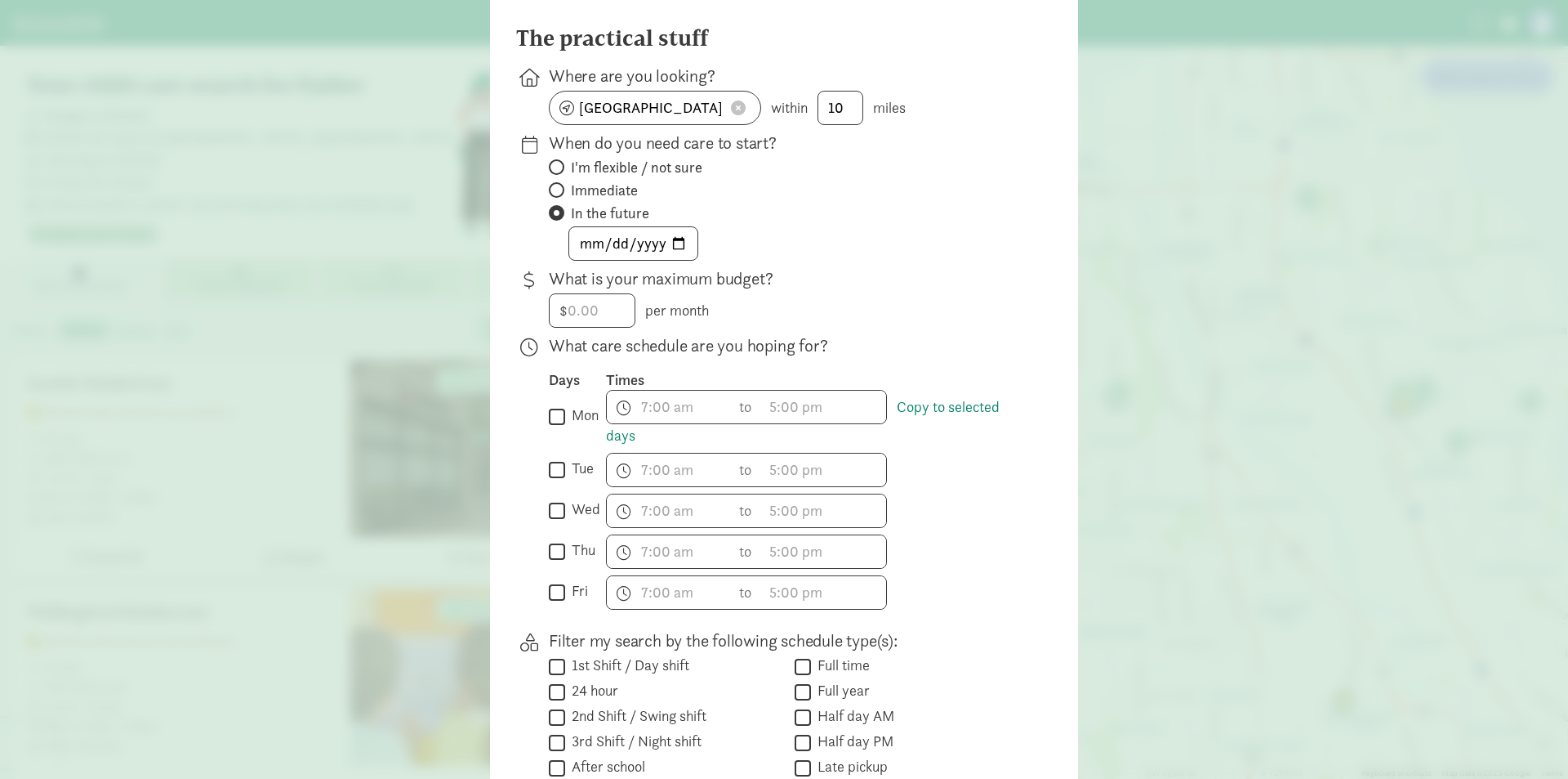
scroll to position [490, 0]
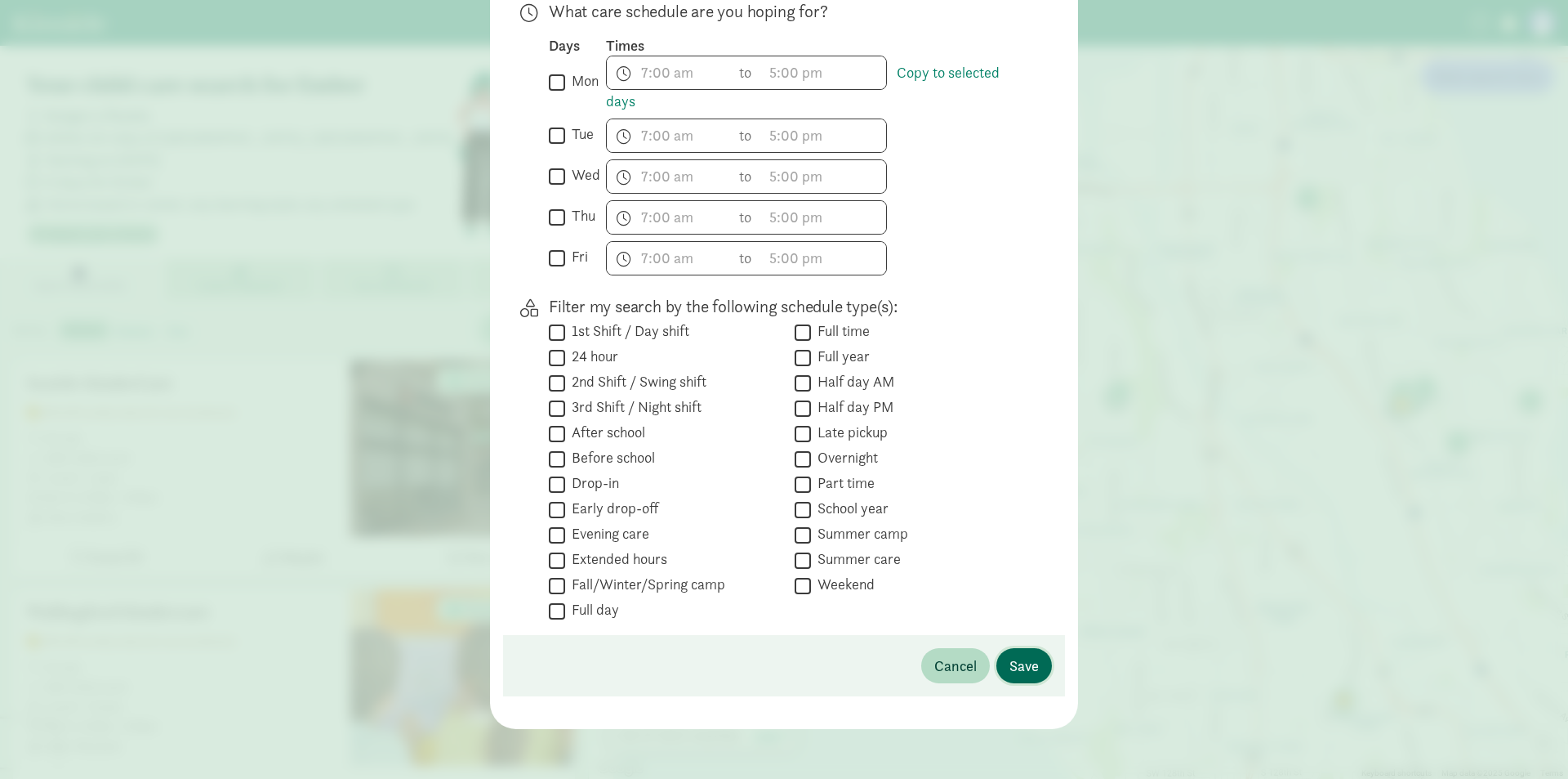
click at [1028, 671] on span "Save" at bounding box center [1024, 665] width 30 height 22
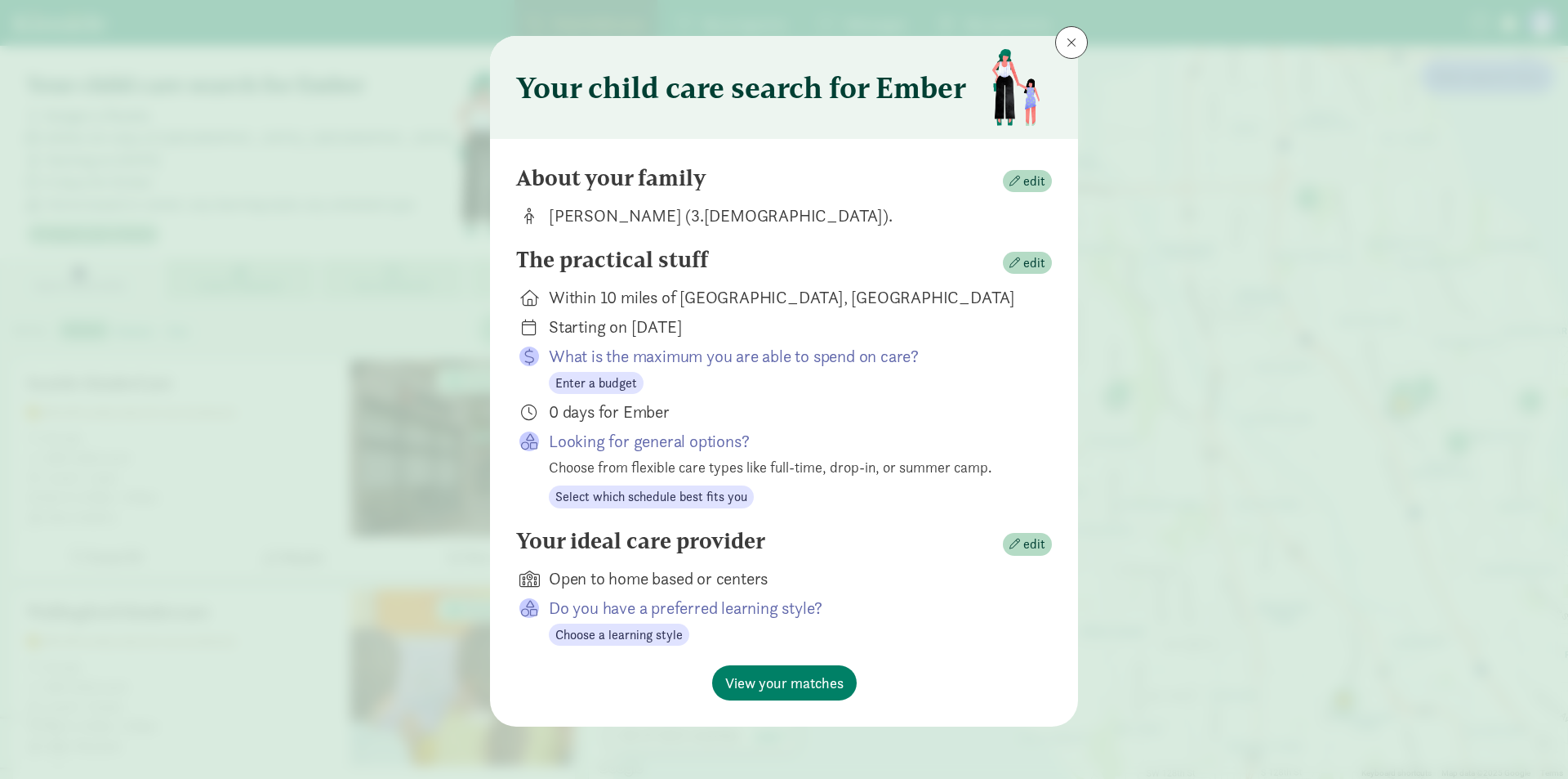
scroll to position [17, 0]
click at [1026, 539] on span "edit" at bounding box center [1034, 544] width 22 height 19
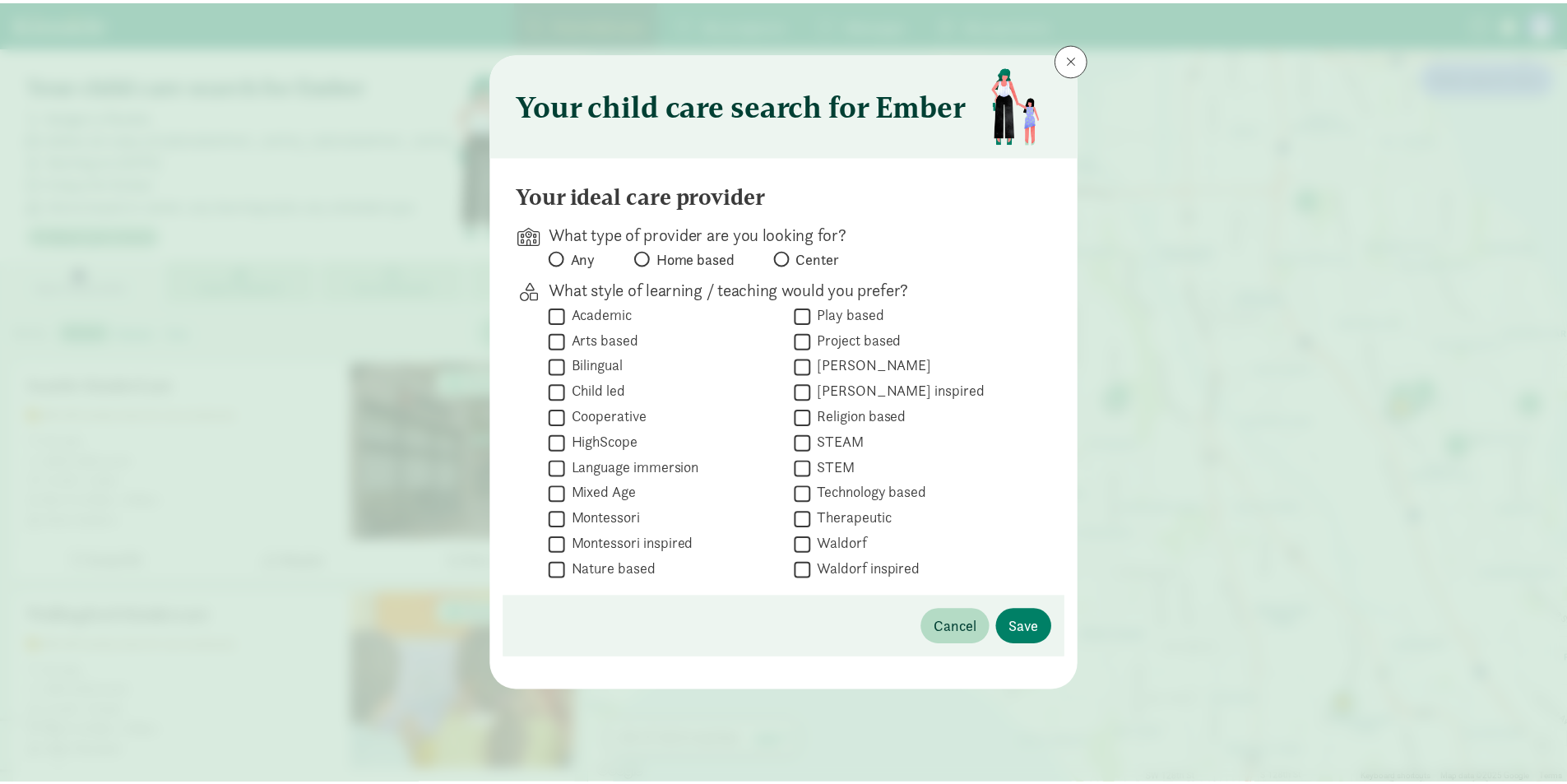
scroll to position [0, 0]
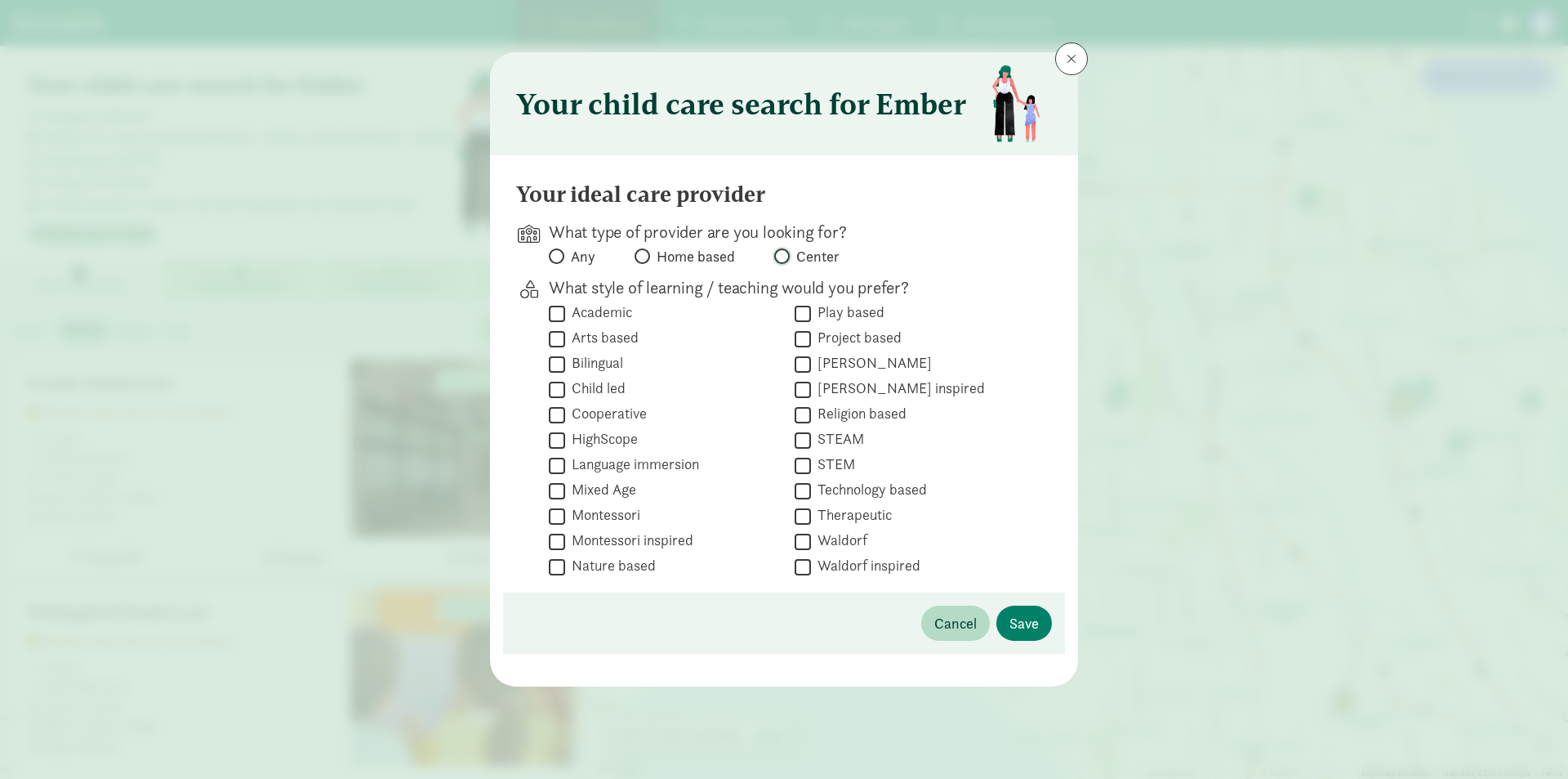
click at [781, 258] on input "Center" at bounding box center [780, 256] width 10 height 10
radio input "true"
click at [1022, 614] on span "Save" at bounding box center [1024, 623] width 30 height 22
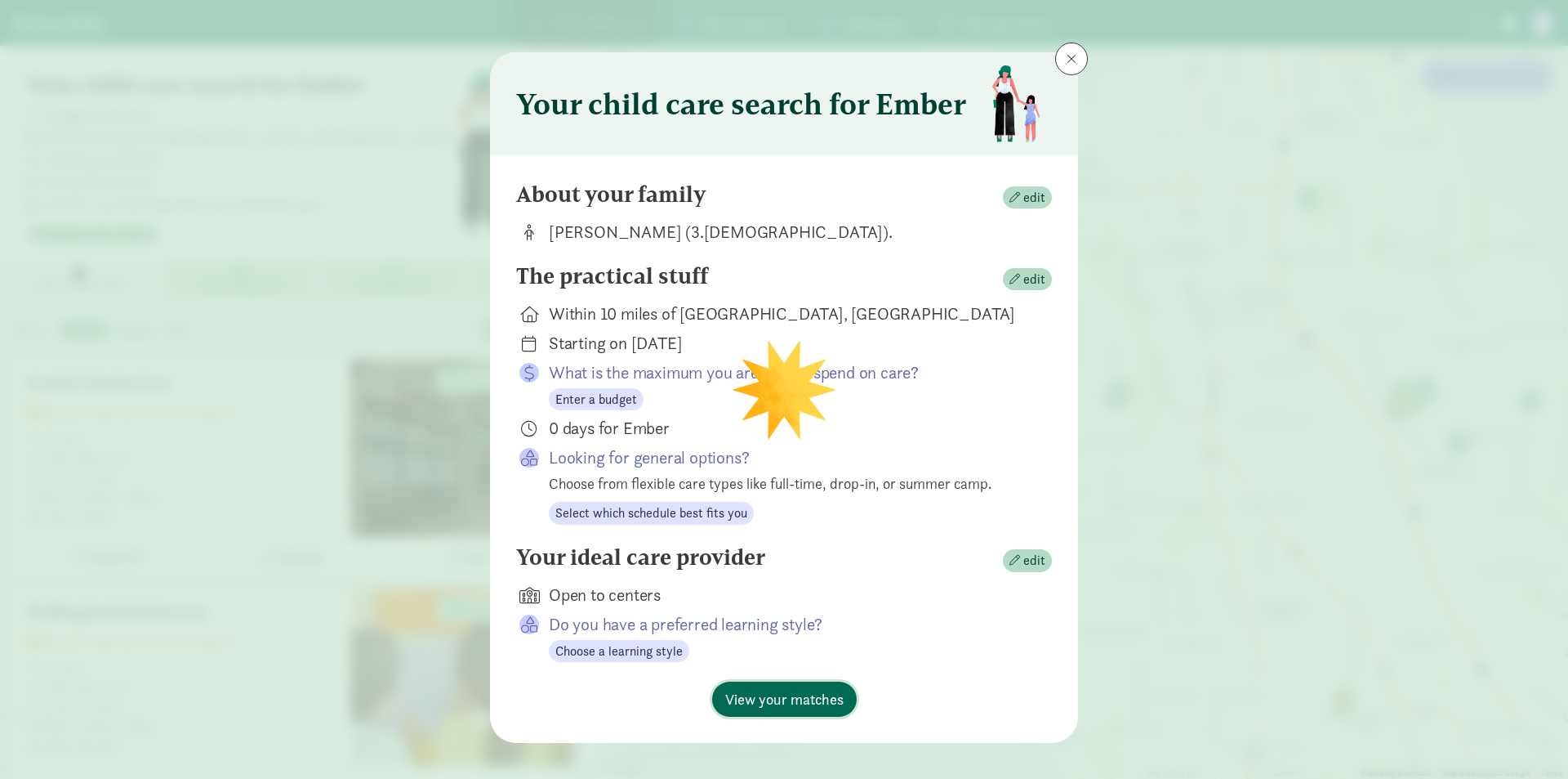
click at [800, 695] on span "View your matches" at bounding box center [785, 699] width 119 height 22
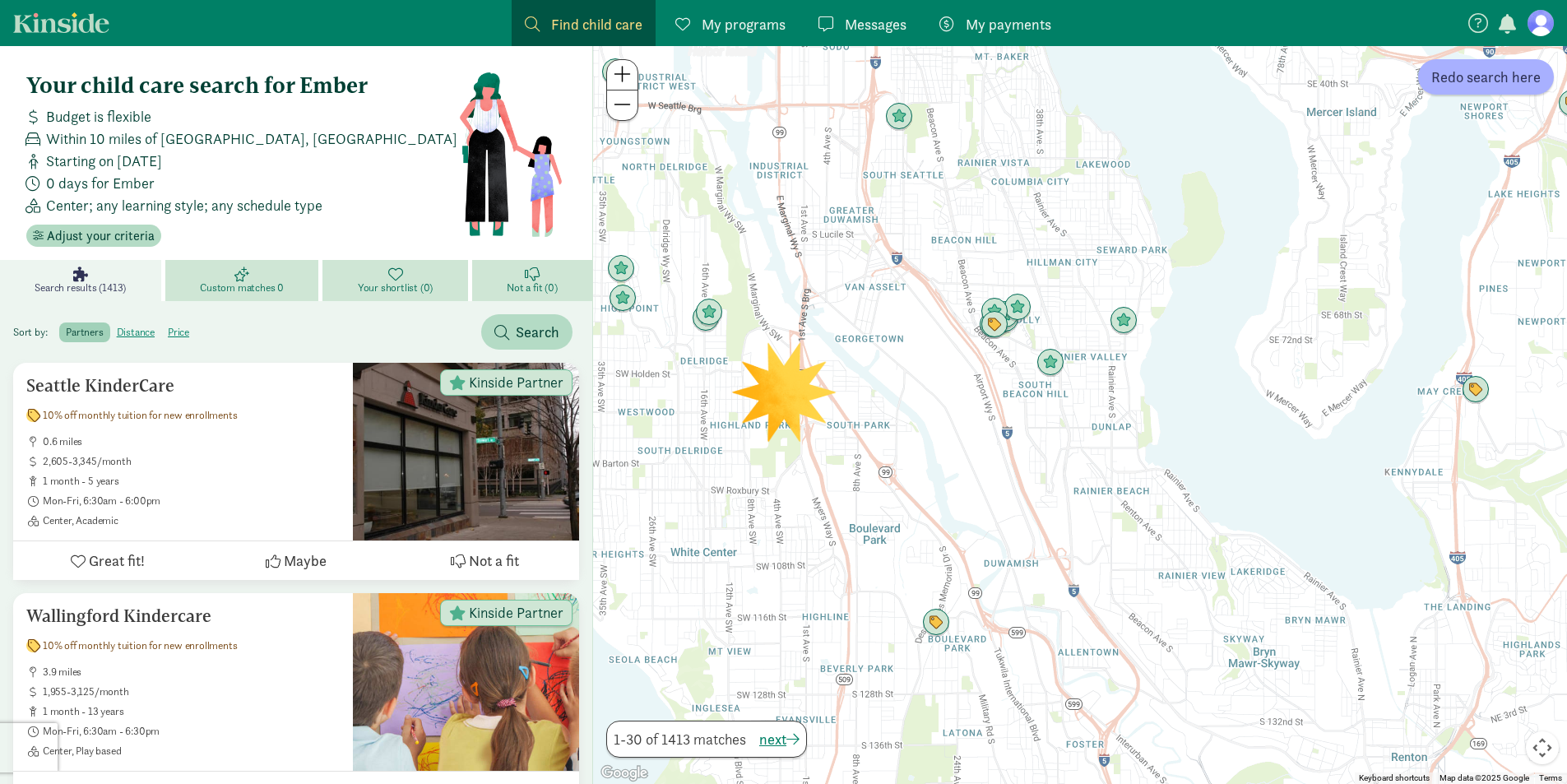
drag, startPoint x: 1250, startPoint y: 507, endPoint x: 919, endPoint y: 453, distance: 335.4
click at [919, 453] on div at bounding box center [1080, 414] width 974 height 737
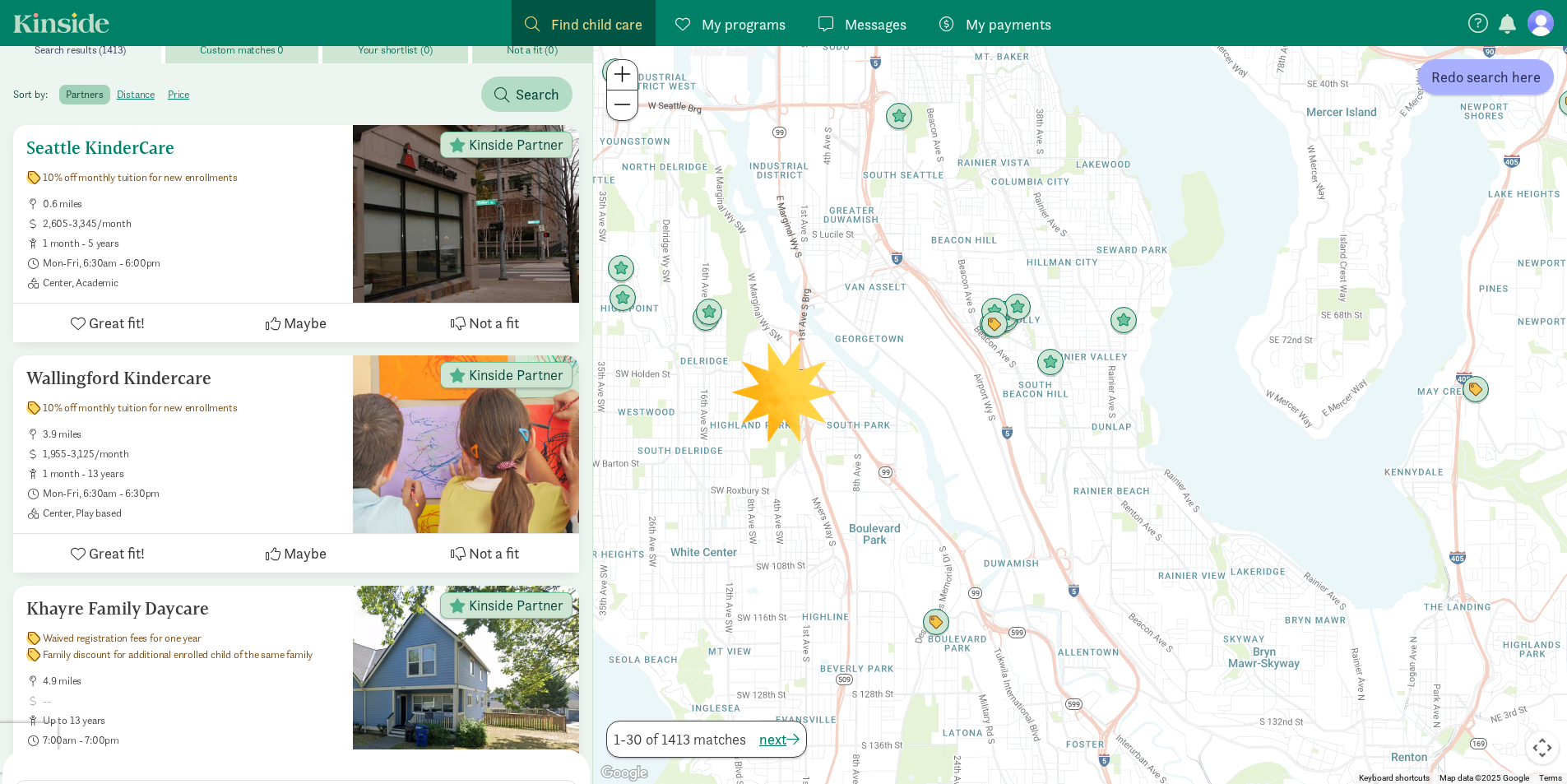
scroll to position [247, 0]
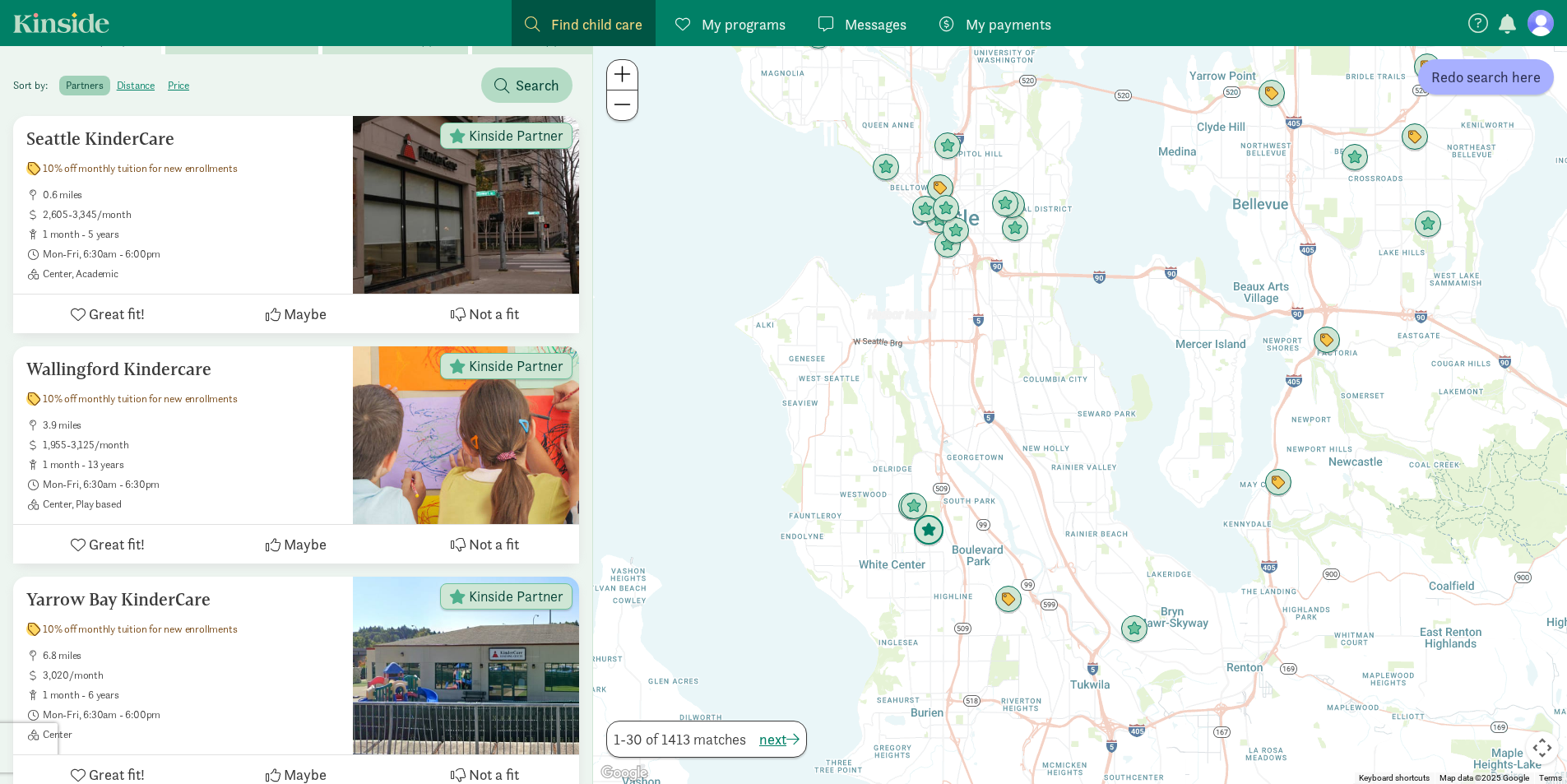
click at [916, 529] on img "Click to see details" at bounding box center [929, 530] width 45 height 45
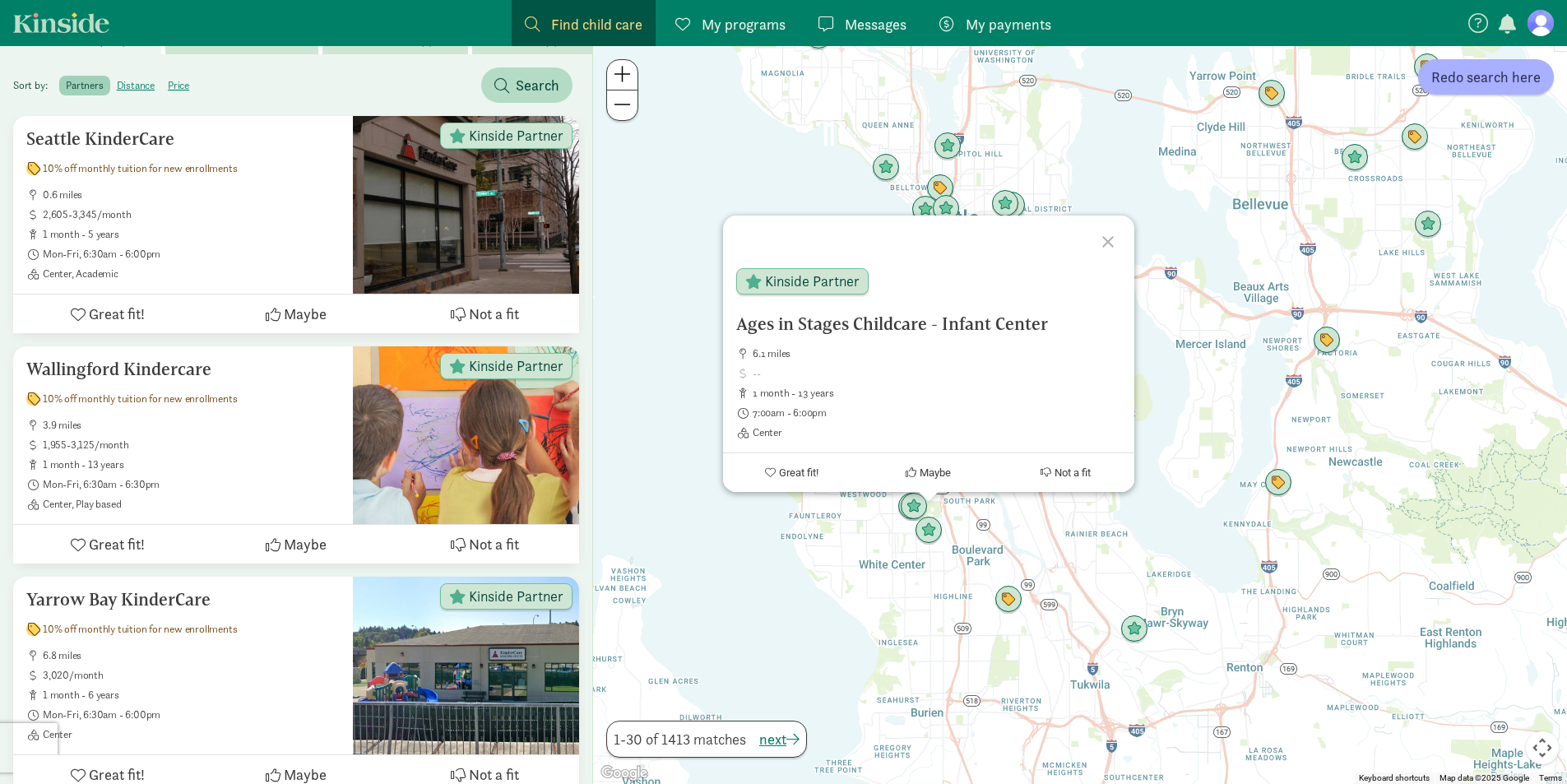
click at [1116, 241] on div at bounding box center [1111, 239] width 47 height 47
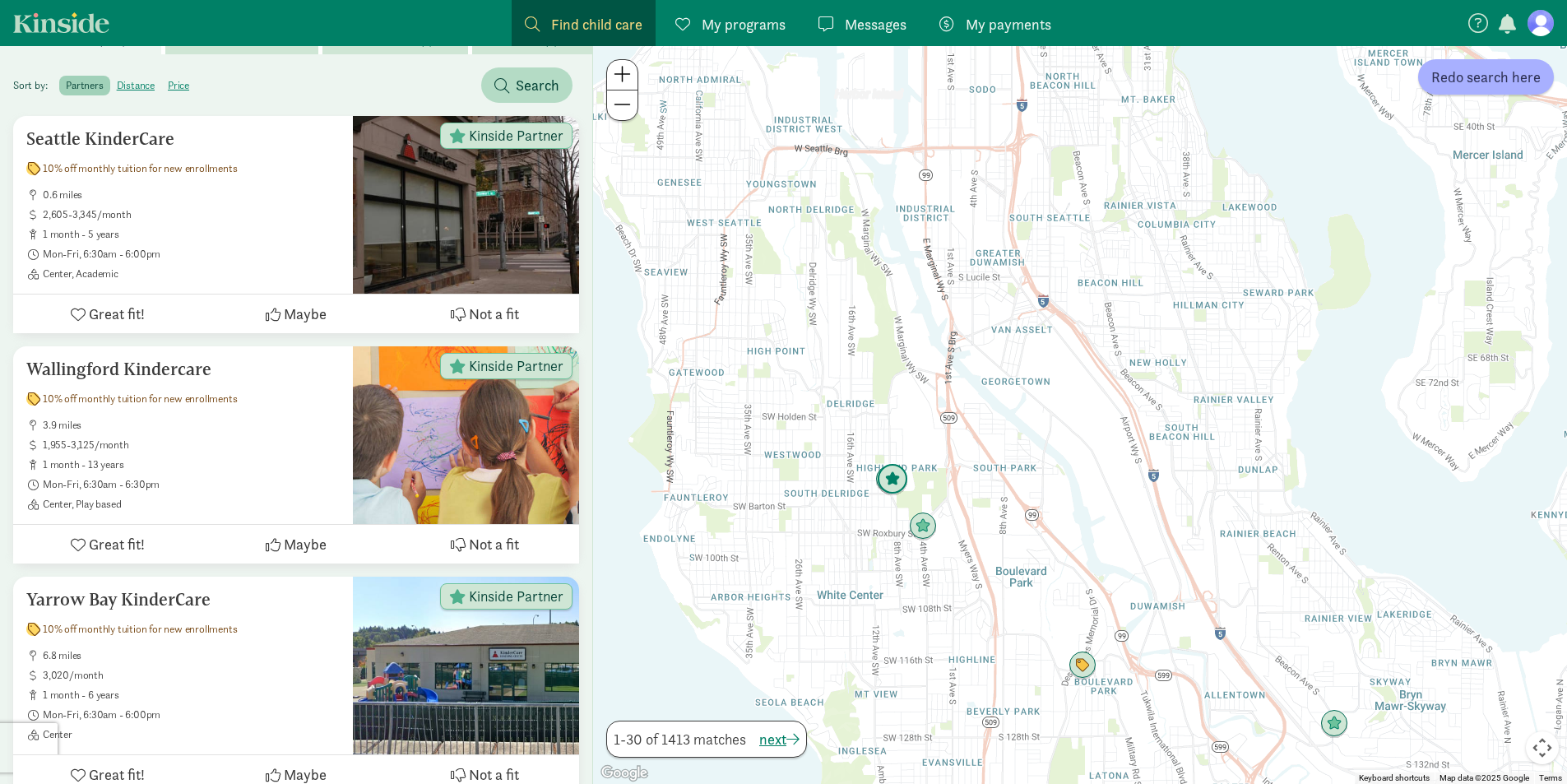
click at [893, 484] on img "Click to see details" at bounding box center [893, 479] width 45 height 45
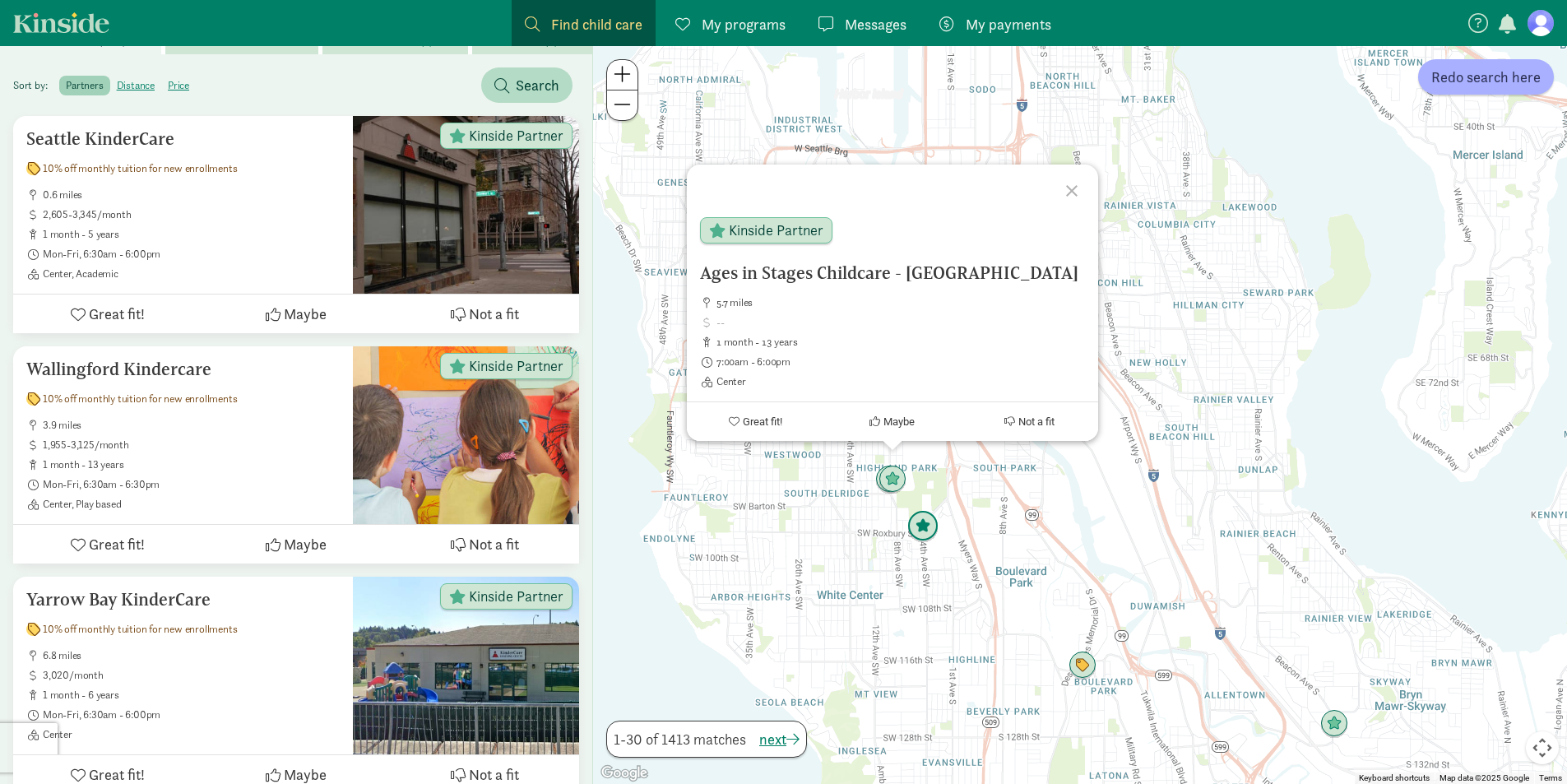
click at [923, 524] on img "Click to see details" at bounding box center [922, 526] width 45 height 45
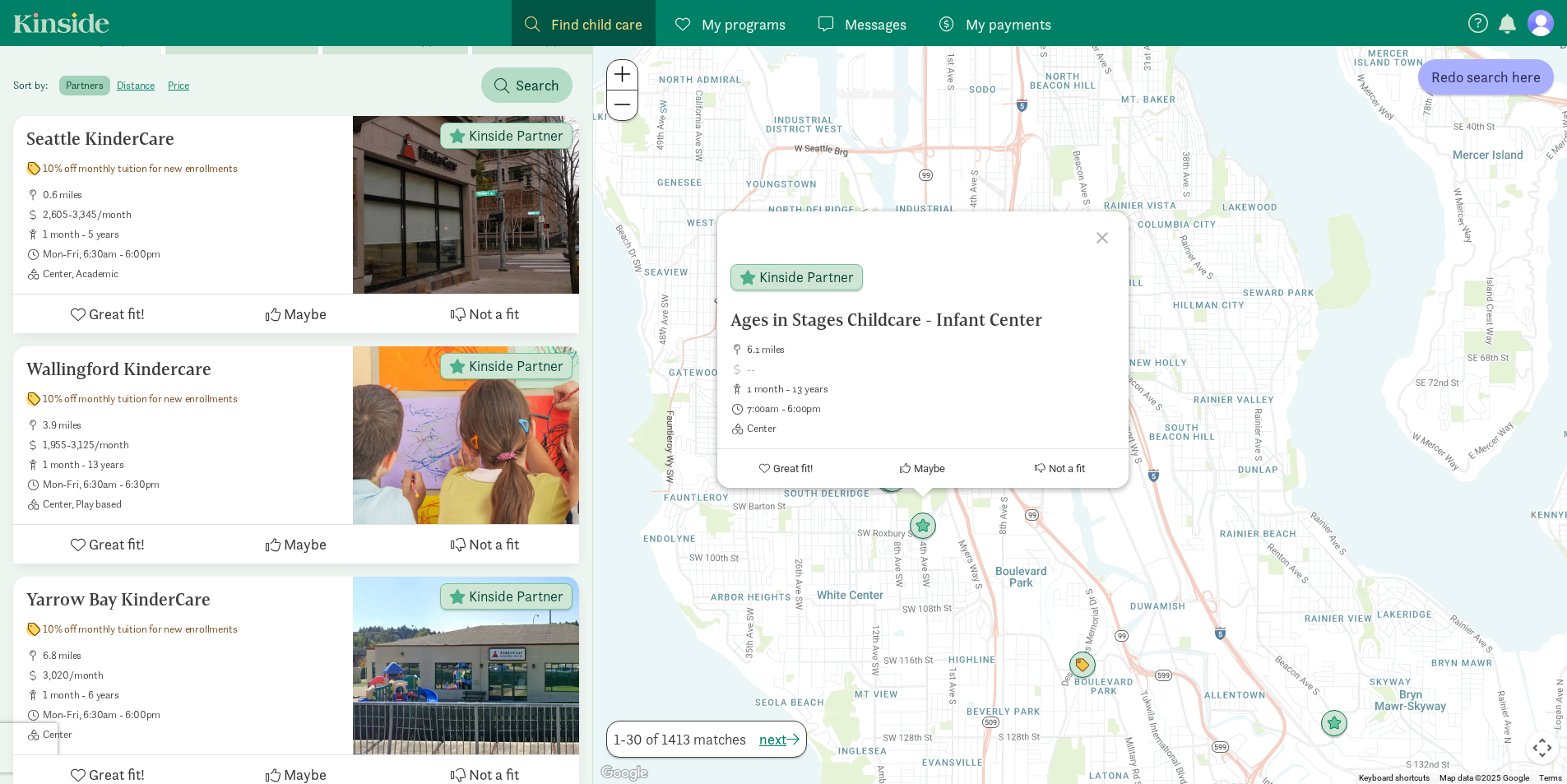
click at [809, 570] on div "To navigate, press the arrow keys. Ages in Stages Childcare - Infant Center 6.1…" at bounding box center [1080, 414] width 974 height 737
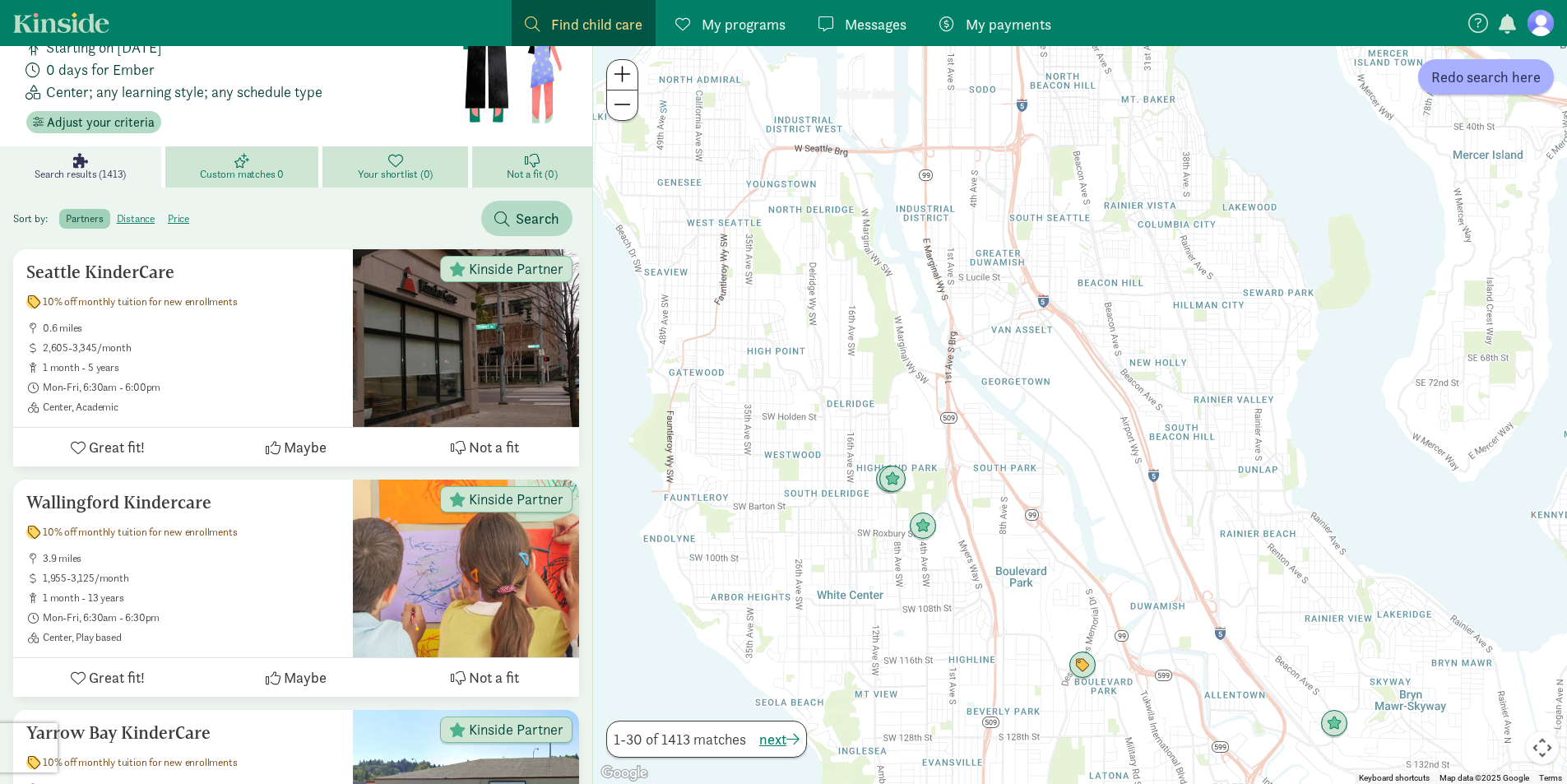
scroll to position [0, 0]
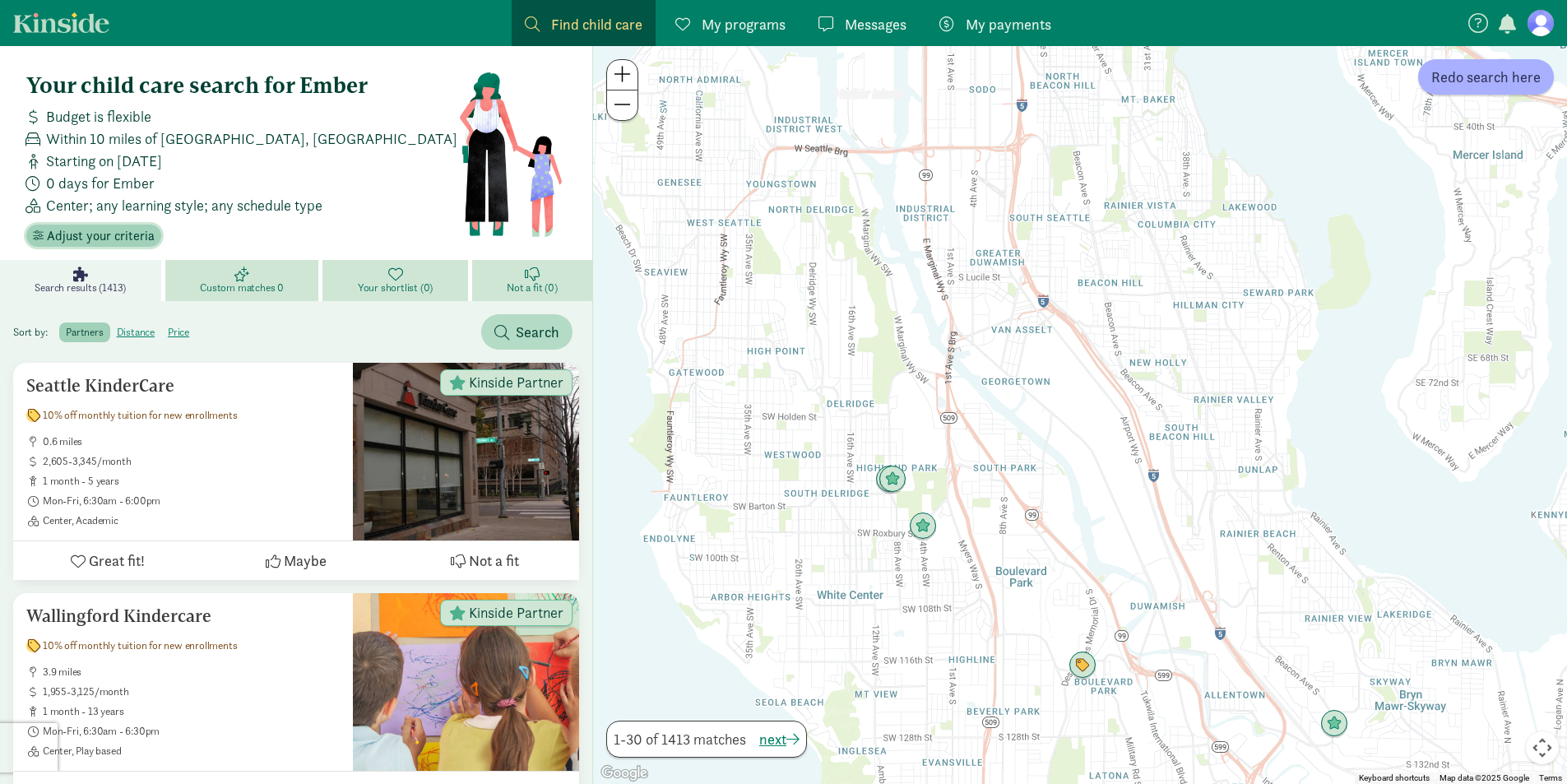
click at [113, 236] on span "Adjust your criteria" at bounding box center [100, 236] width 108 height 19
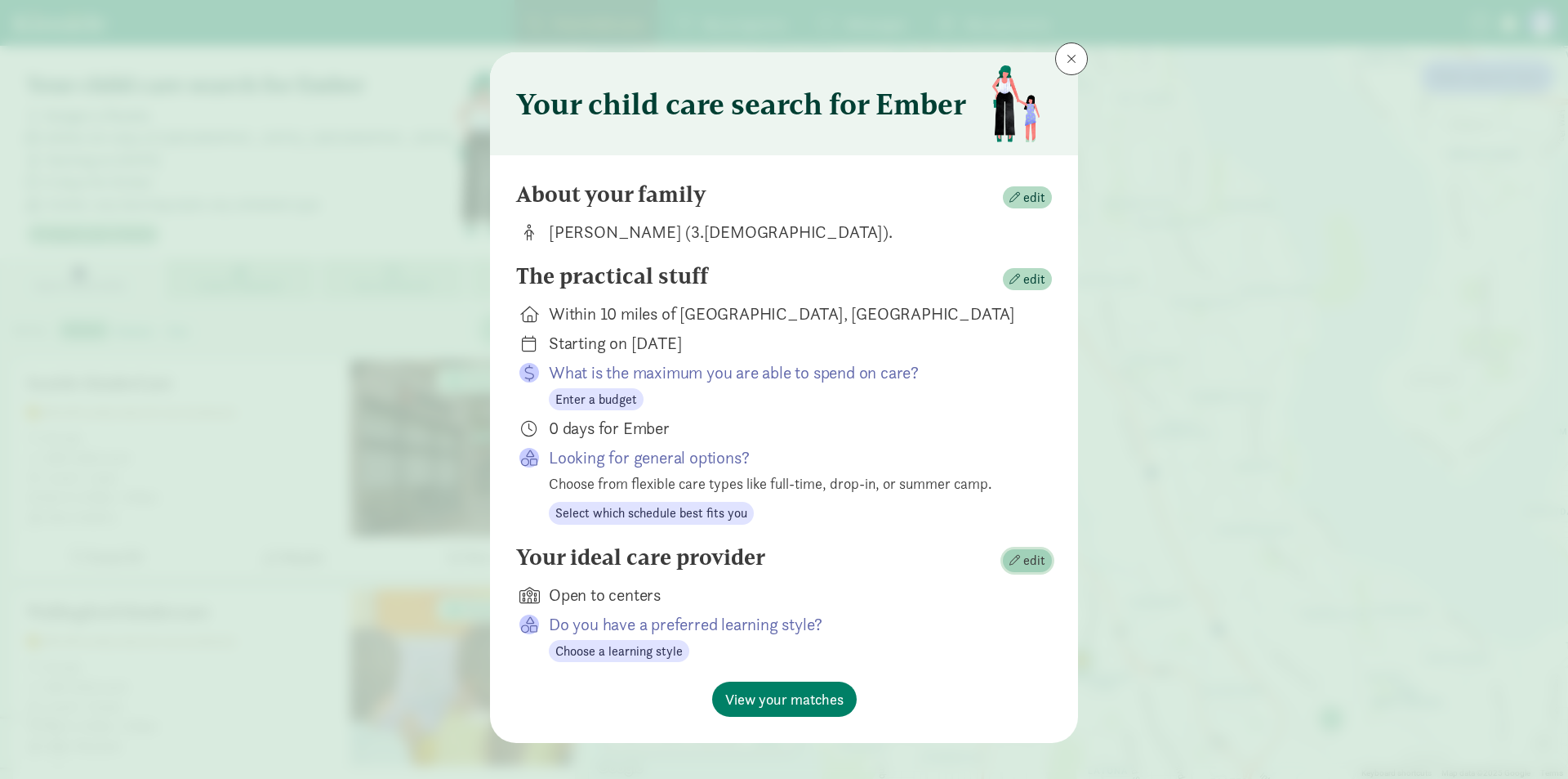
click at [1014, 553] on span "edit" at bounding box center [1027, 561] width 36 height 19
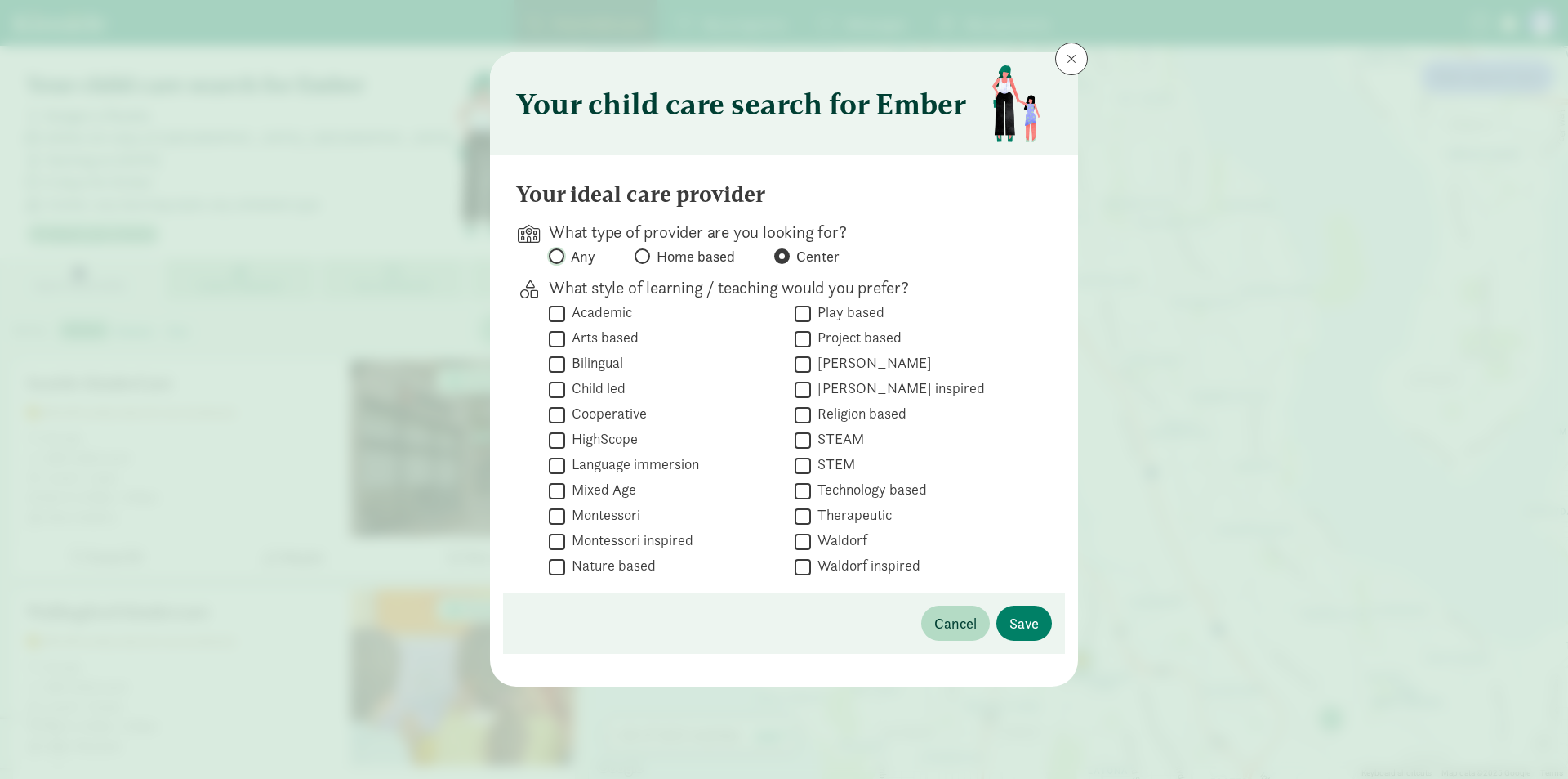
click at [554, 257] on input "Any" at bounding box center [554, 256] width 10 height 10
radio input "true"
radio input "false"
click at [805, 540] on input "Waldorf" at bounding box center [802, 541] width 17 height 22
checkbox input "true"
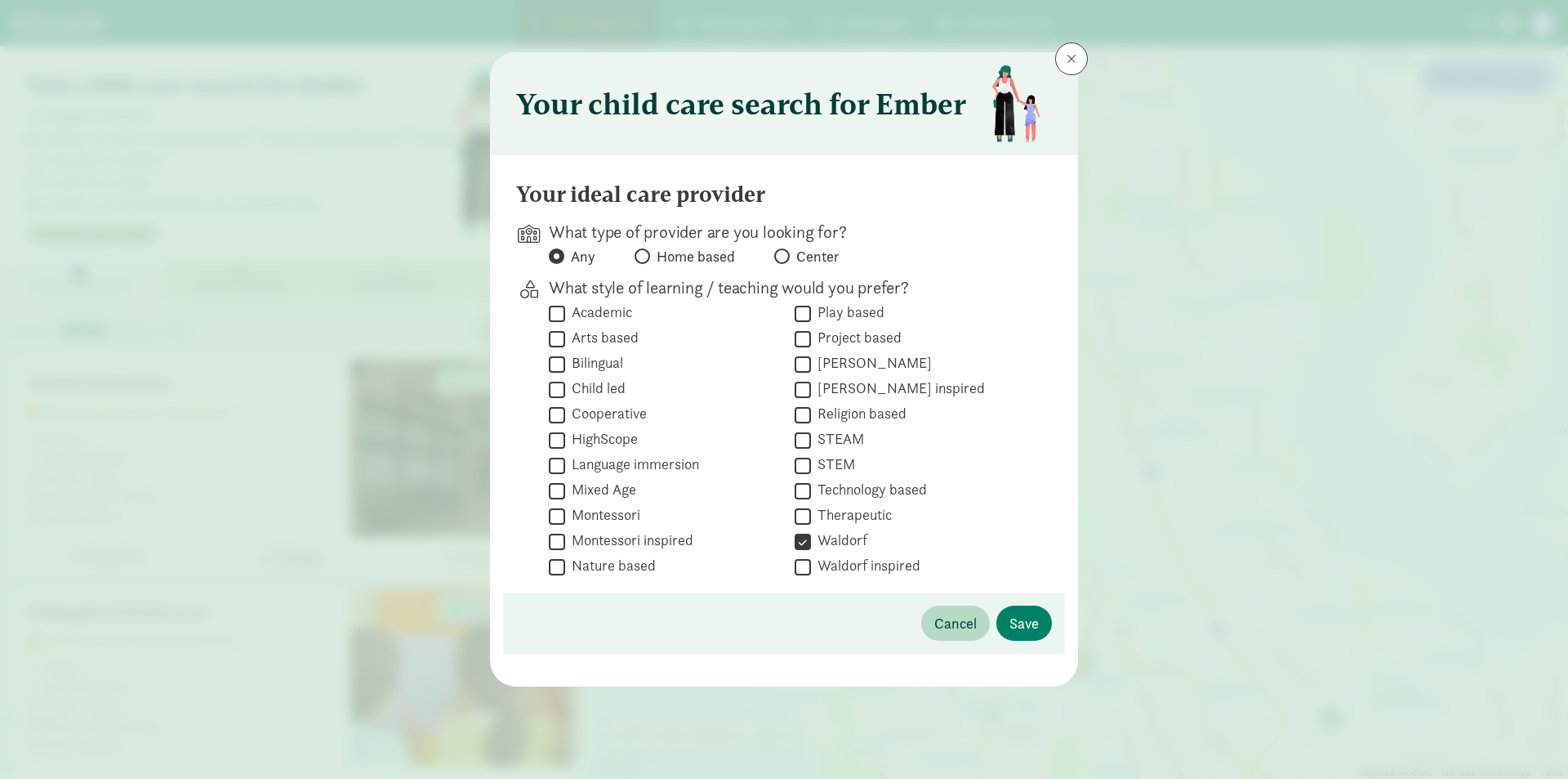
click at [815, 576] on div " Waldorf inspired" at bounding box center [910, 566] width 231 height 22
click at [810, 566] on input "Waldorf inspired" at bounding box center [802, 566] width 17 height 22
checkbox input "true"
click at [801, 362] on input "Reggio Emilia" at bounding box center [802, 363] width 17 height 22
checkbox input "true"
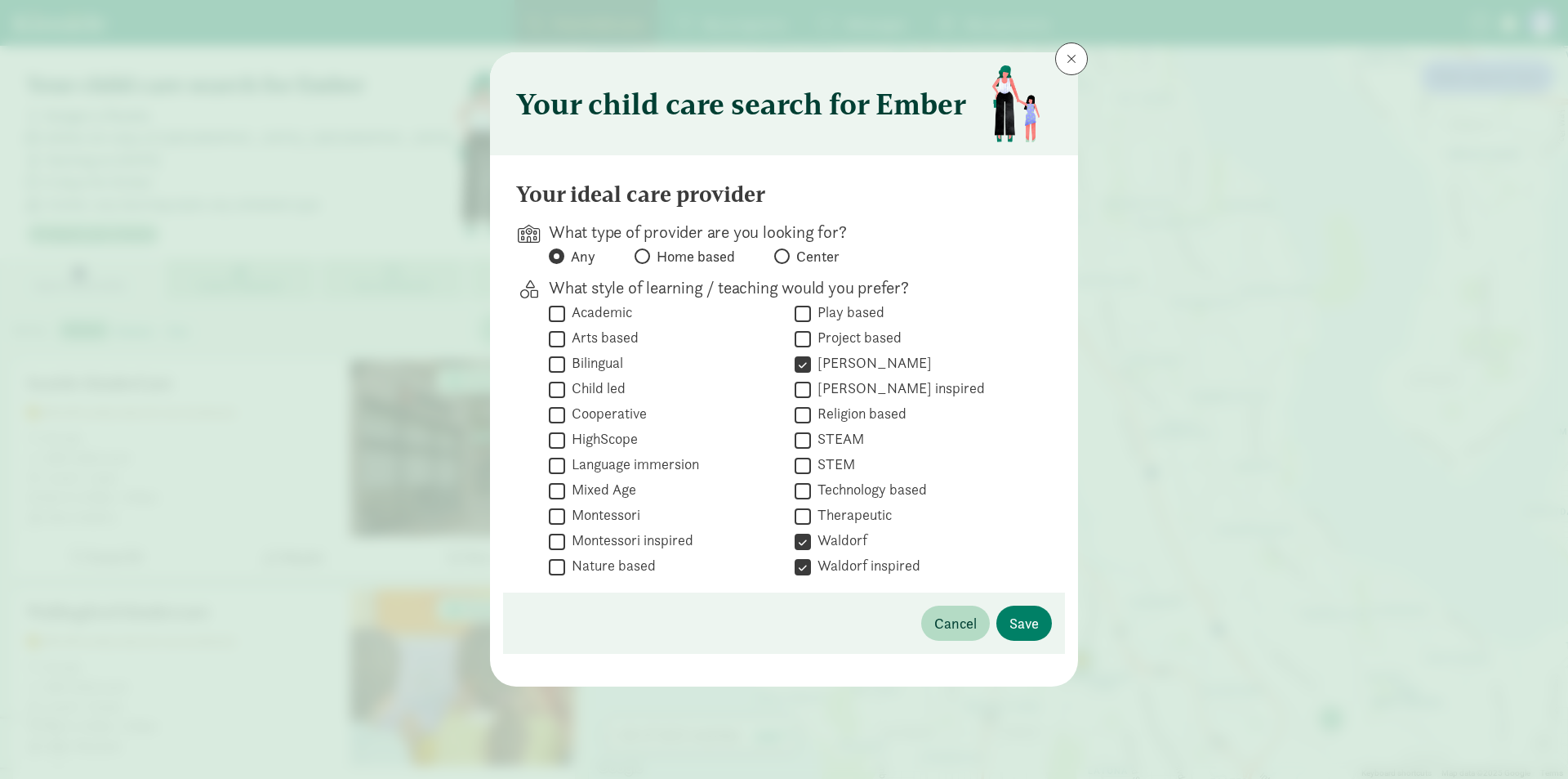
click at [805, 390] on input "Reggio Emilia inspired" at bounding box center [802, 389] width 17 height 22
checkbox input "true"
click at [556, 514] on input "Montessori" at bounding box center [557, 515] width 17 height 22
checkbox input "true"
click at [559, 545] on input "Montessori inspired" at bounding box center [557, 541] width 17 height 22
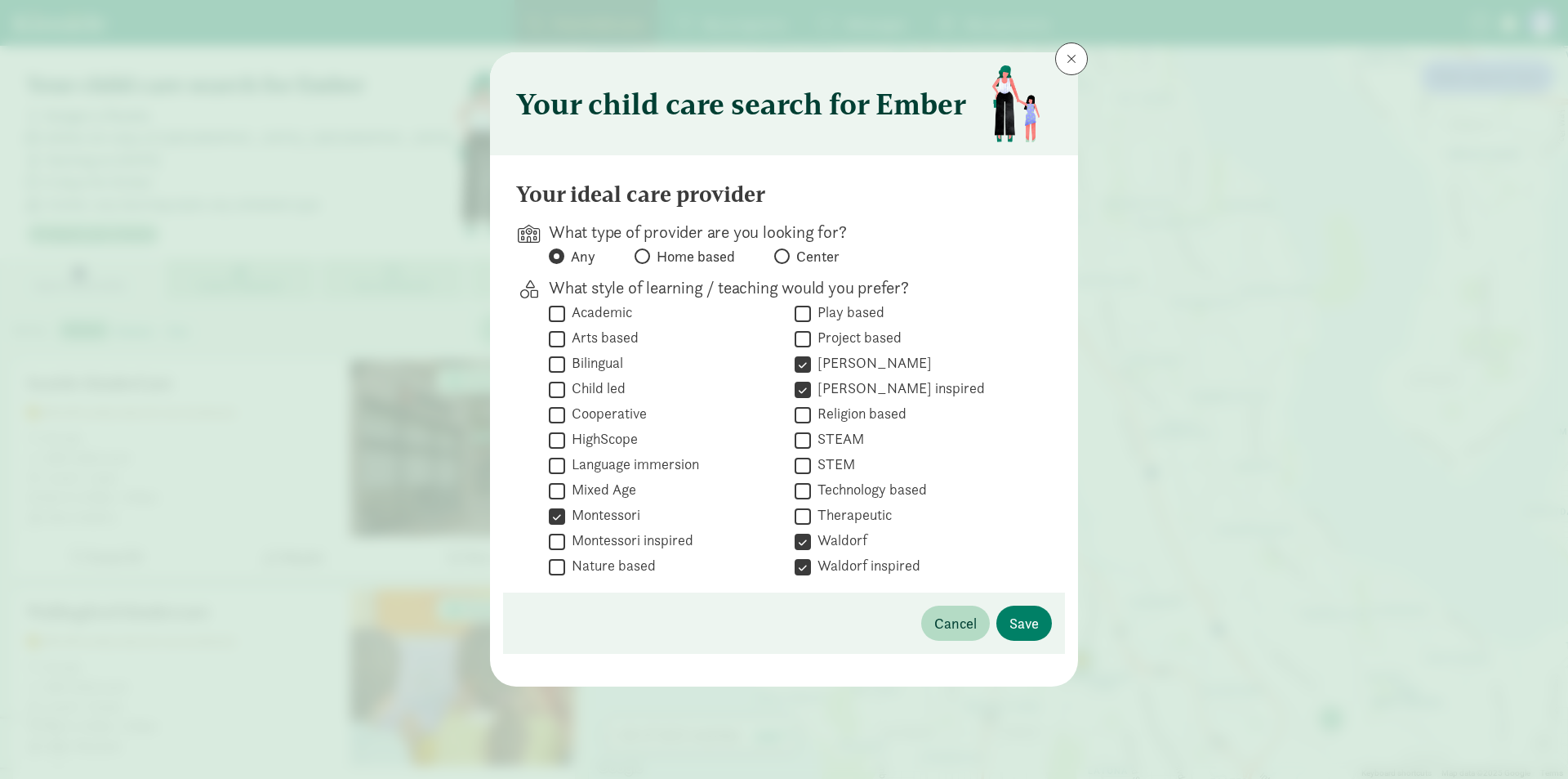
checkbox input "true"
click at [559, 562] on input "Nature based" at bounding box center [557, 566] width 17 height 22
checkbox input "true"
click at [1035, 624] on span "Save" at bounding box center [1024, 623] width 30 height 22
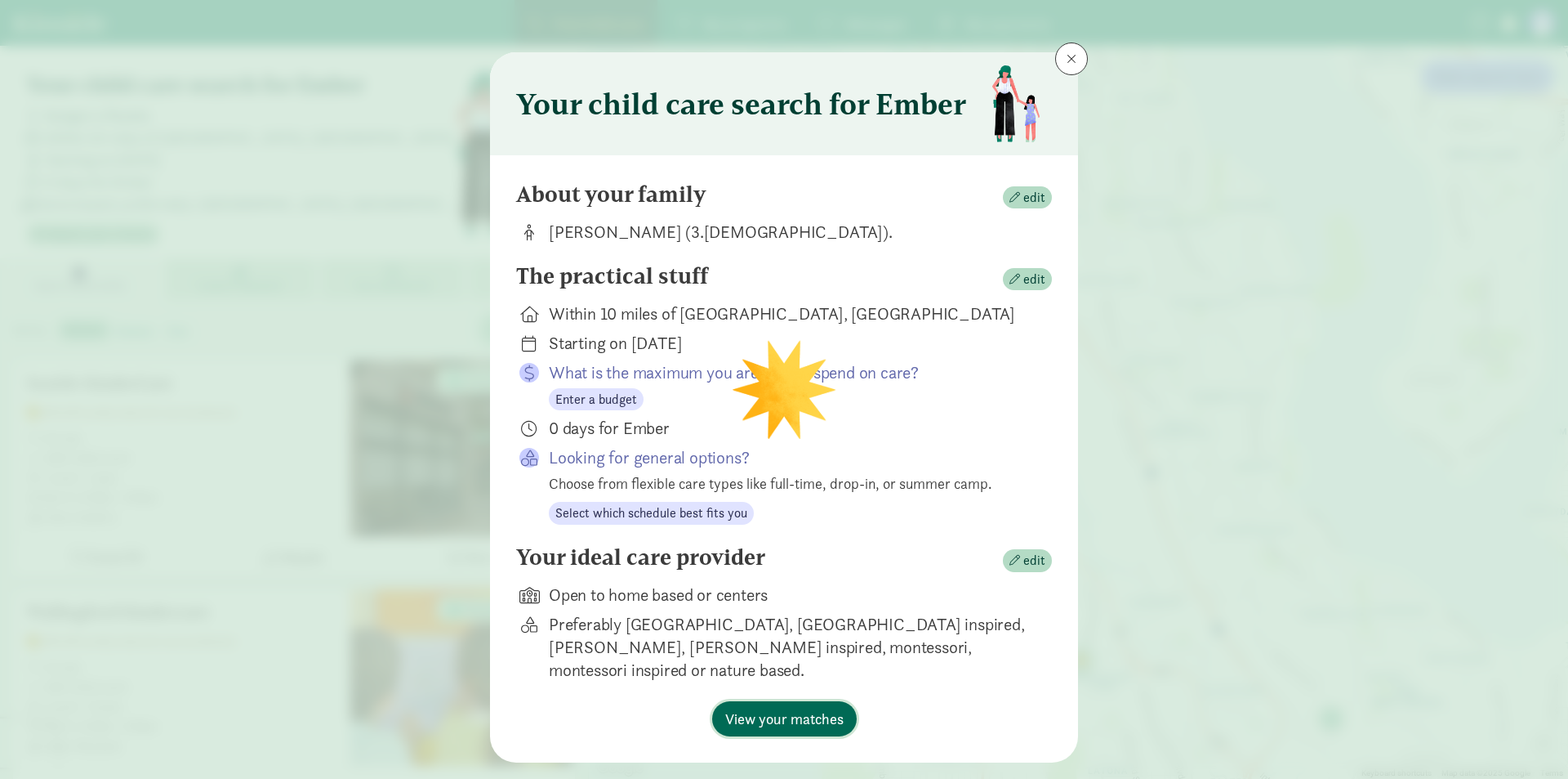
click at [786, 707] on span "View your matches" at bounding box center [785, 718] width 119 height 22
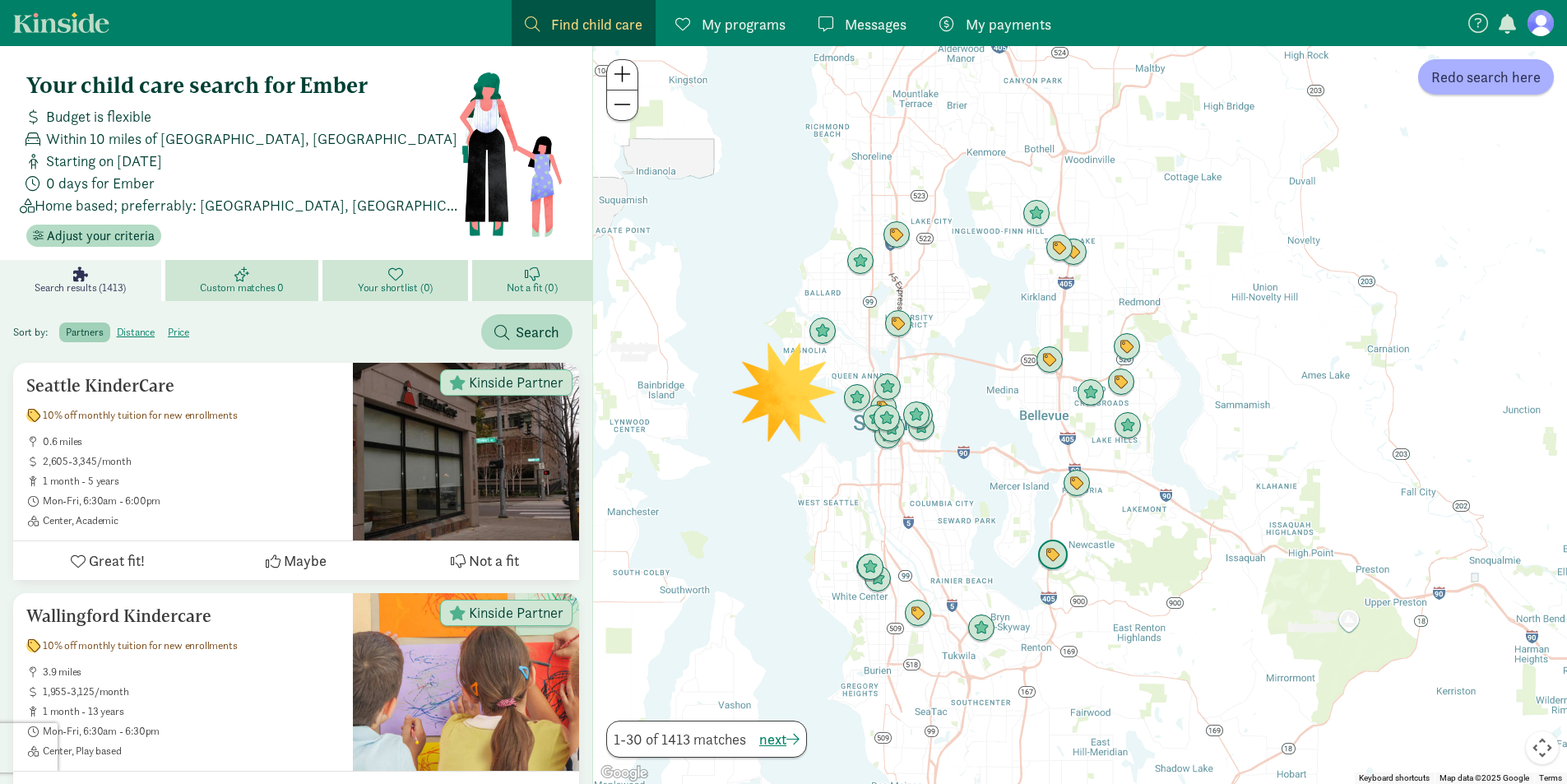
click at [1057, 555] on img "Click to see details" at bounding box center [1053, 555] width 45 height 45
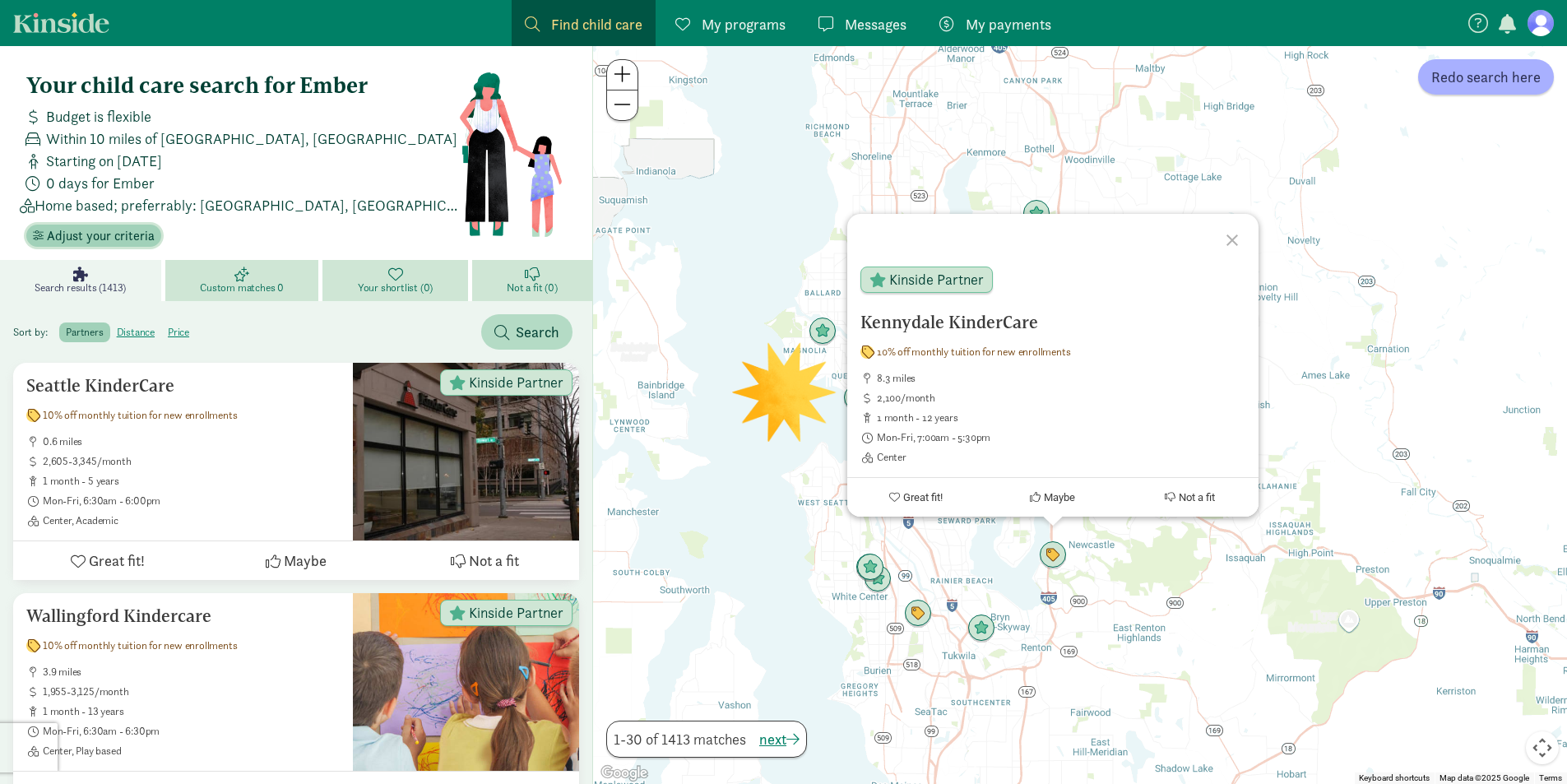
click at [120, 236] on span "Adjust your criteria" at bounding box center [100, 236] width 108 height 19
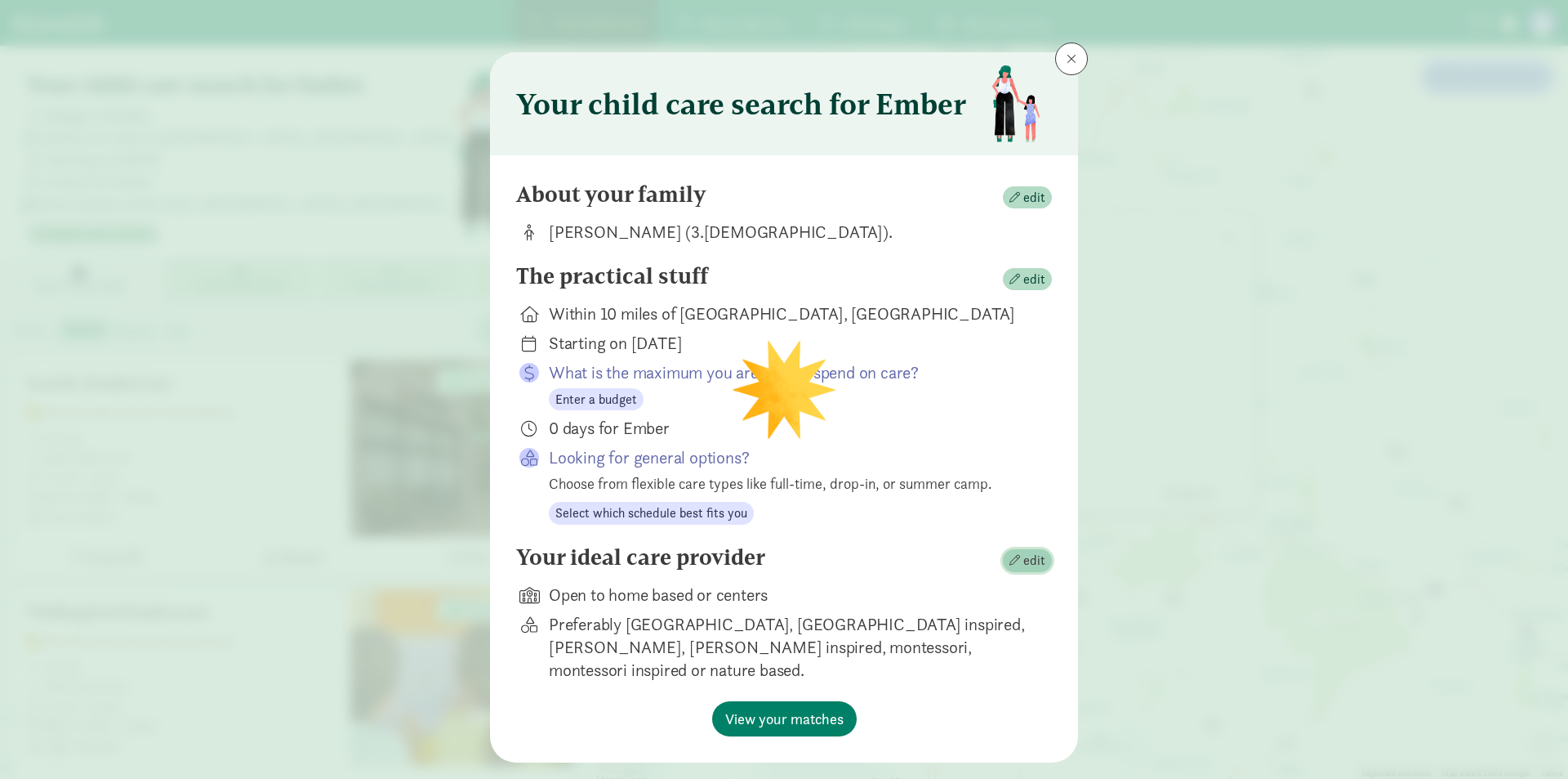
click at [1023, 554] on span "edit" at bounding box center [1034, 561] width 22 height 19
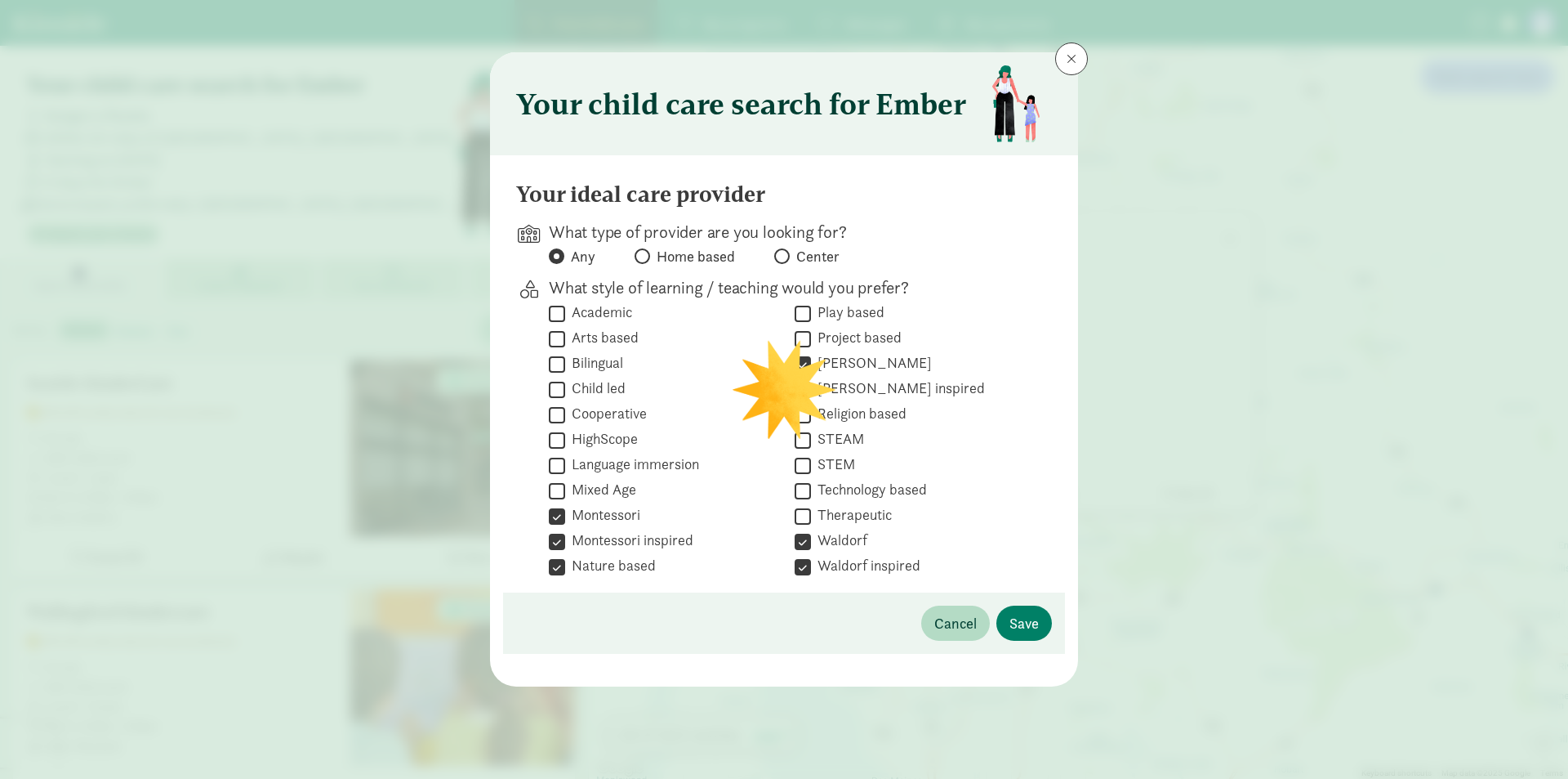
click at [787, 255] on span at bounding box center [782, 256] width 16 height 16
click at [785, 255] on input "Center" at bounding box center [780, 256] width 10 height 10
radio input "true"
radio input "false"
click at [1022, 610] on button "Save" at bounding box center [1024, 623] width 56 height 35
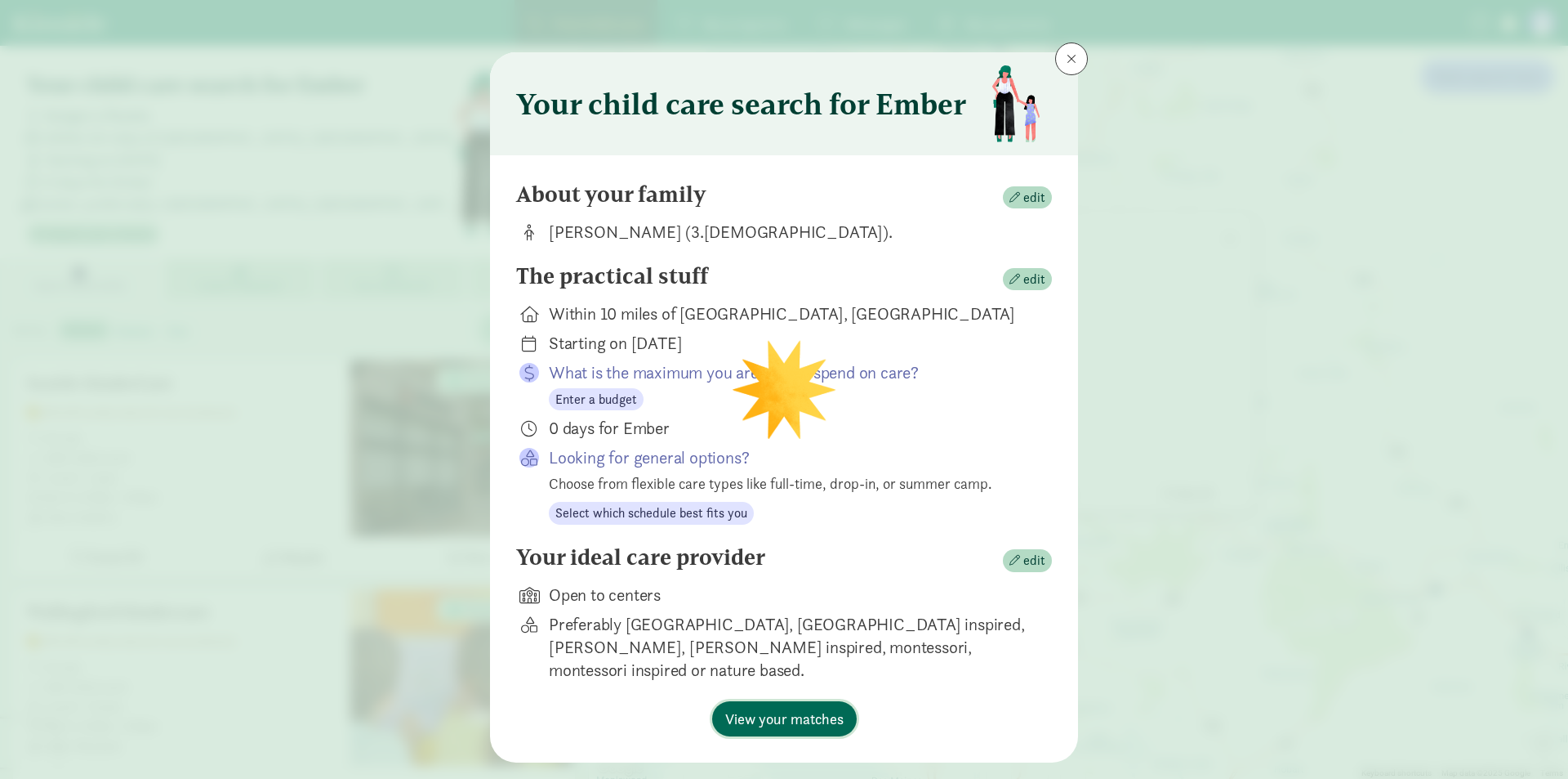
click at [794, 707] on span "View your matches" at bounding box center [785, 718] width 119 height 22
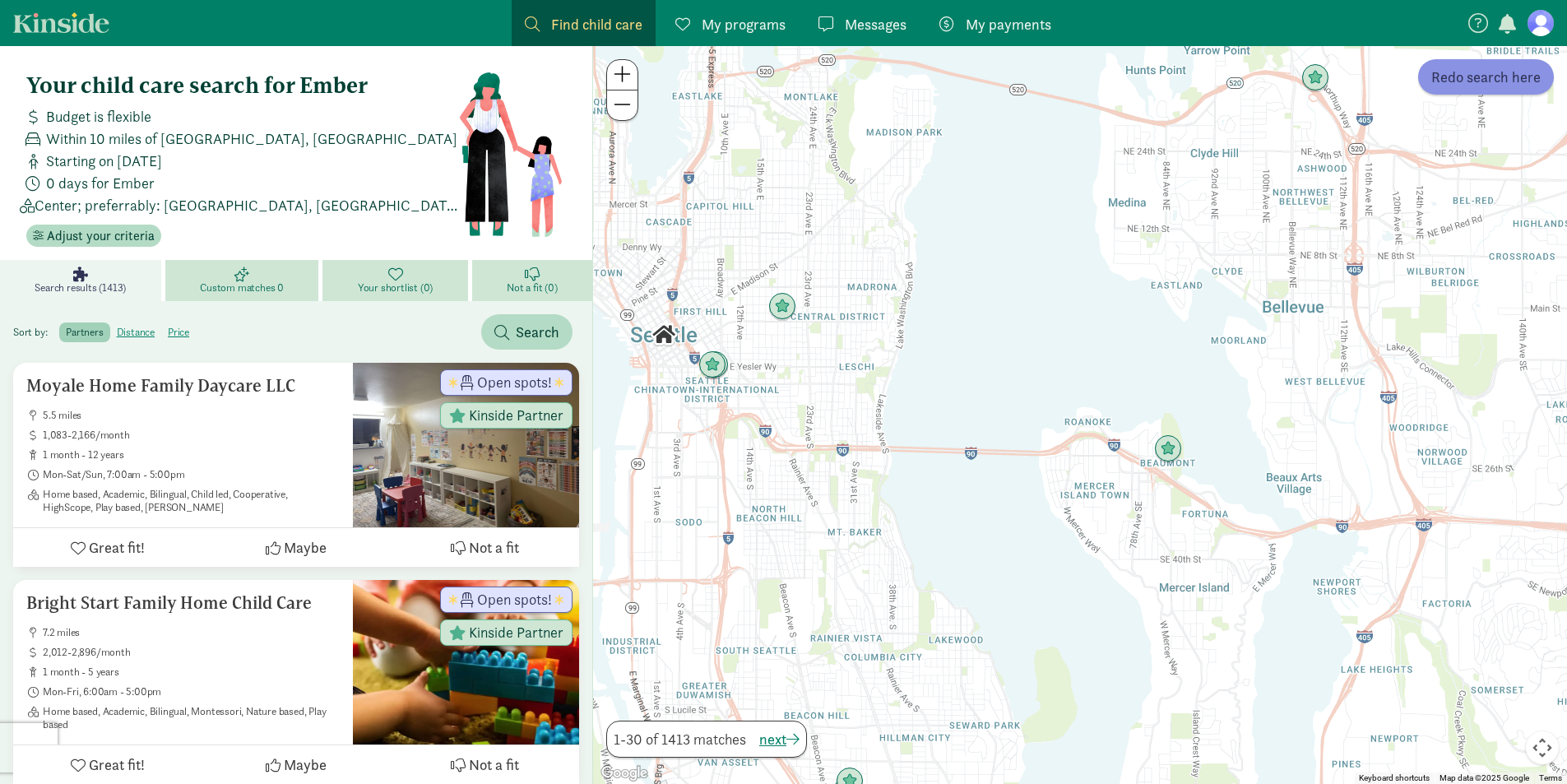
click at [1452, 78] on span "Redo search here" at bounding box center [1486, 76] width 109 height 22
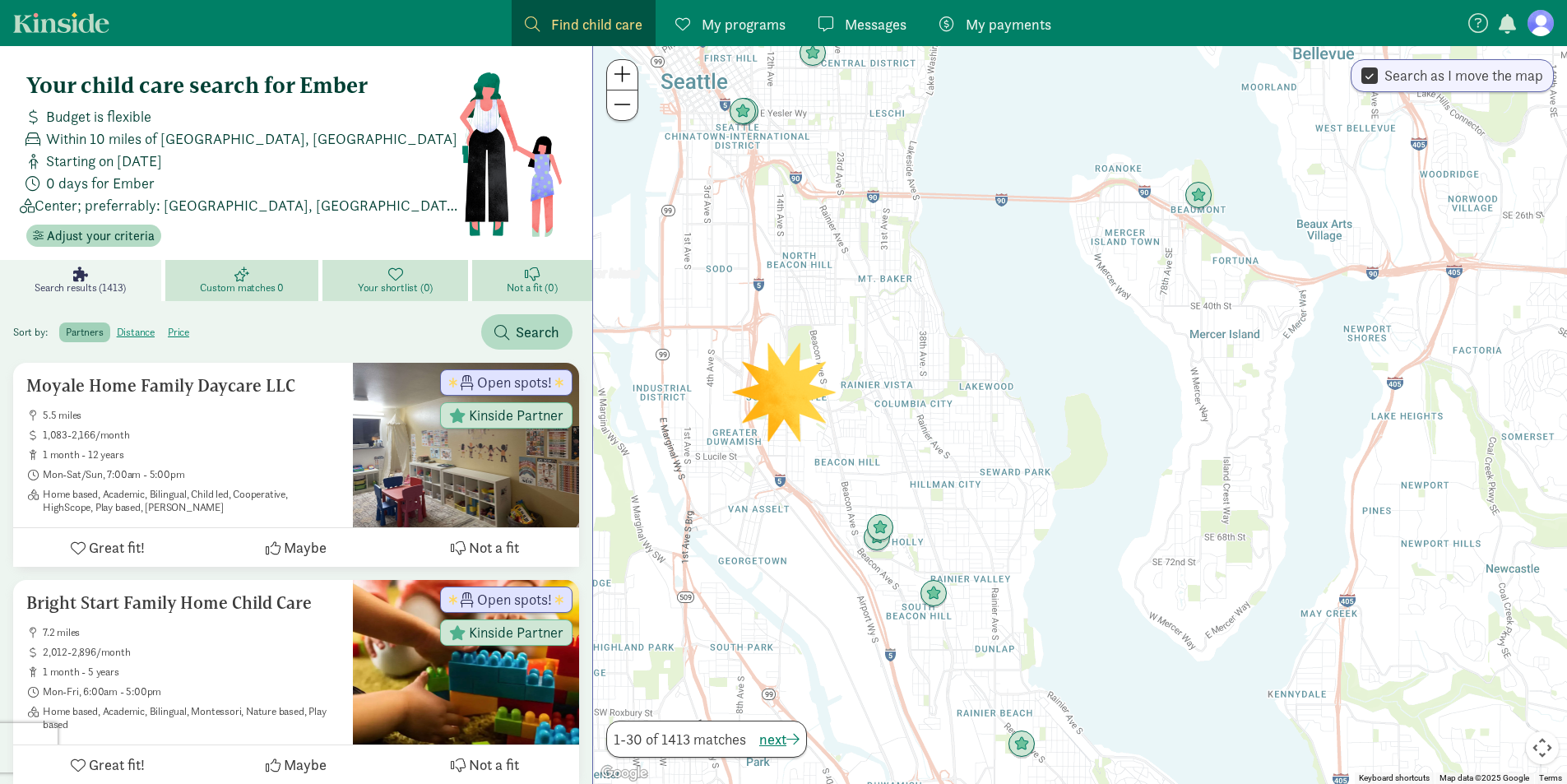
drag, startPoint x: 991, startPoint y: 698, endPoint x: 1031, endPoint y: 414, distance: 286.8
click at [1031, 414] on div at bounding box center [1080, 414] width 974 height 737
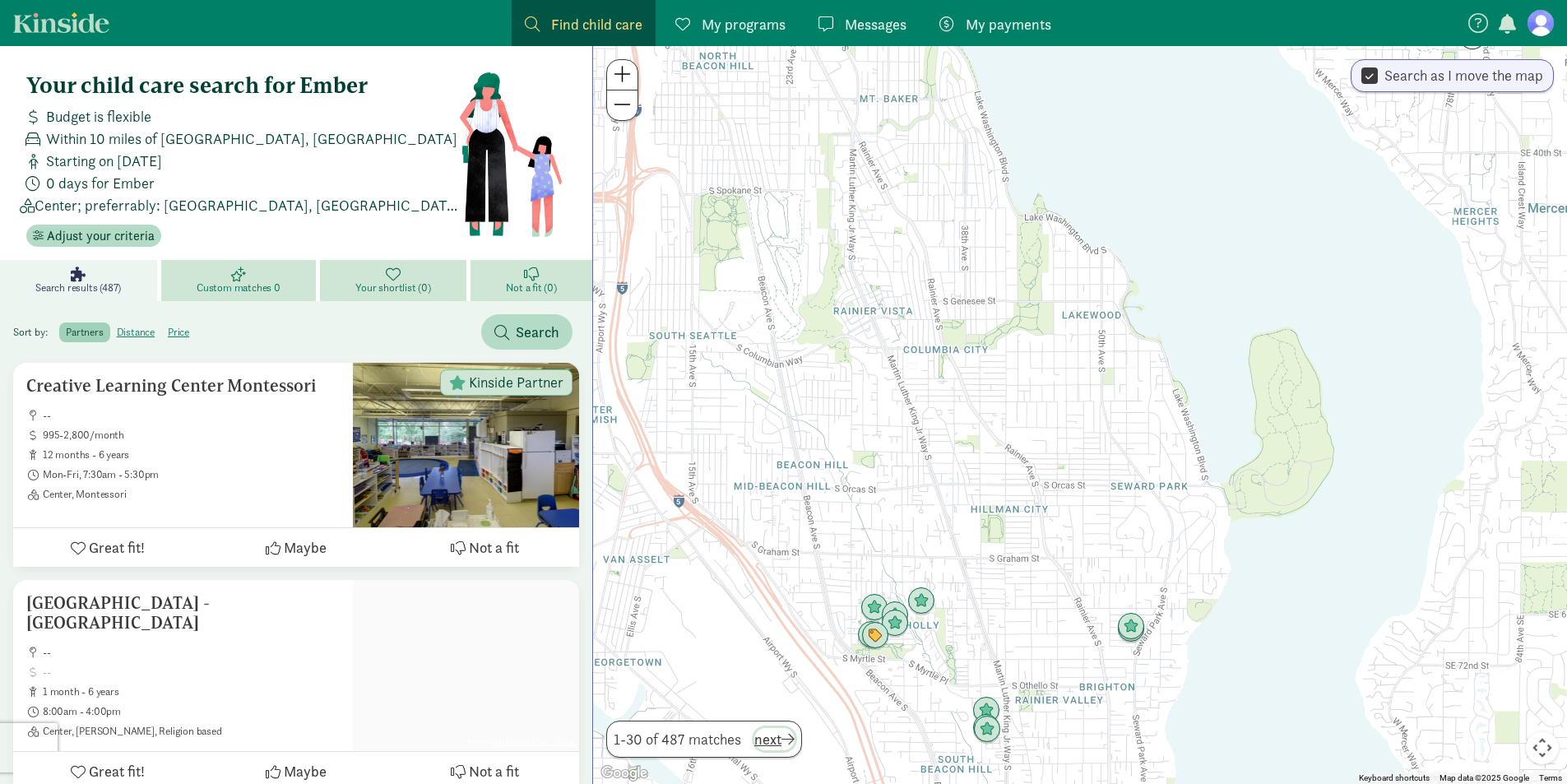
click at [781, 742] on span "next" at bounding box center [775, 738] width 40 height 22
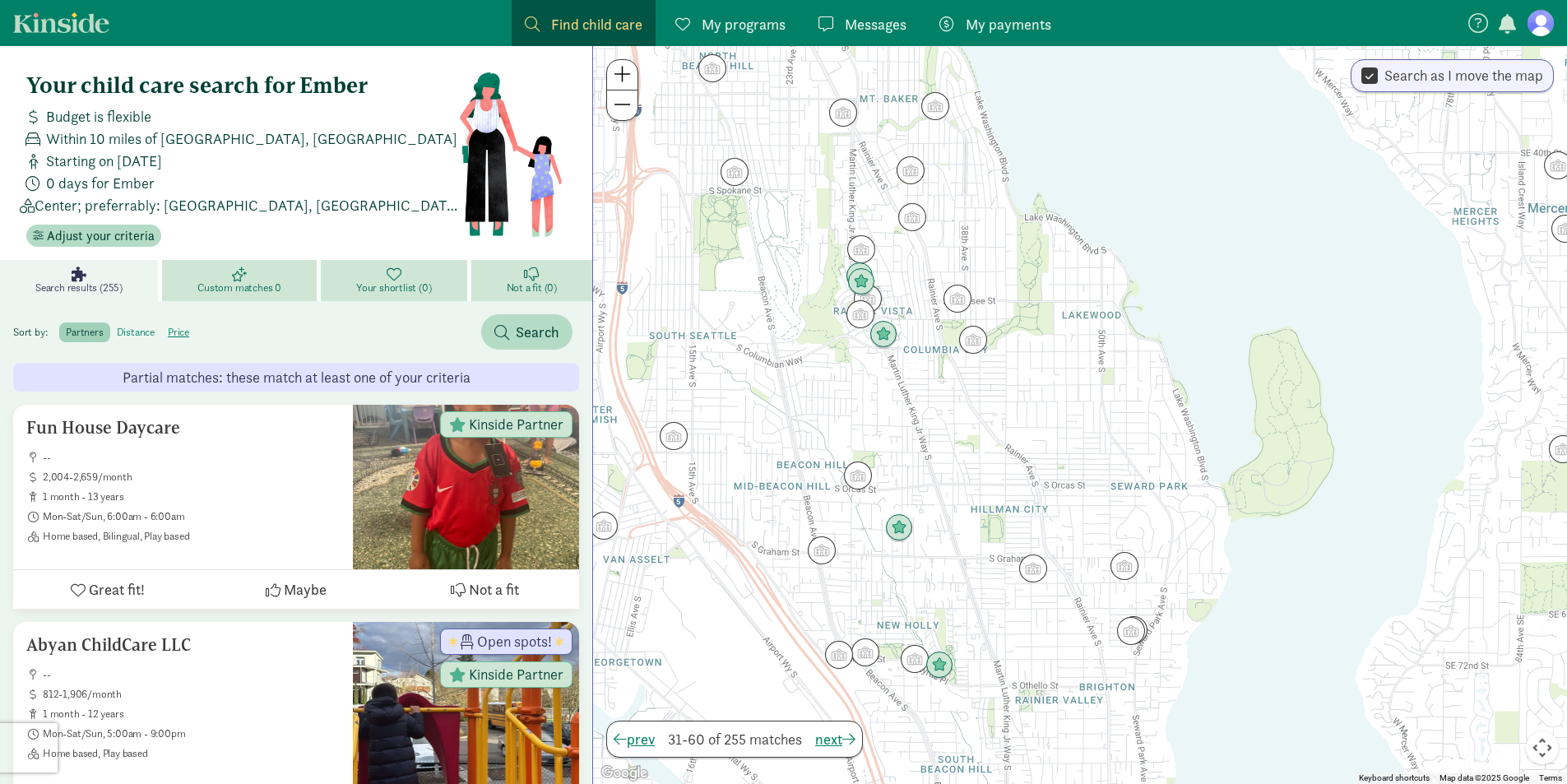
click at [161, 337] on label "distance" at bounding box center [178, 332] width 34 height 19
click at [117, 325] on input "distance" at bounding box center [117, 325] width 0 height 0
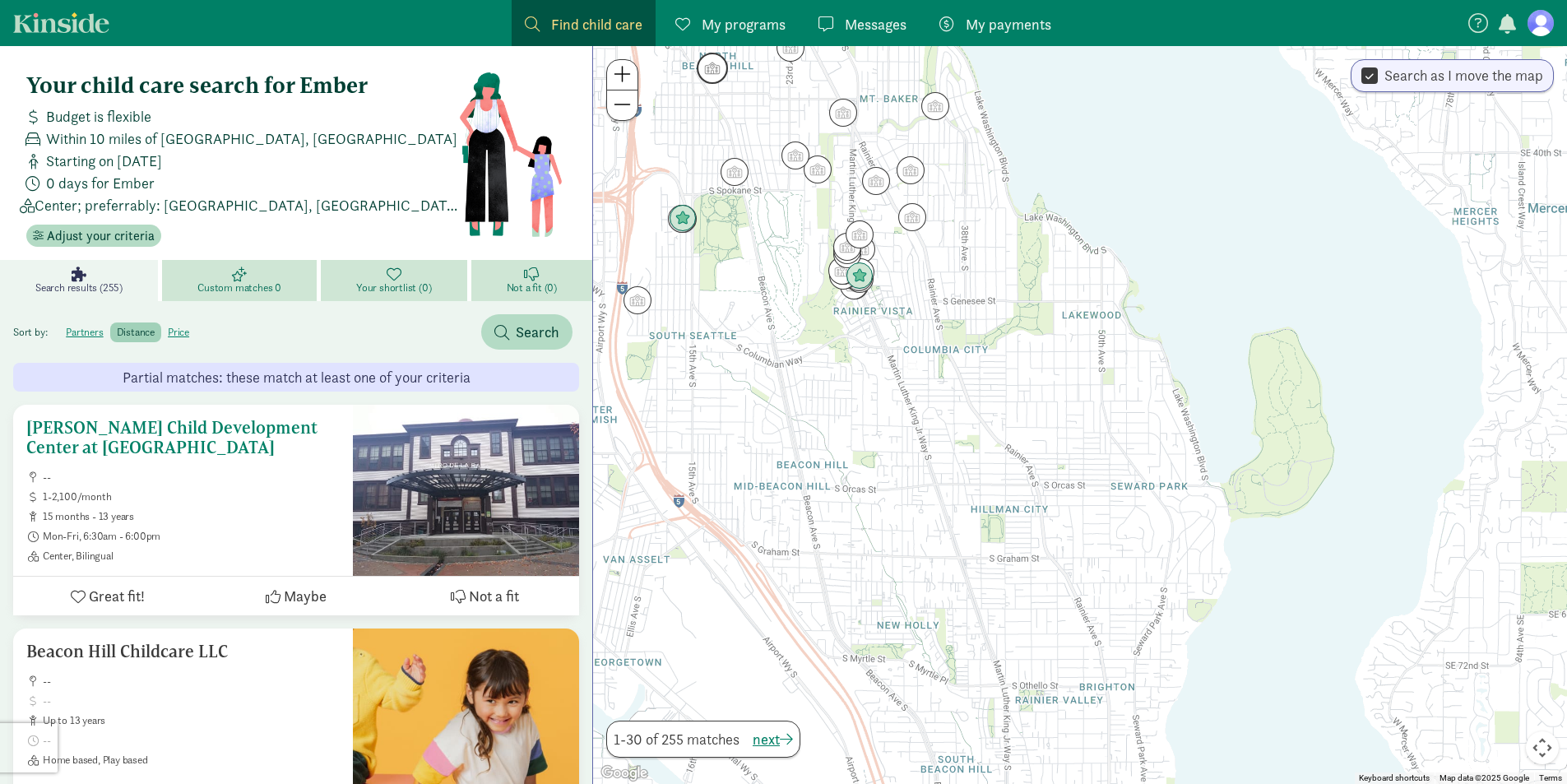
drag, startPoint x: 124, startPoint y: 425, endPoint x: 88, endPoint y: 442, distance: 39.8
click at [88, 442] on h5 "Jose Marti Child Development Center at El Centro de la Raza" at bounding box center [183, 437] width 313 height 40
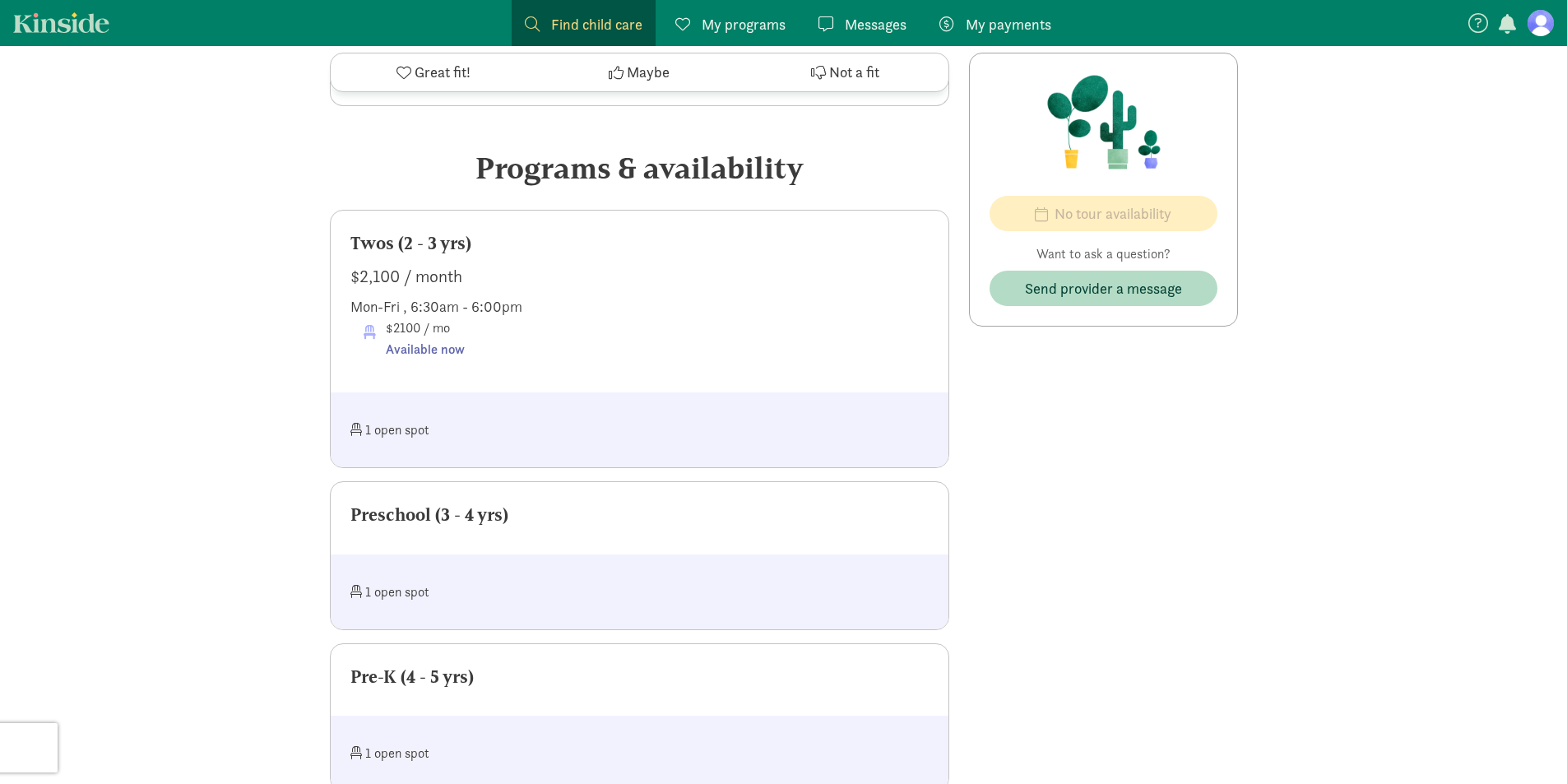
scroll to position [822, 0]
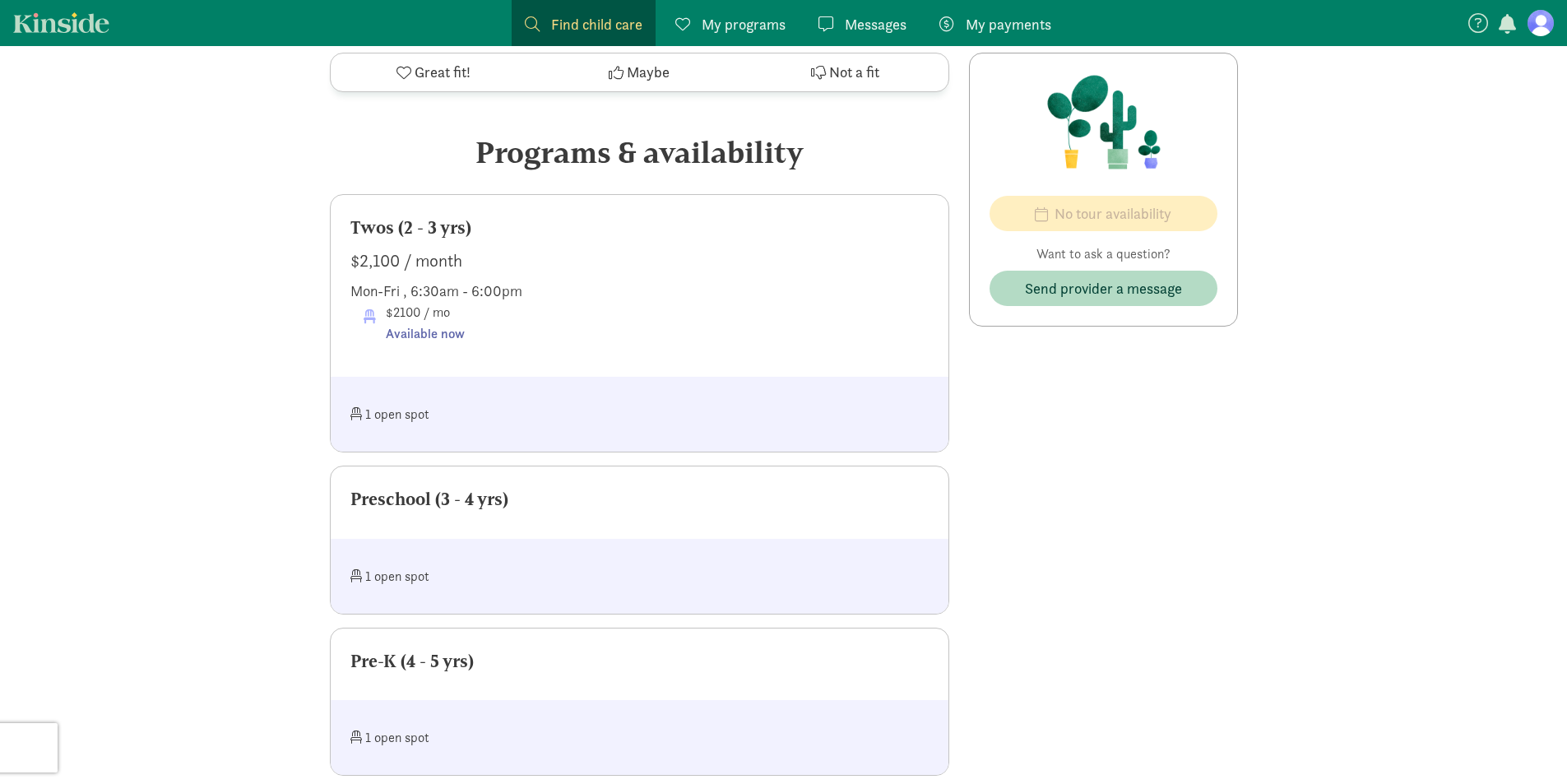
click at [471, 474] on div "Preschool (3 - 4 yrs)" at bounding box center [639, 502] width 618 height 72
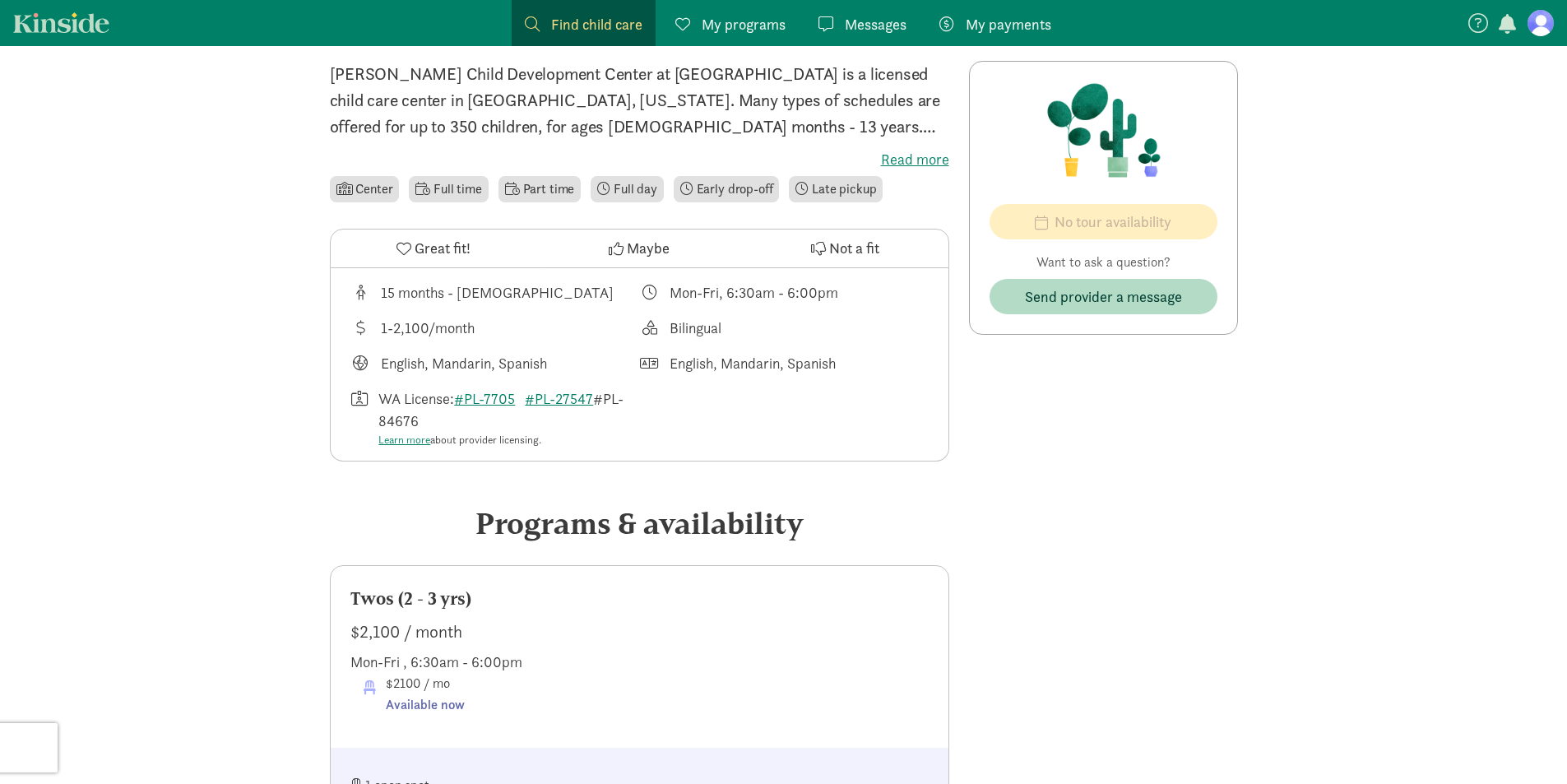
scroll to position [247, 0]
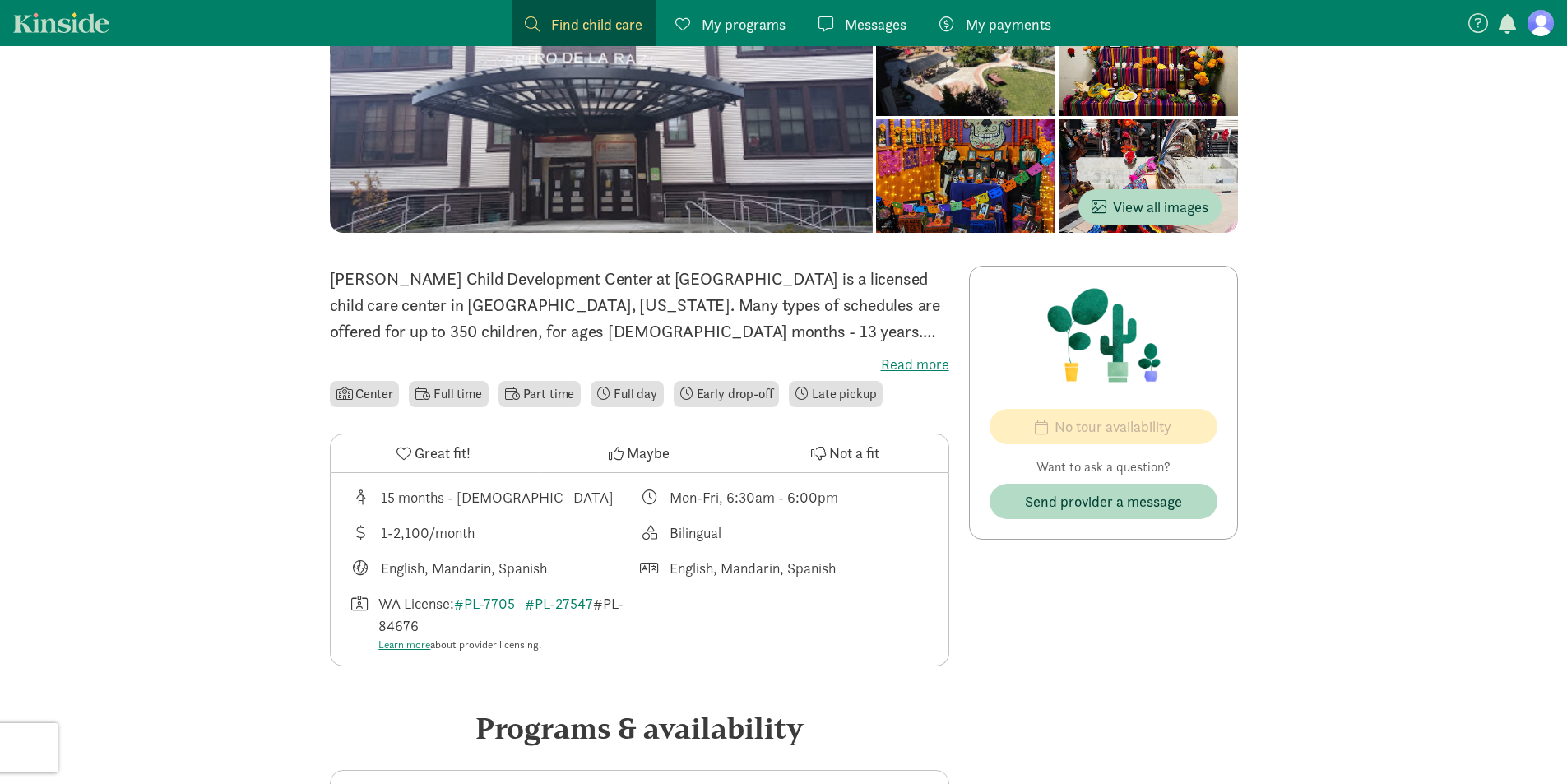
click at [404, 446] on icon at bounding box center [404, 453] width 15 height 15
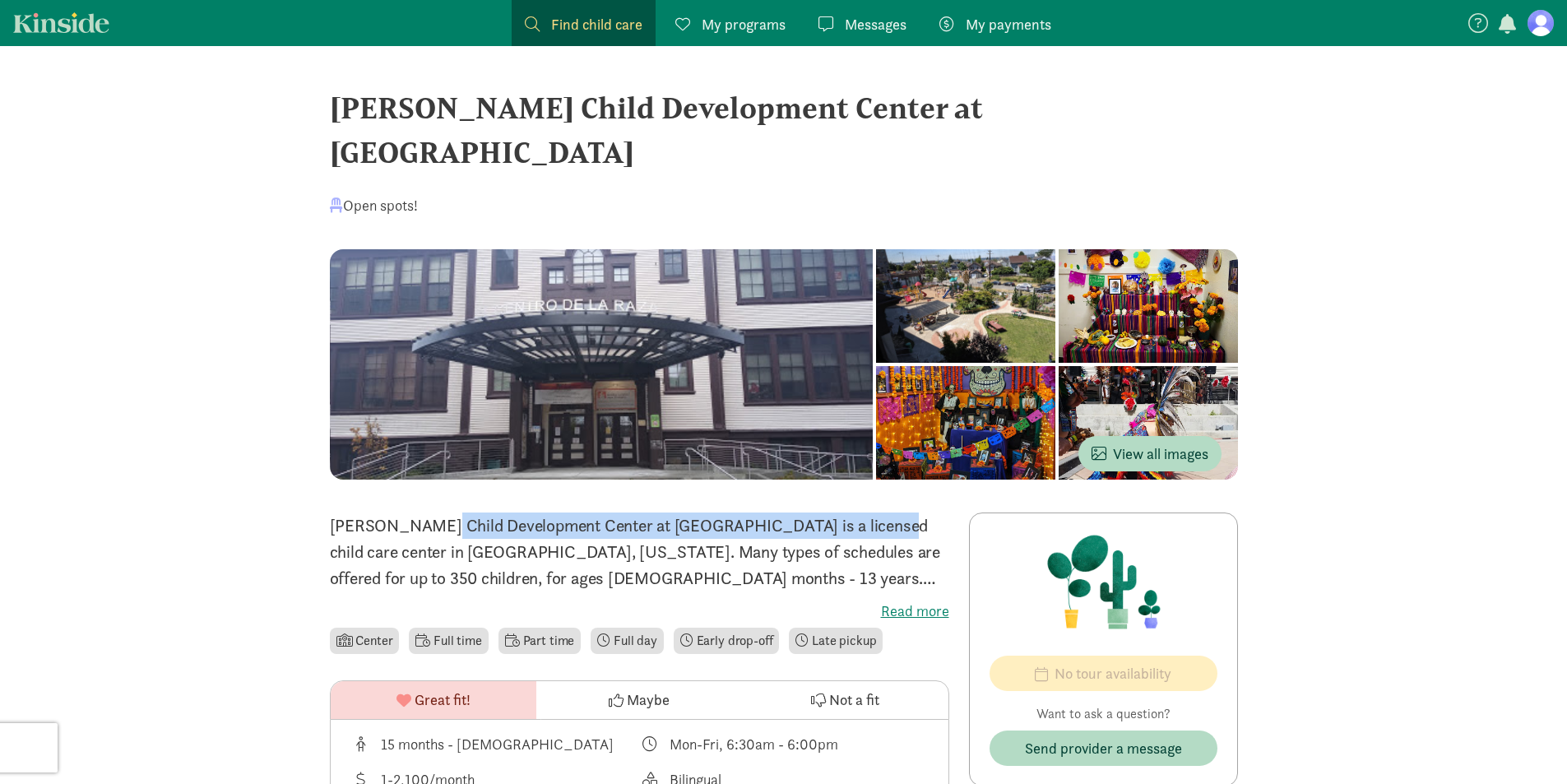
drag, startPoint x: 758, startPoint y: 485, endPoint x: 331, endPoint y: 490, distance: 427.0
click at [331, 512] on p "Jose Marti Child Development Center at El Centro de la Raza is a licensed child…" at bounding box center [639, 552] width 619 height 79
copy p "Jose Marti Child Development Center at El Centro de la Raza"
